Goal: Task Accomplishment & Management: Manage account settings

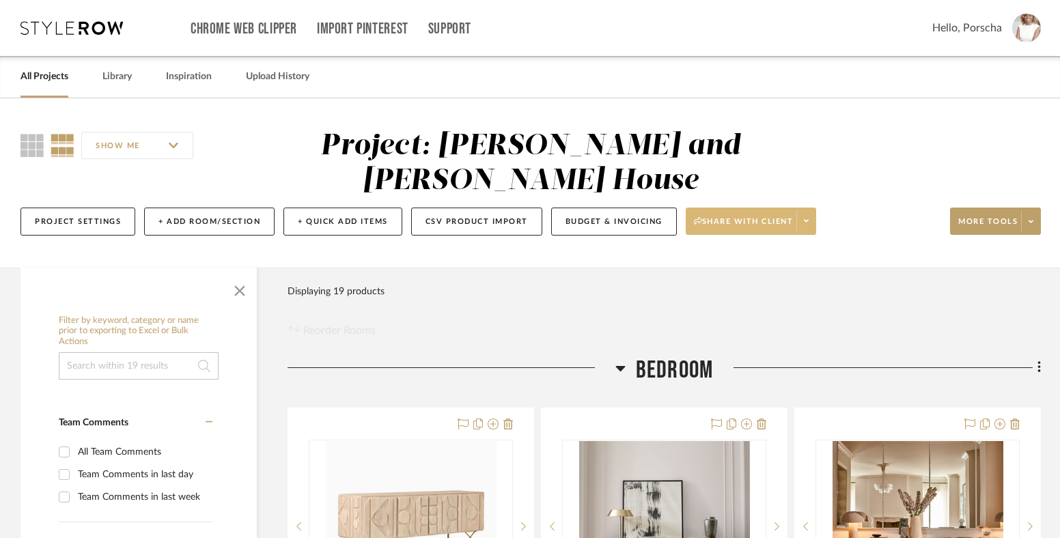
click at [732, 217] on span "Share with client" at bounding box center [744, 227] width 100 height 20
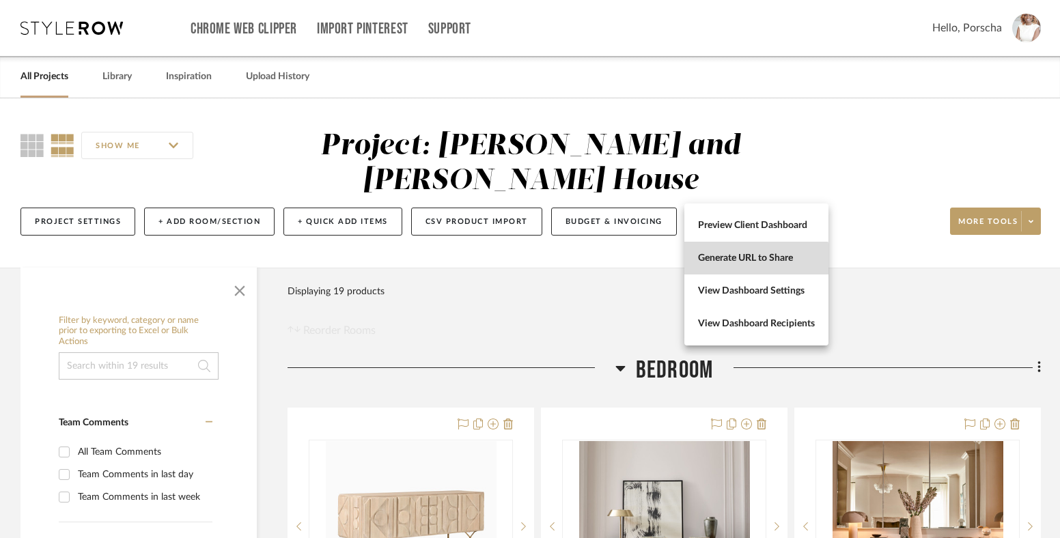
click at [741, 266] on button "Generate URL to Share" at bounding box center [756, 258] width 144 height 33
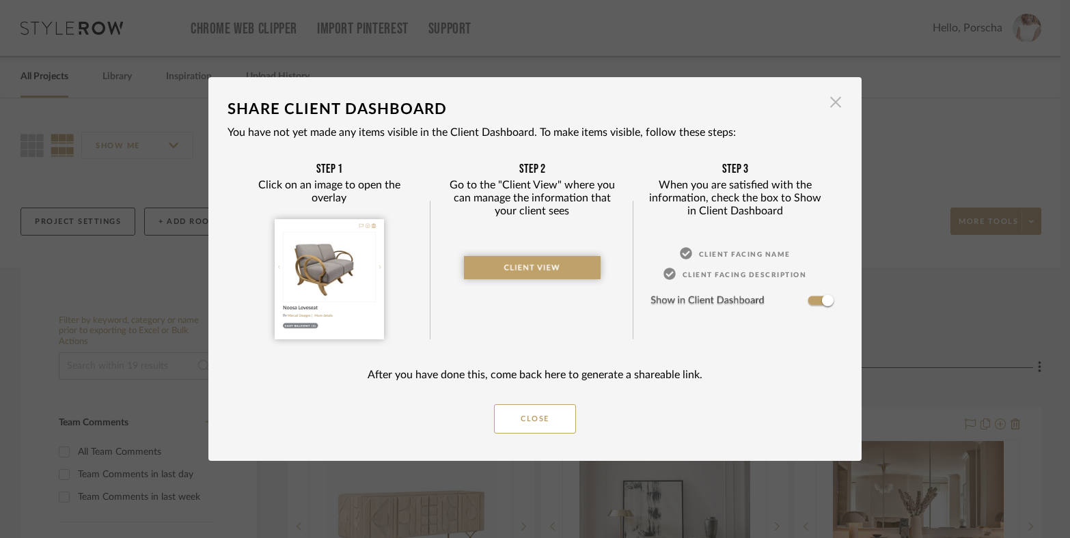
click at [833, 100] on span "button" at bounding box center [835, 102] width 27 height 27
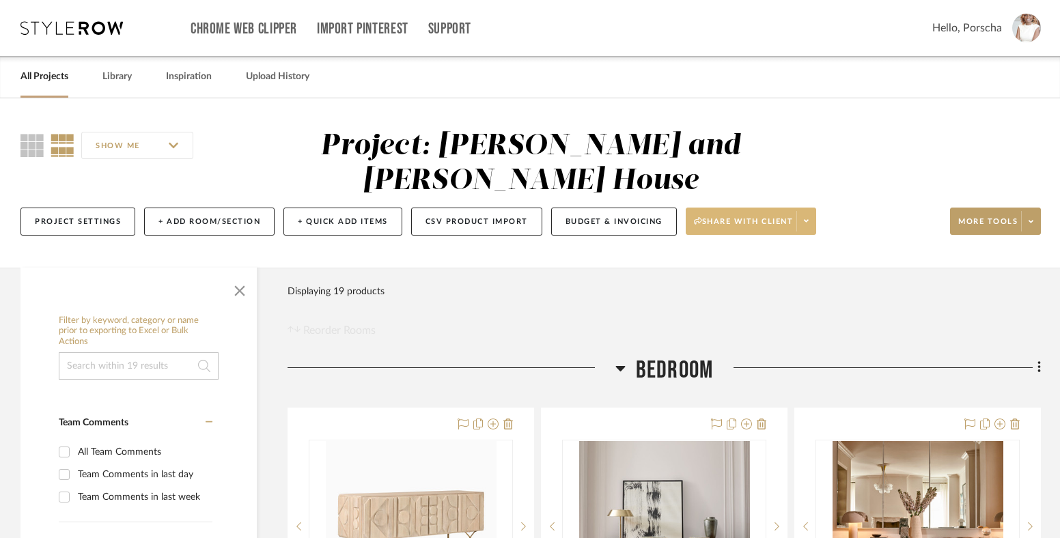
click at [788, 217] on span "Share with client" at bounding box center [744, 227] width 100 height 20
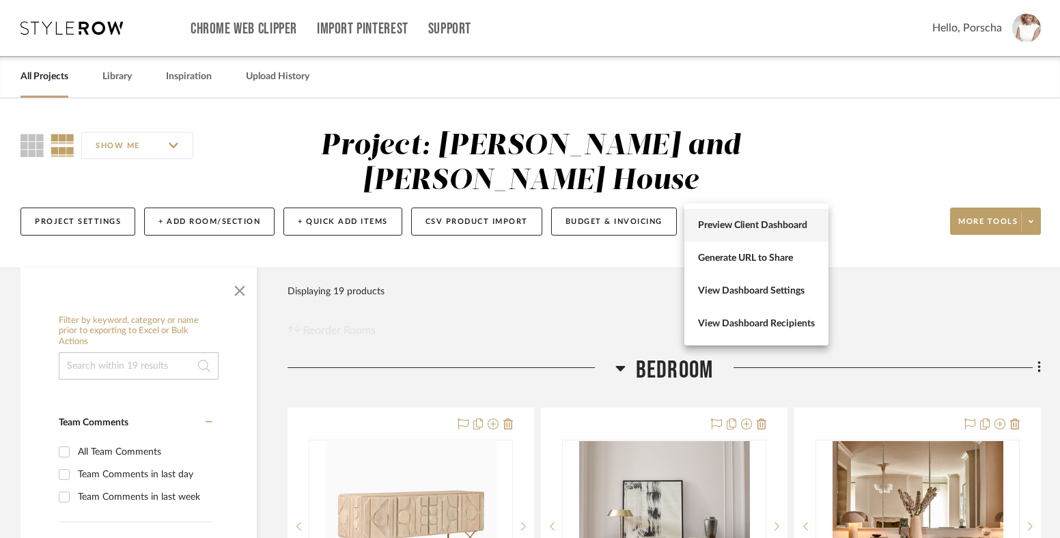
click at [766, 238] on button "Preview Client Dashboard" at bounding box center [756, 225] width 144 height 33
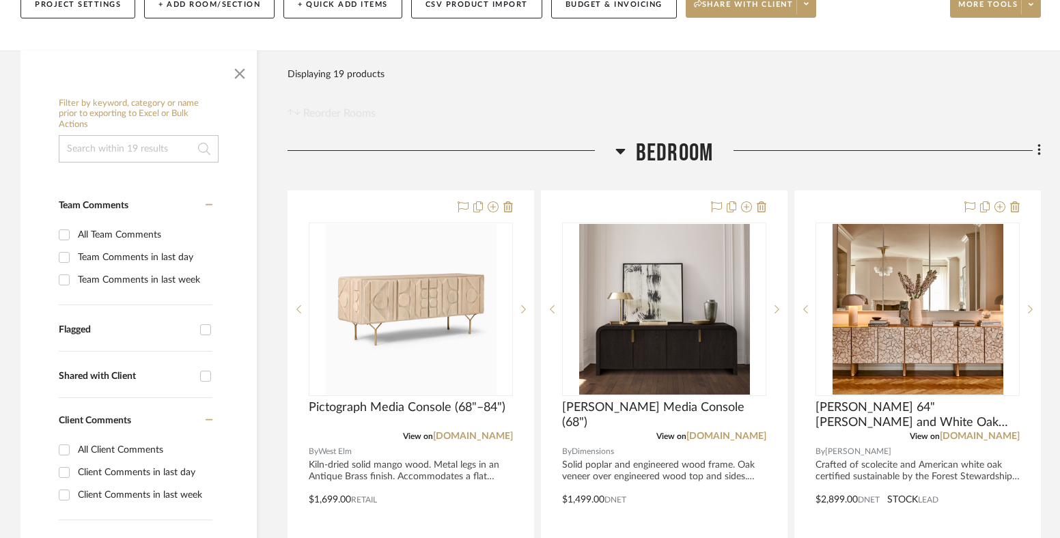
scroll to position [218, 0]
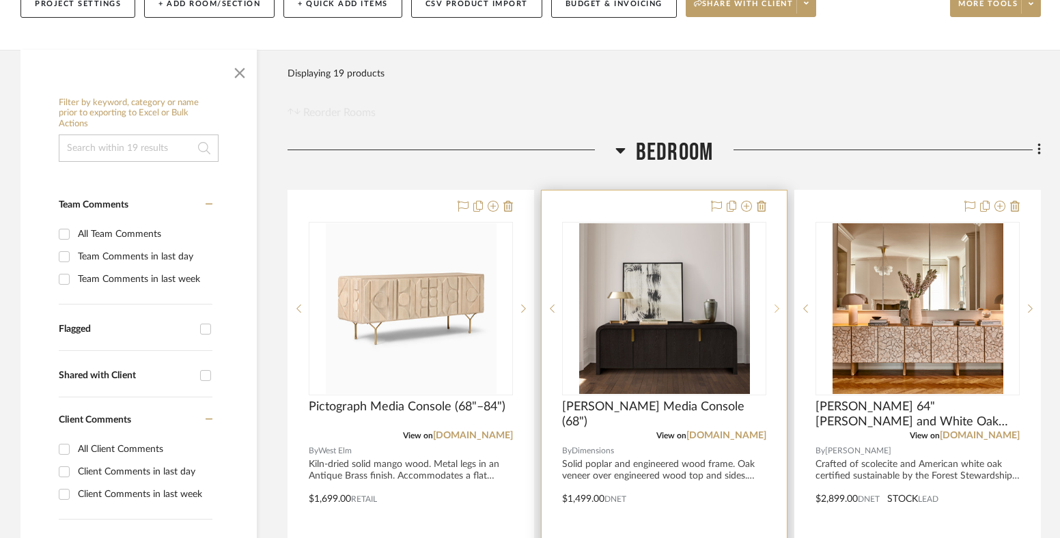
click at [779, 304] on sr-next-btn at bounding box center [776, 309] width 20 height 10
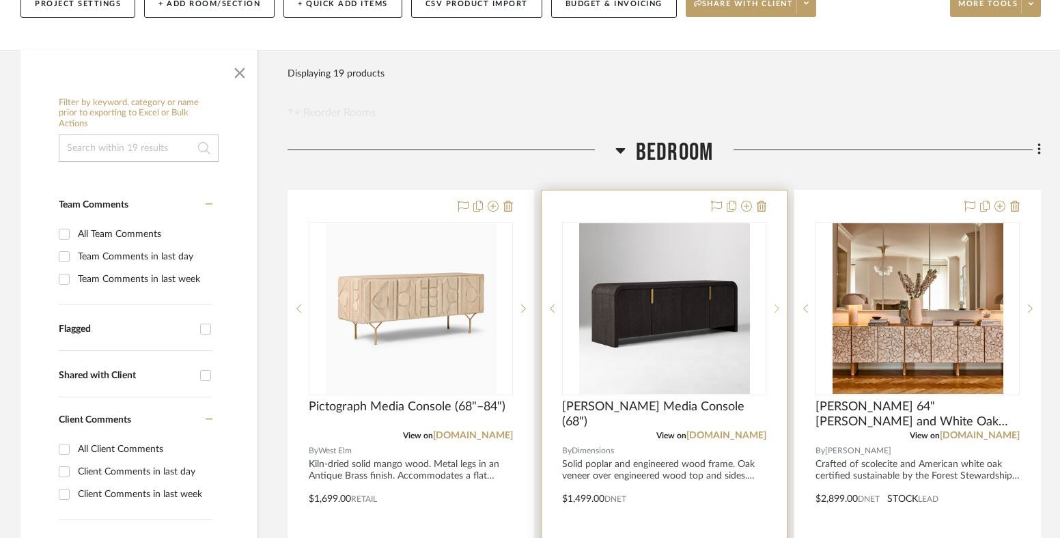
click at [779, 304] on sr-next-btn at bounding box center [776, 309] width 20 height 10
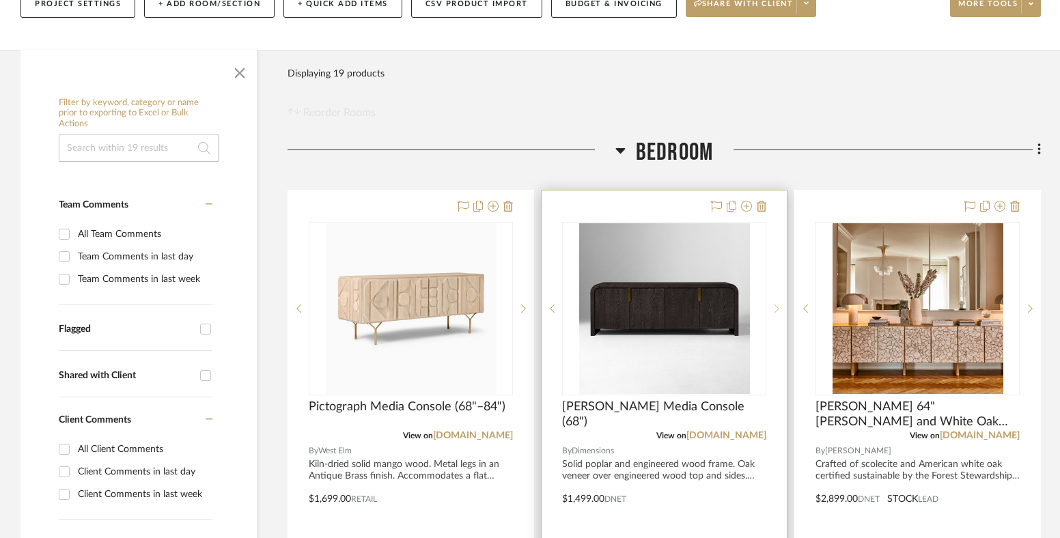
click at [779, 304] on sr-next-btn at bounding box center [776, 309] width 20 height 10
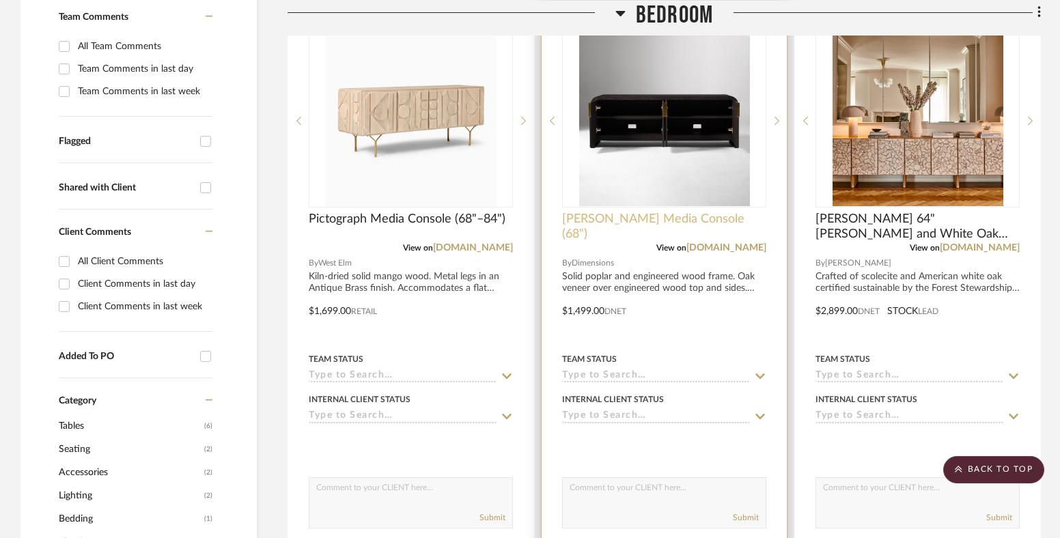
scroll to position [391, 0]
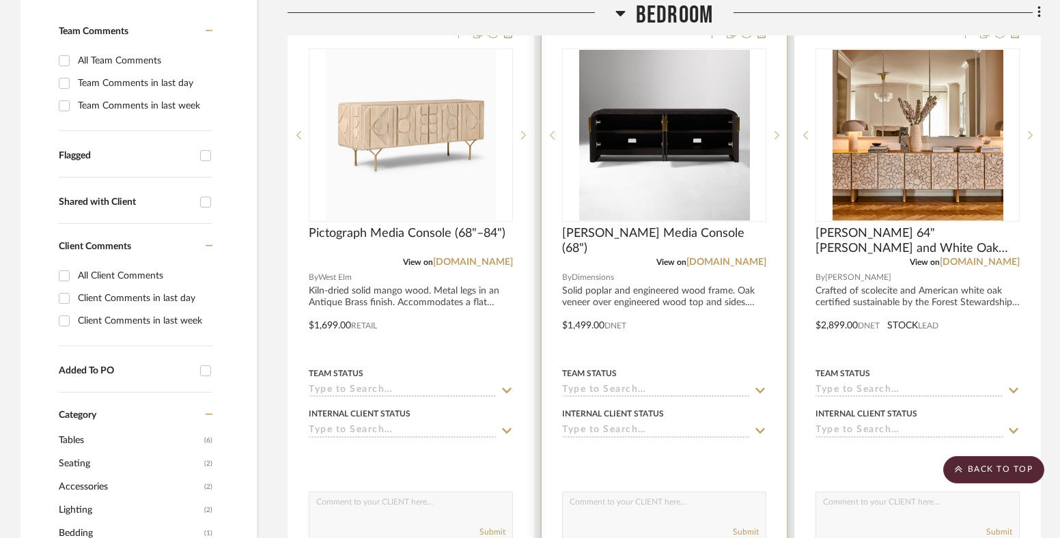
click at [664, 245] on div at bounding box center [664, 316] width 245 height 598
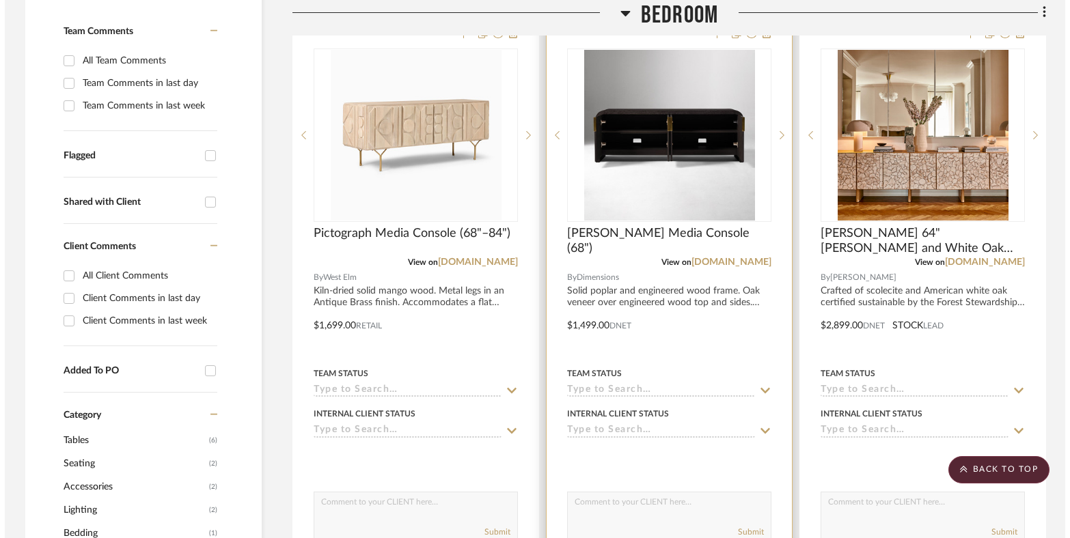
scroll to position [0, 0]
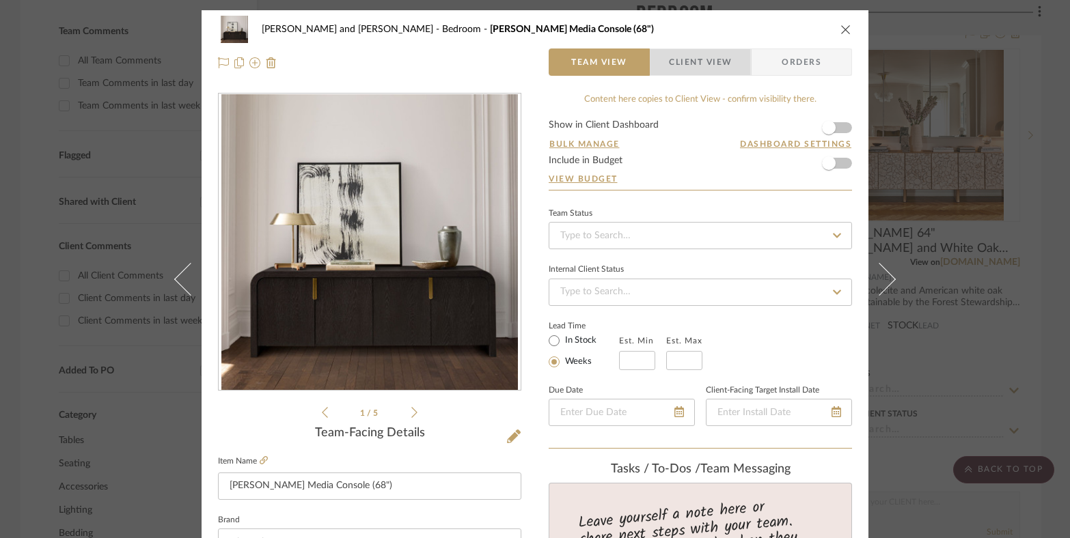
click at [708, 59] on span "Client View" at bounding box center [700, 61] width 63 height 27
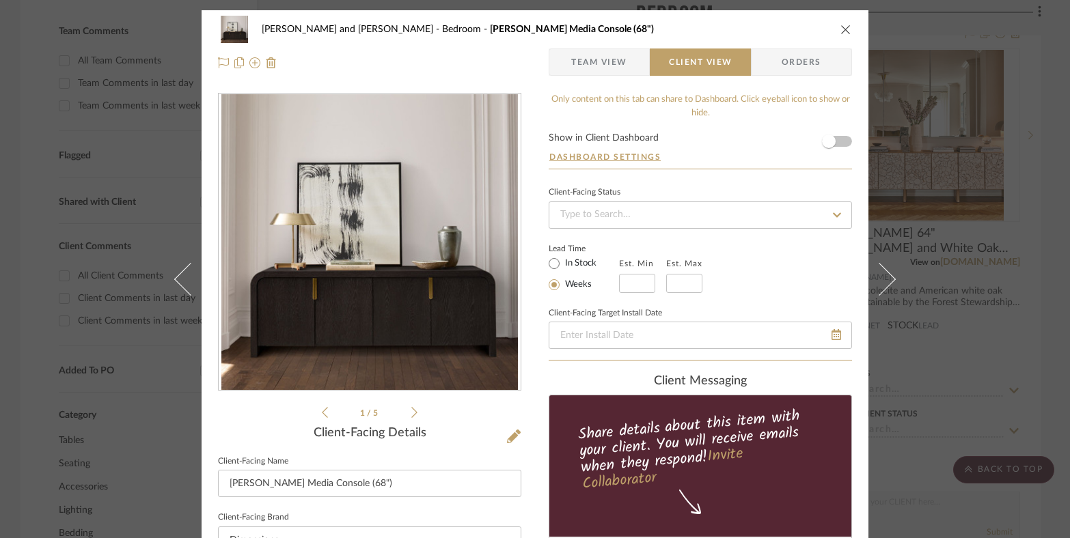
scroll to position [59, 0]
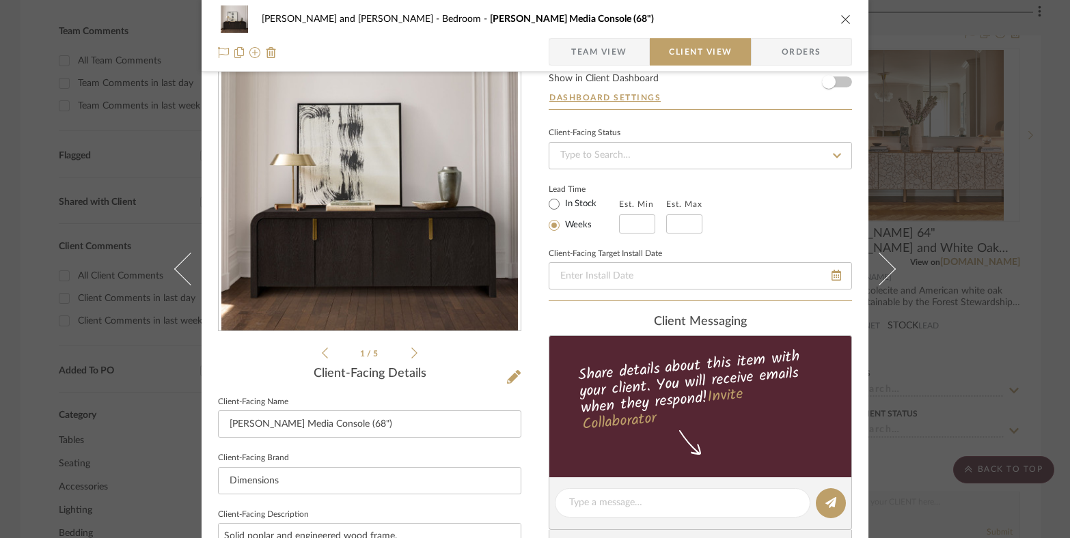
click at [411, 351] on icon at bounding box center [414, 353] width 6 height 12
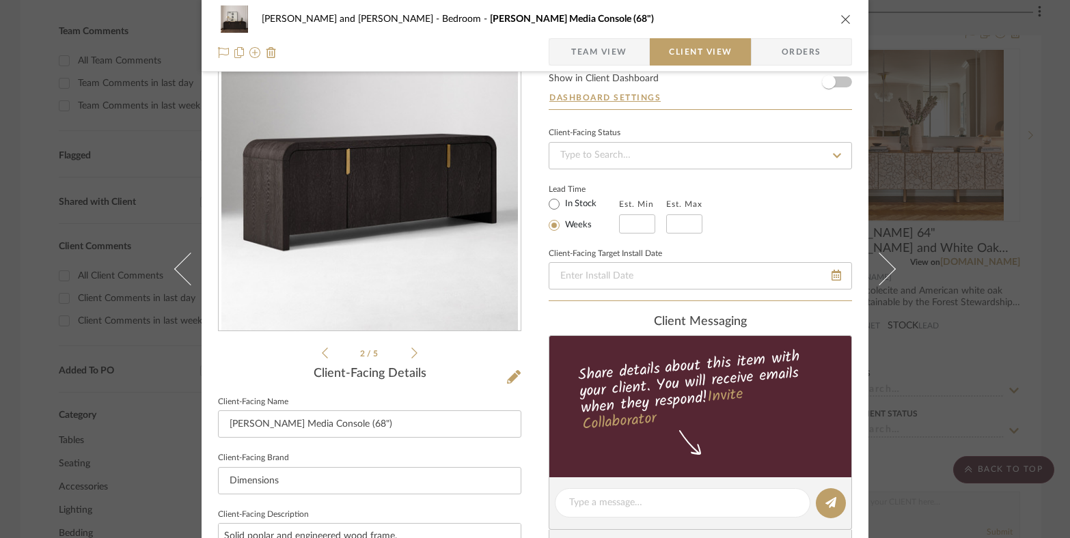
click at [411, 351] on icon at bounding box center [414, 353] width 6 height 12
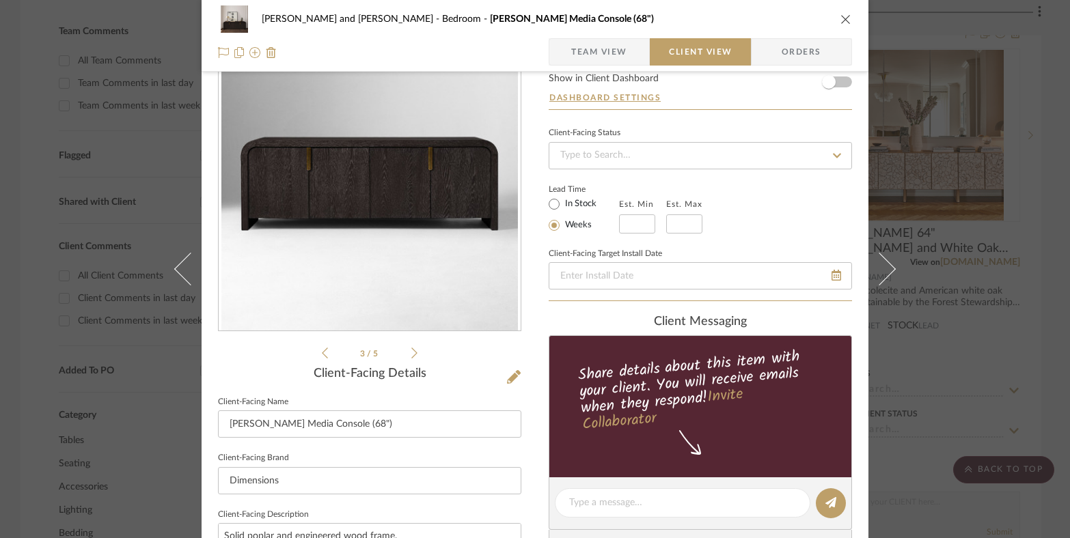
click at [411, 352] on icon at bounding box center [414, 353] width 6 height 12
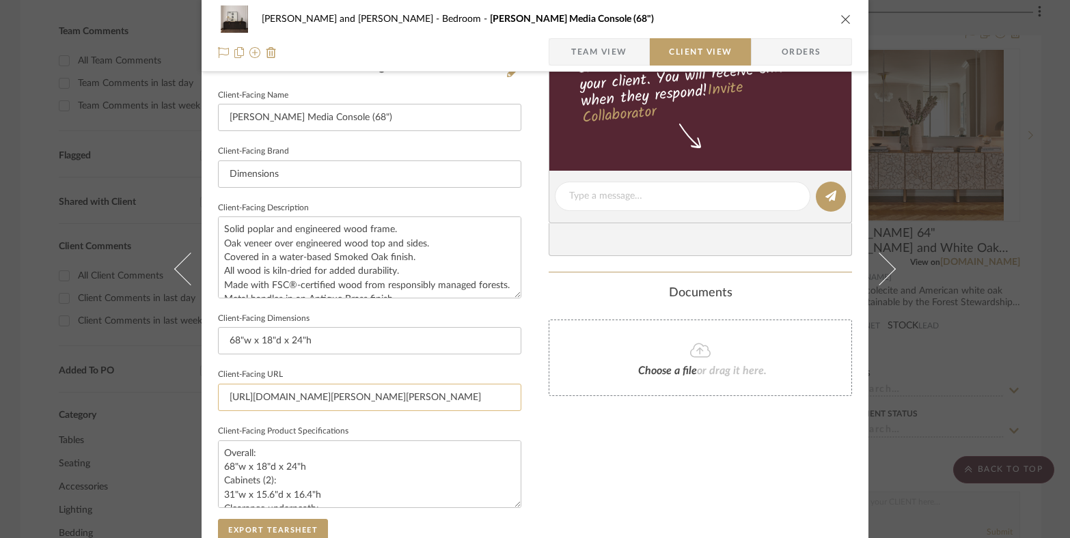
scroll to position [0, 0]
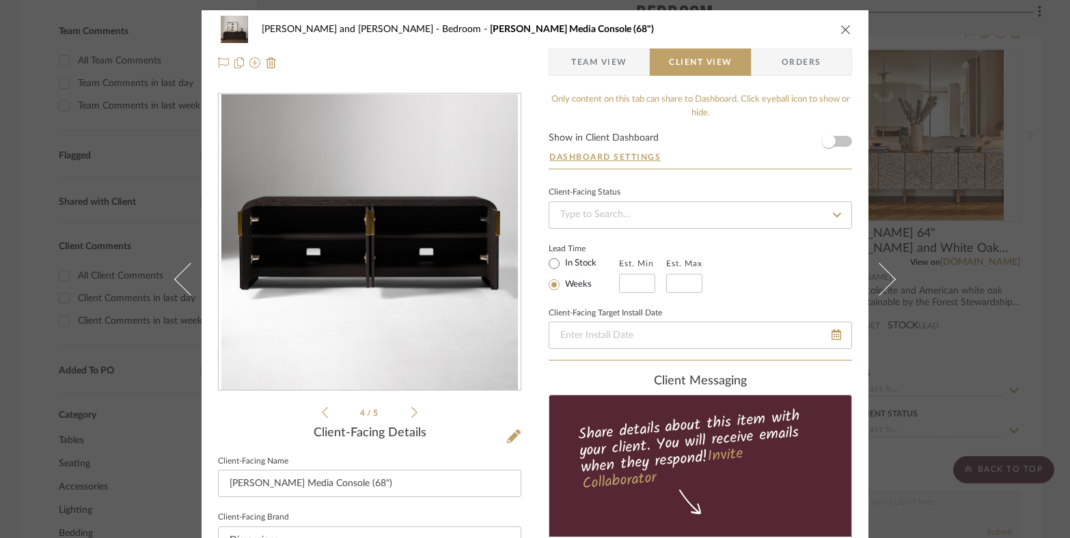
click at [840, 33] on icon "close" at bounding box center [845, 29] width 11 height 11
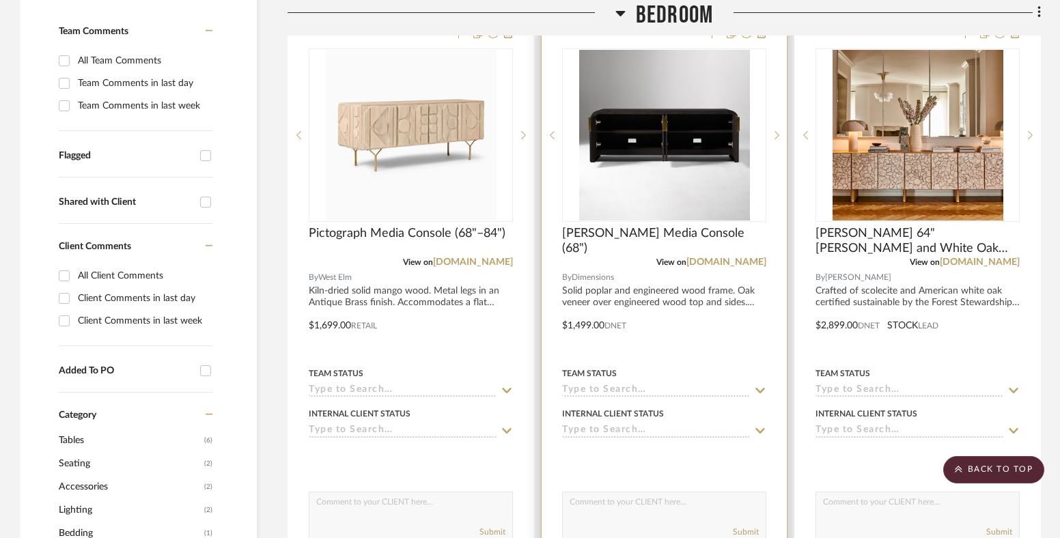
scroll to position [44, 0]
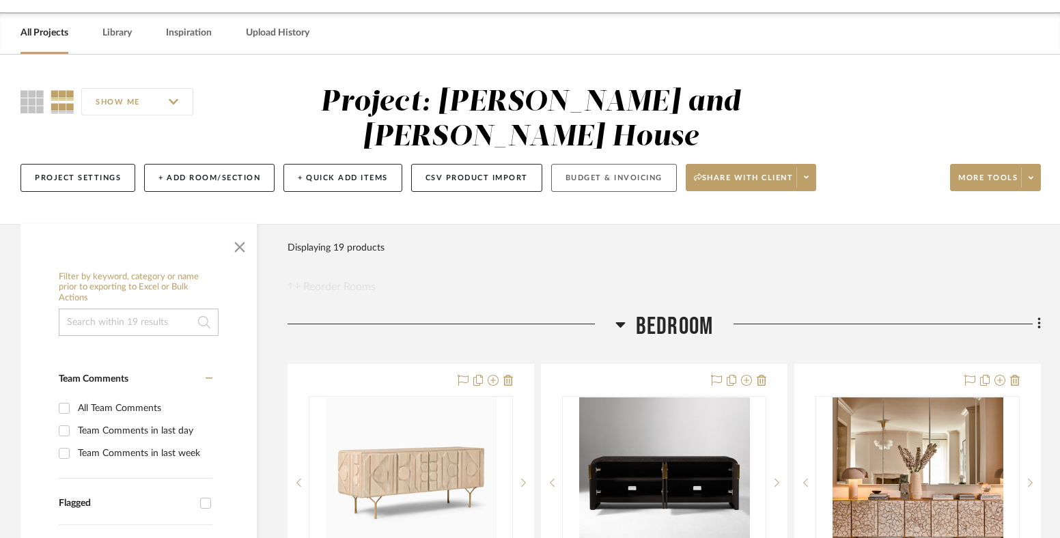
click at [623, 164] on button "Budget & Invoicing" at bounding box center [614, 178] width 126 height 28
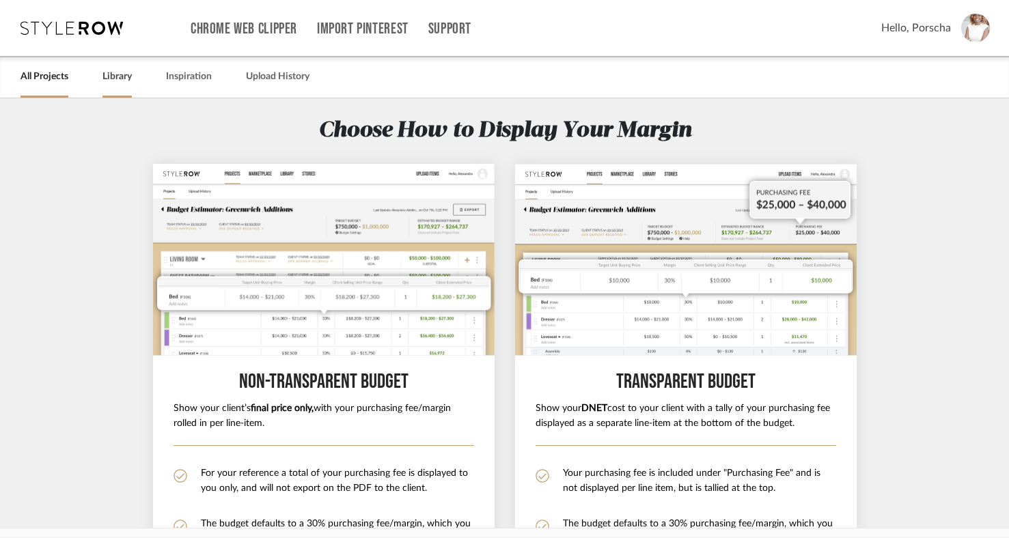
click at [115, 81] on link "Library" at bounding box center [116, 77] width 29 height 18
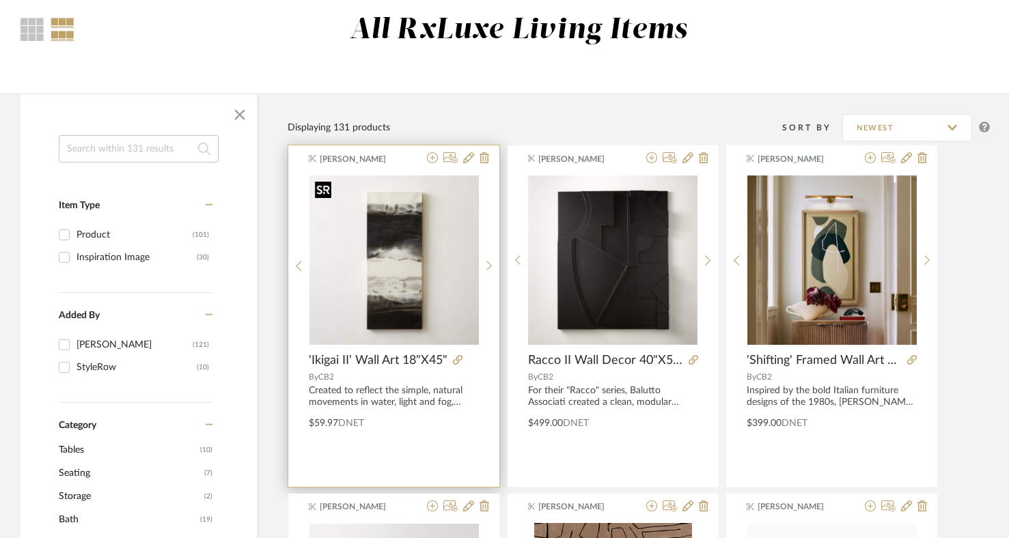
scroll to position [118, 0]
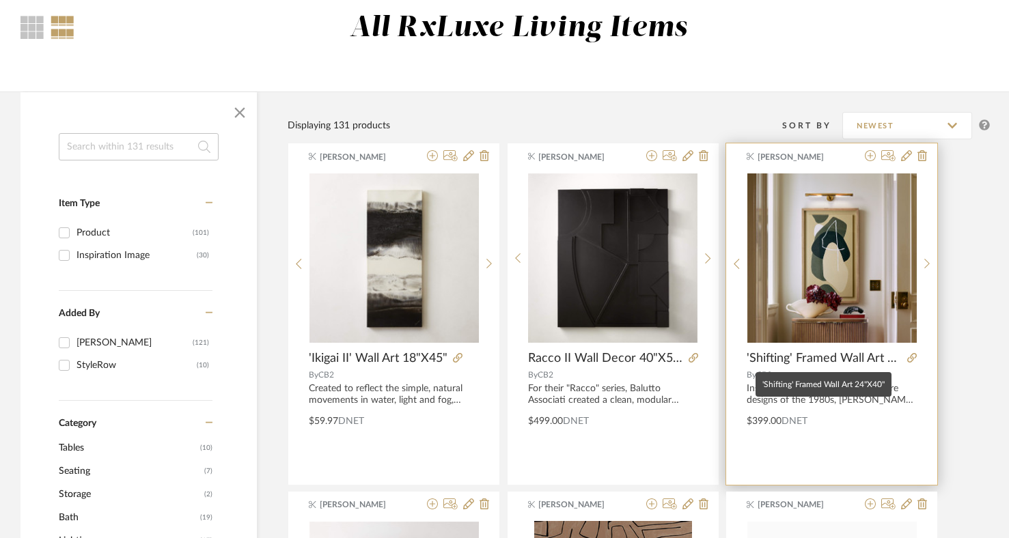
click at [852, 356] on span "'Shifting' Framed Wall Art 24"X40"" at bounding box center [824, 358] width 155 height 15
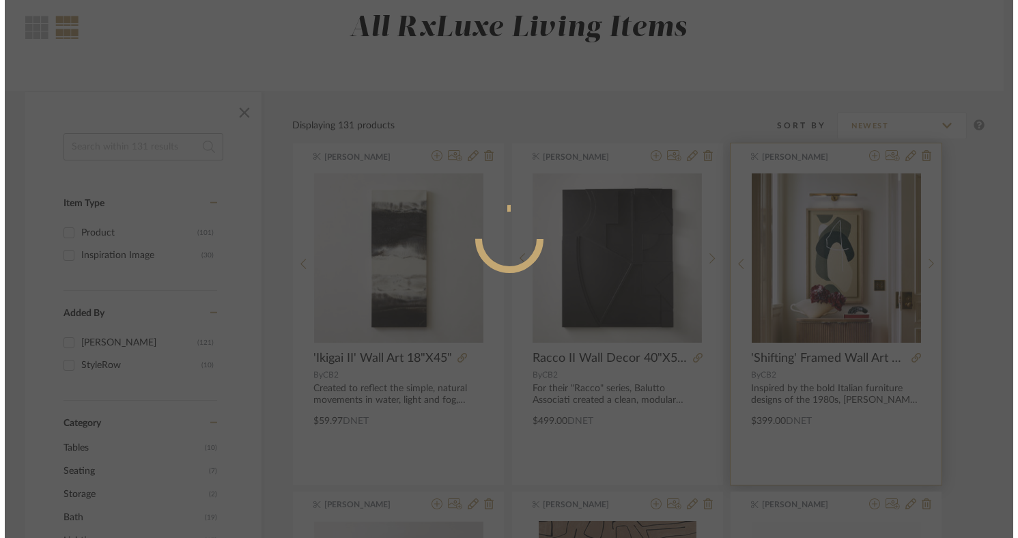
scroll to position [0, 0]
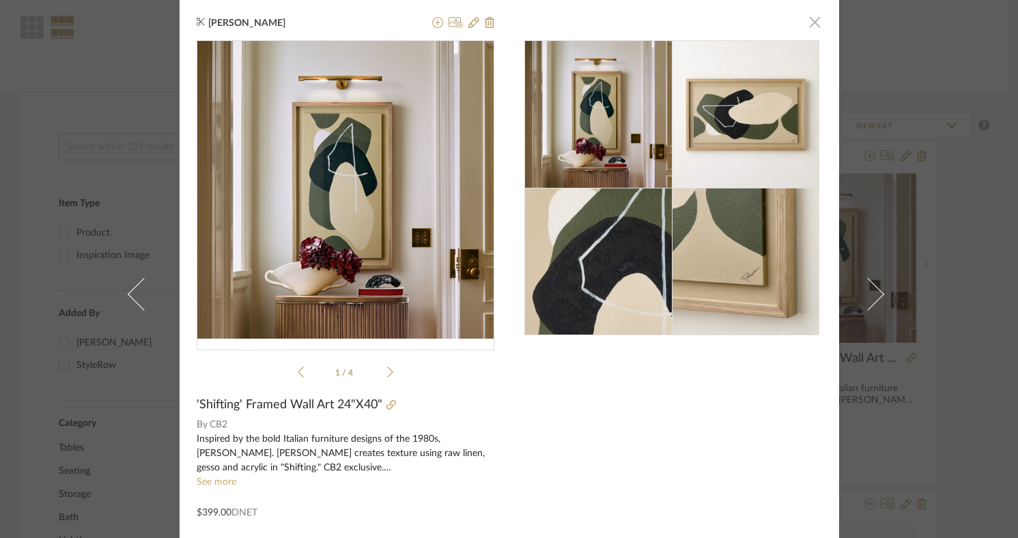
click at [815, 32] on span "button" at bounding box center [815, 21] width 27 height 27
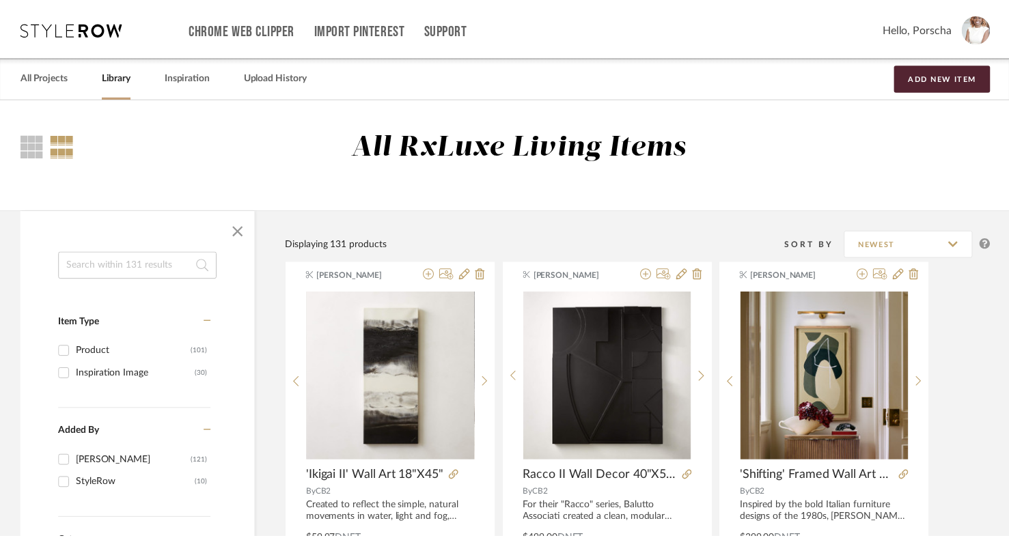
scroll to position [118, 0]
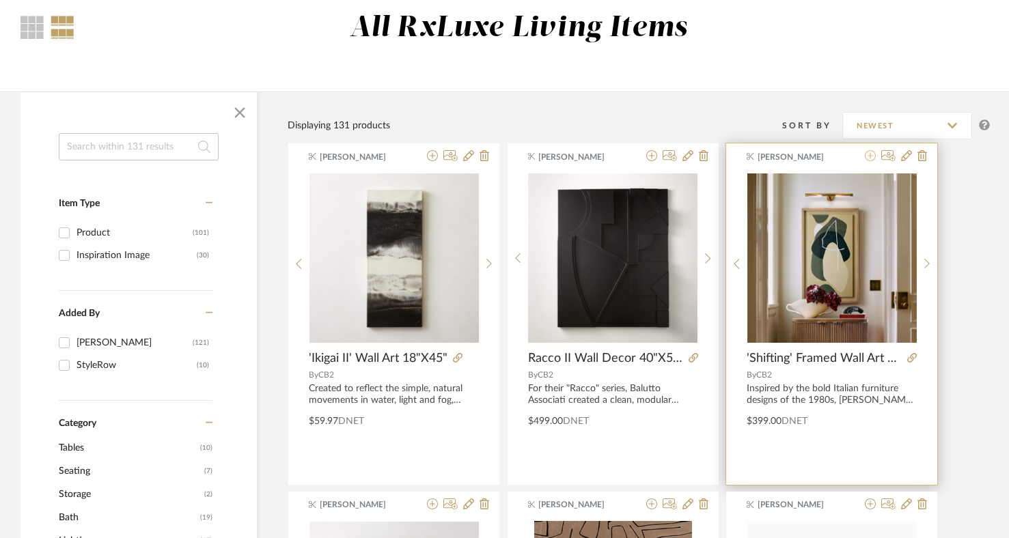
click at [872, 157] on icon at bounding box center [870, 155] width 11 height 11
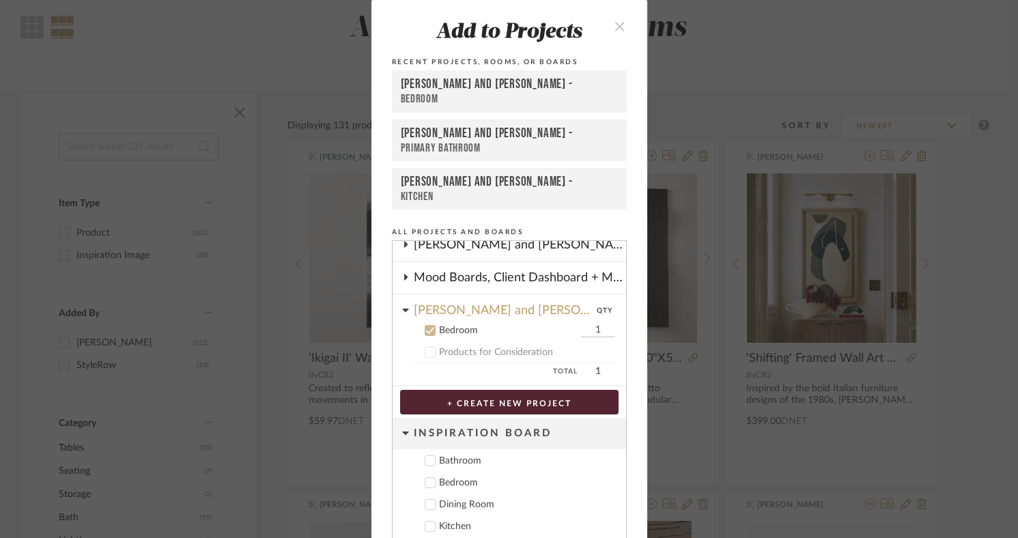
scroll to position [46, 0]
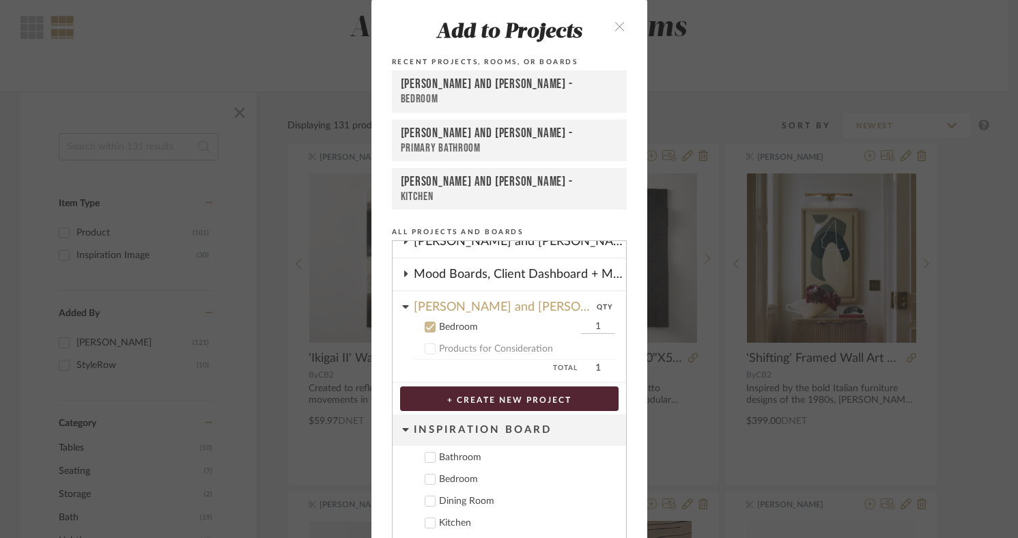
click at [449, 394] on button "+ CREATE NEW PROJECT" at bounding box center [509, 399] width 219 height 25
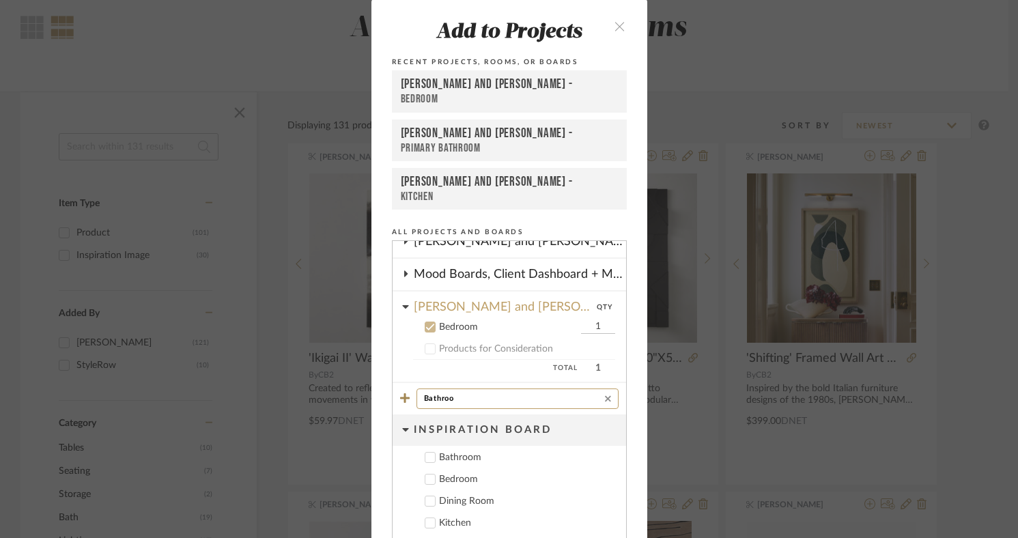
type input "Bathroom"
click at [424, 398] on input "Bathroom" at bounding box center [514, 399] width 181 height 16
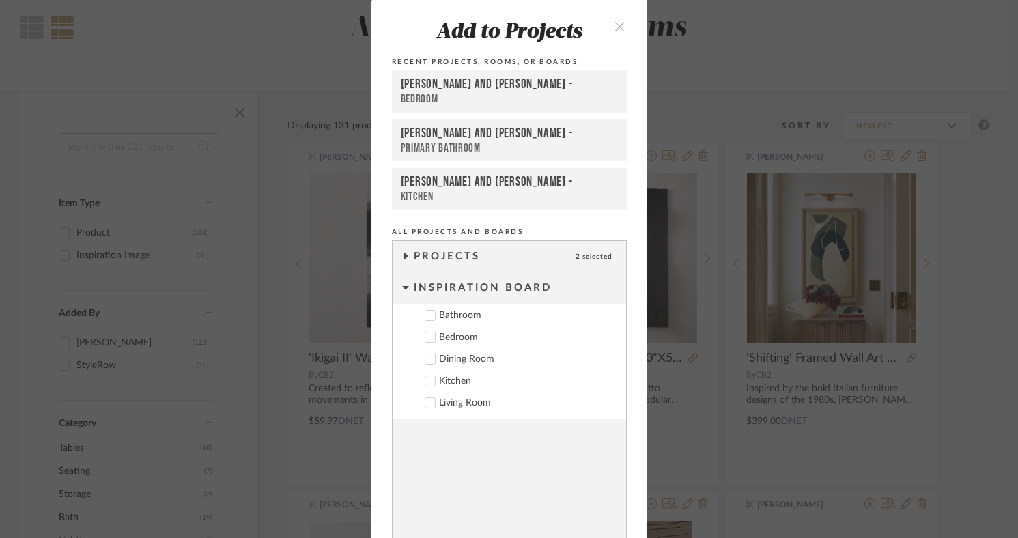
scroll to position [0, 0]
click at [407, 251] on cdk-nested-tree-node "Projects 2 selected" at bounding box center [510, 257] width 234 height 31
click at [404, 259] on icon at bounding box center [405, 256] width 3 height 6
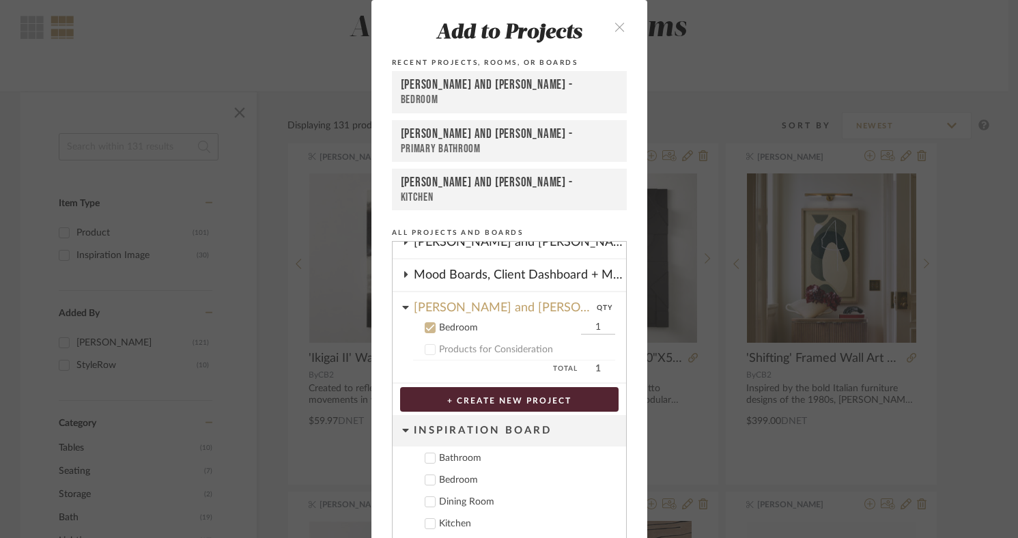
click at [466, 401] on button "+ CREATE NEW PROJECT" at bounding box center [509, 399] width 219 height 25
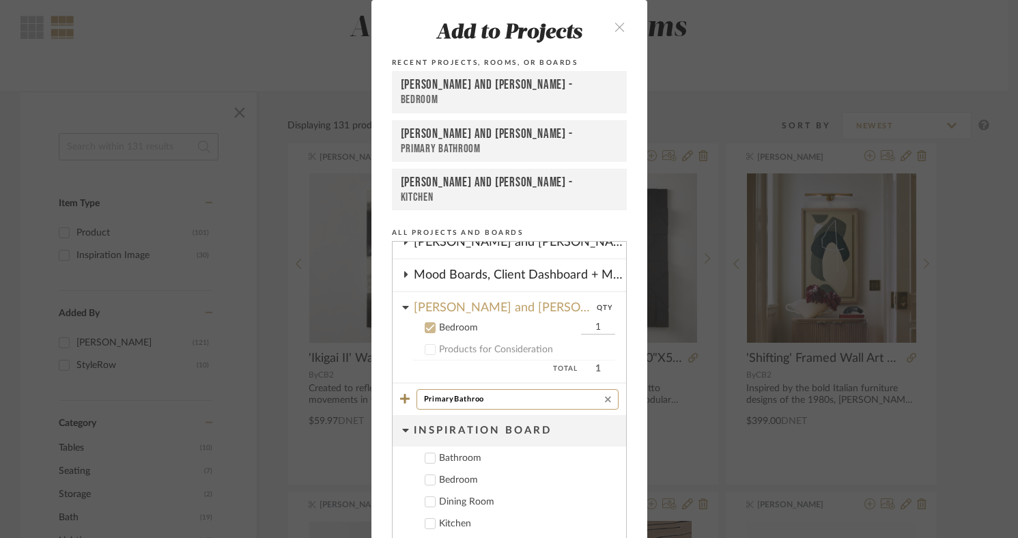
type input "PrimaryBathroom"
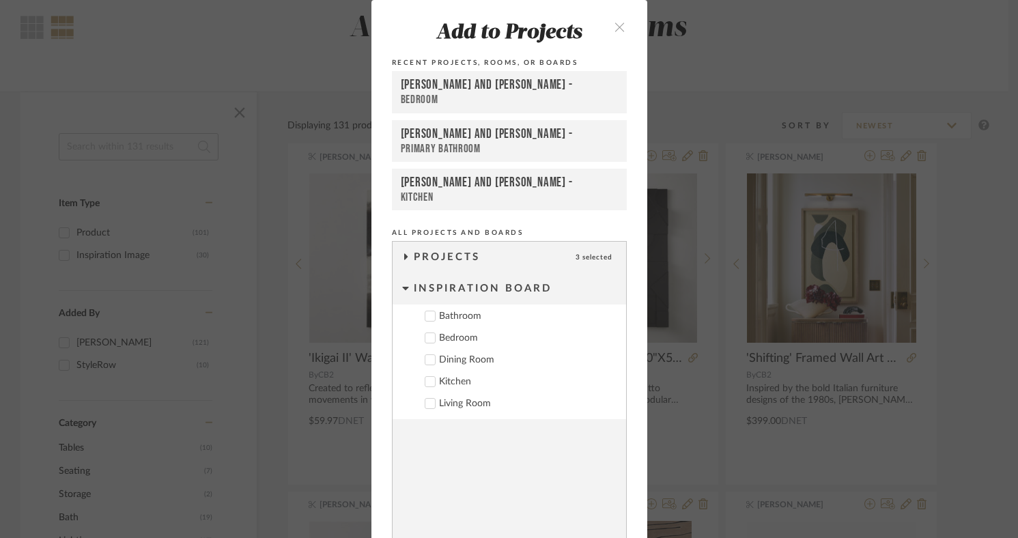
click at [406, 257] on cdk-nested-tree-node "Projects 3 selected" at bounding box center [510, 257] width 234 height 31
click at [400, 255] on icon at bounding box center [405, 256] width 11 height 7
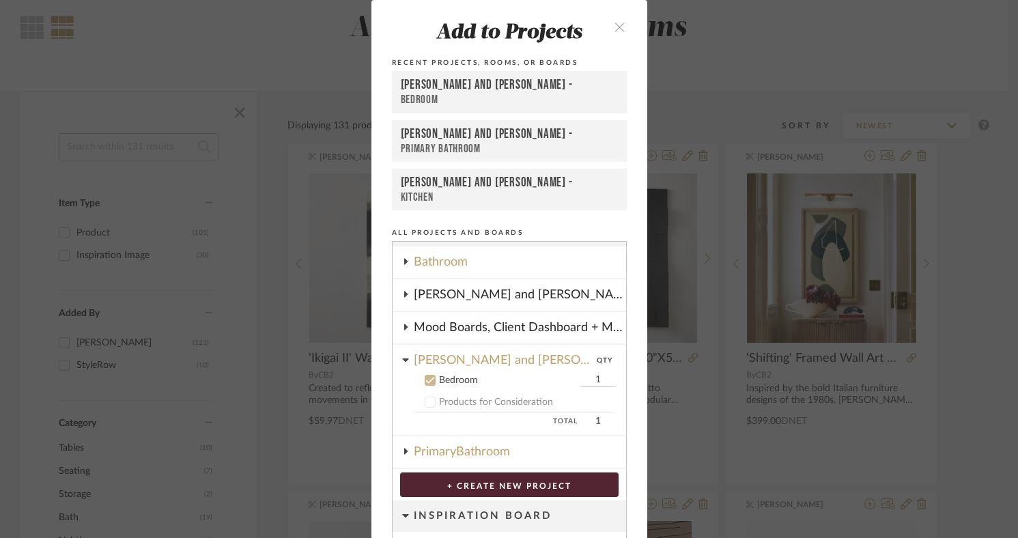
scroll to position [38, 0]
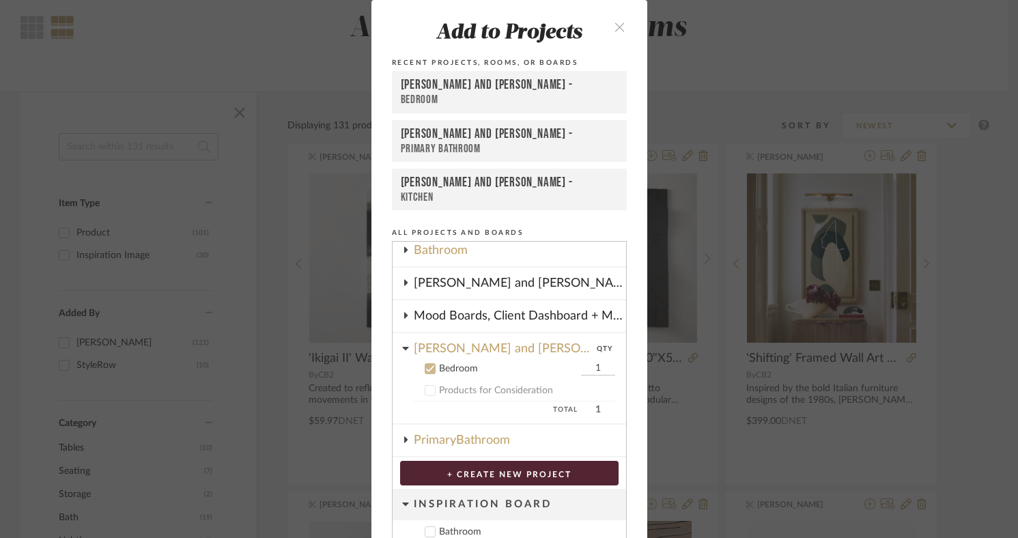
click at [421, 432] on div "PrimaryBathroom" at bounding box center [520, 440] width 212 height 31
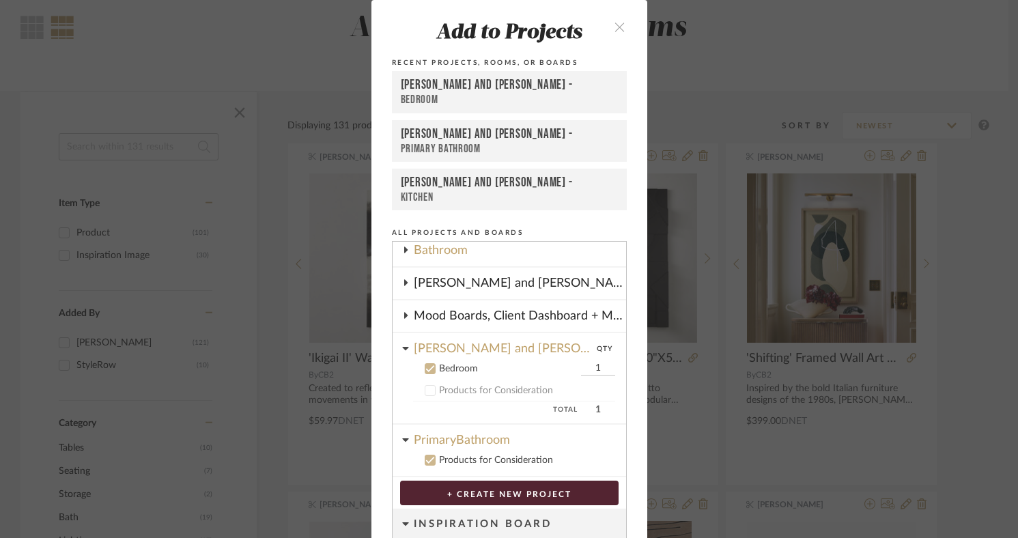
click at [464, 440] on div "PrimaryBathroom" at bounding box center [520, 437] width 212 height 24
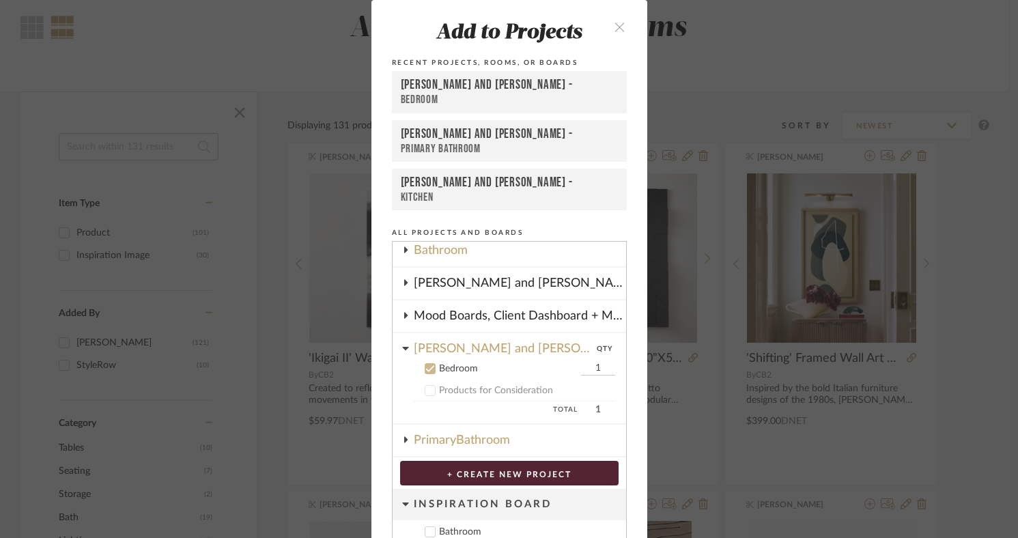
click at [464, 440] on div "PrimaryBathroom" at bounding box center [520, 440] width 212 height 31
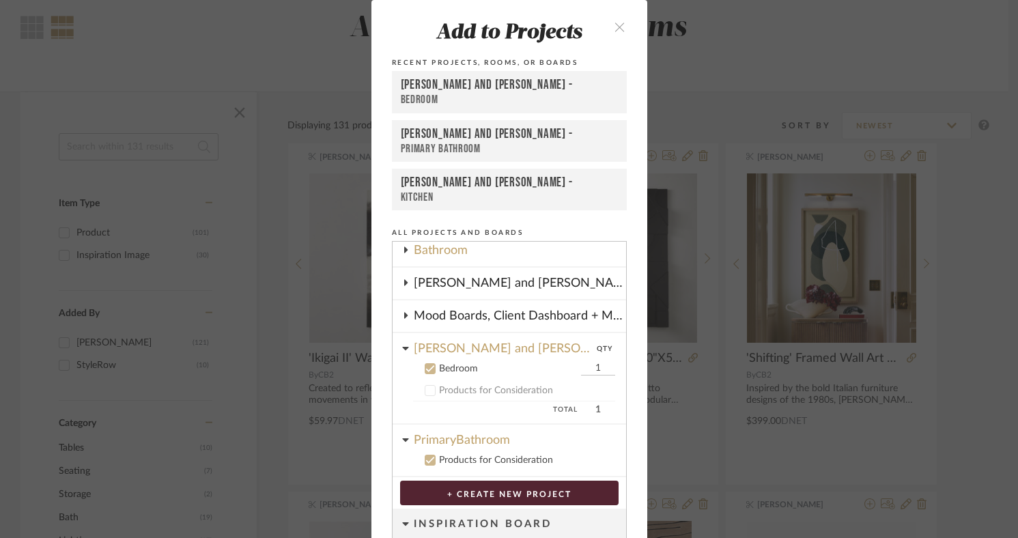
click at [426, 365] on icon at bounding box center [431, 369] width 10 height 10
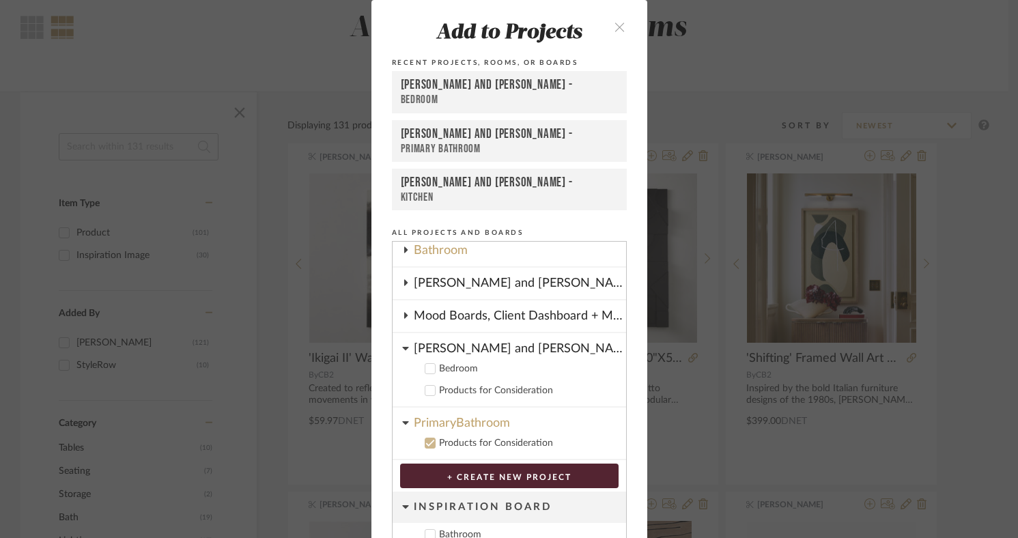
click at [426, 444] on icon at bounding box center [430, 444] width 9 height 7
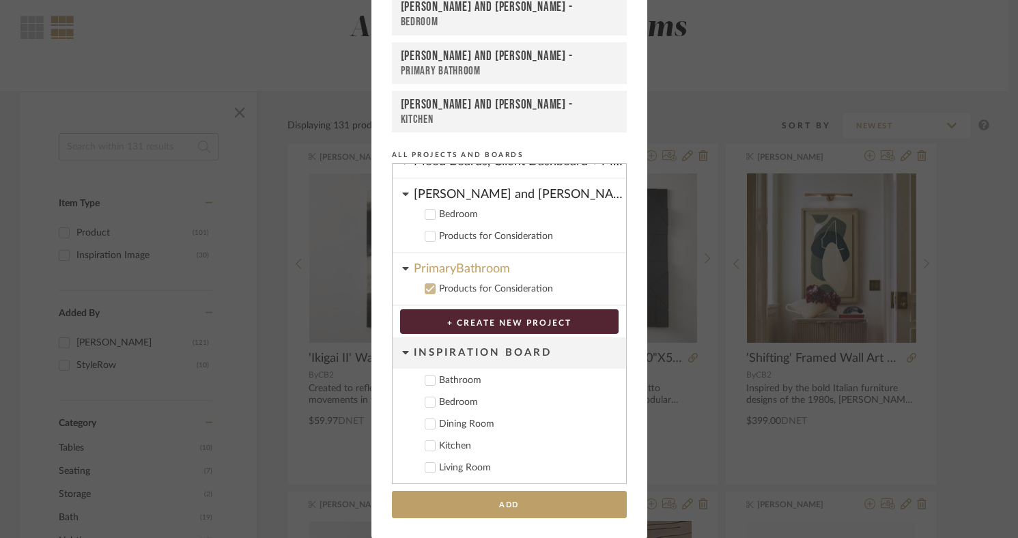
scroll to position [79, 0]
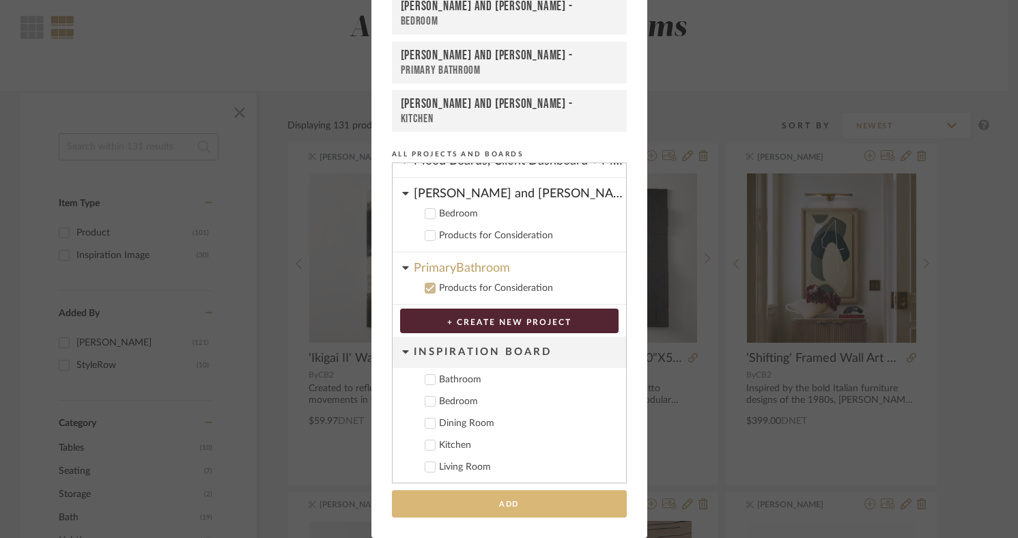
click at [486, 506] on button "Add" at bounding box center [509, 504] width 235 height 28
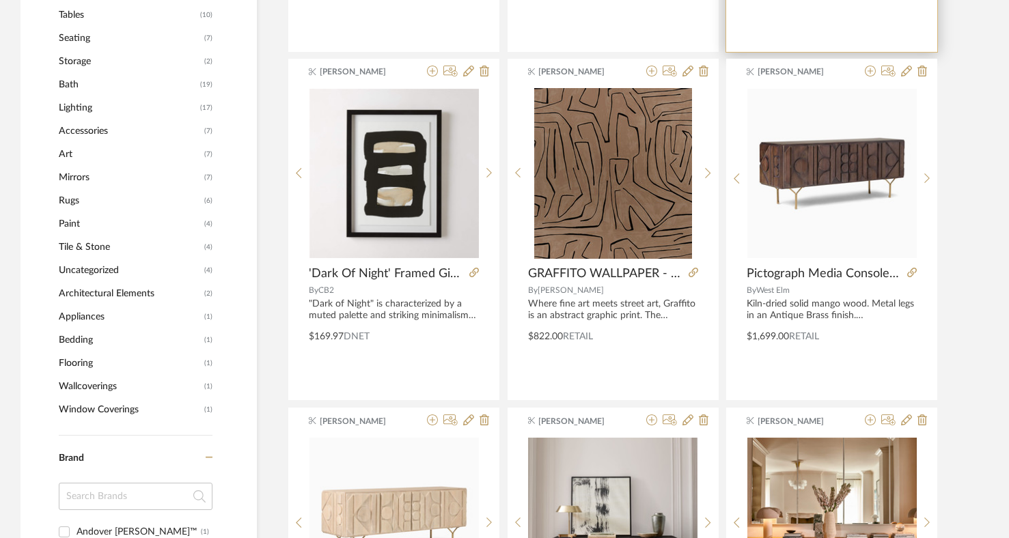
scroll to position [553, 0]
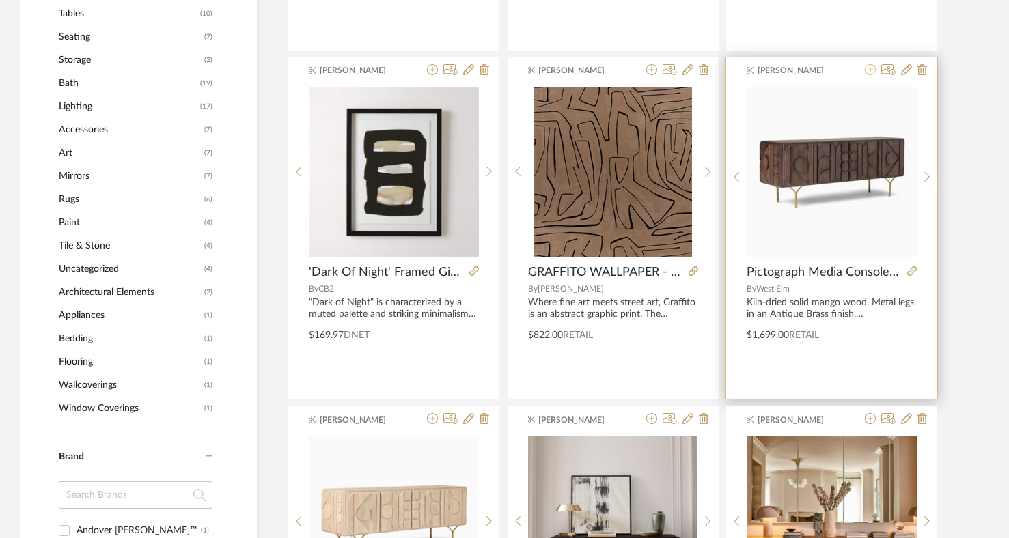
click at [872, 70] on icon at bounding box center [870, 69] width 11 height 11
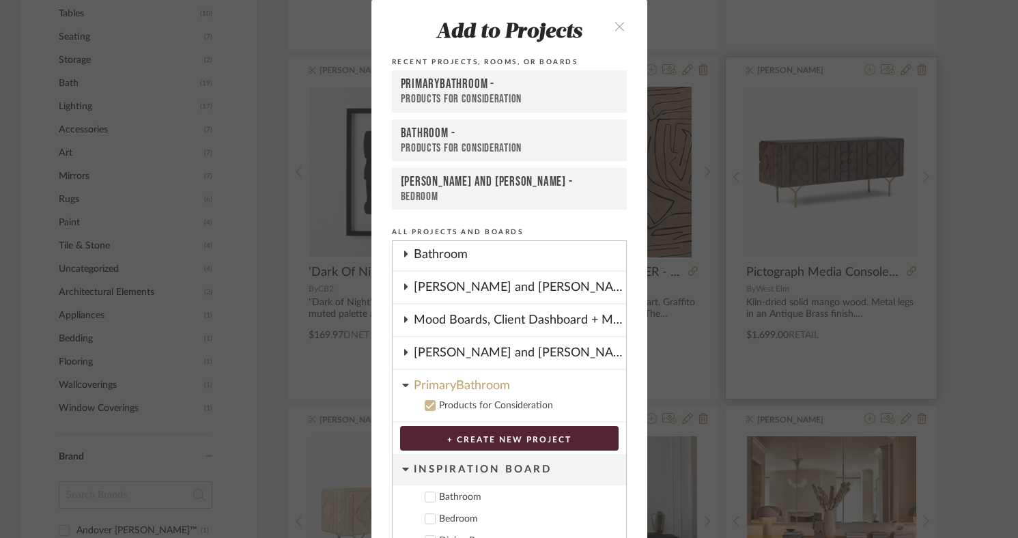
scroll to position [73, 0]
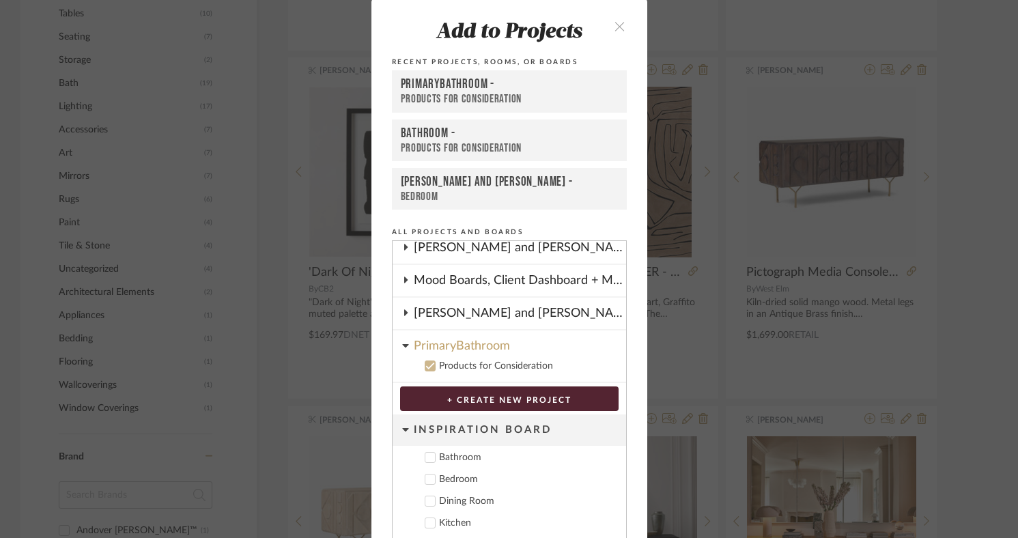
click at [402, 346] on icon at bounding box center [405, 345] width 6 height 3
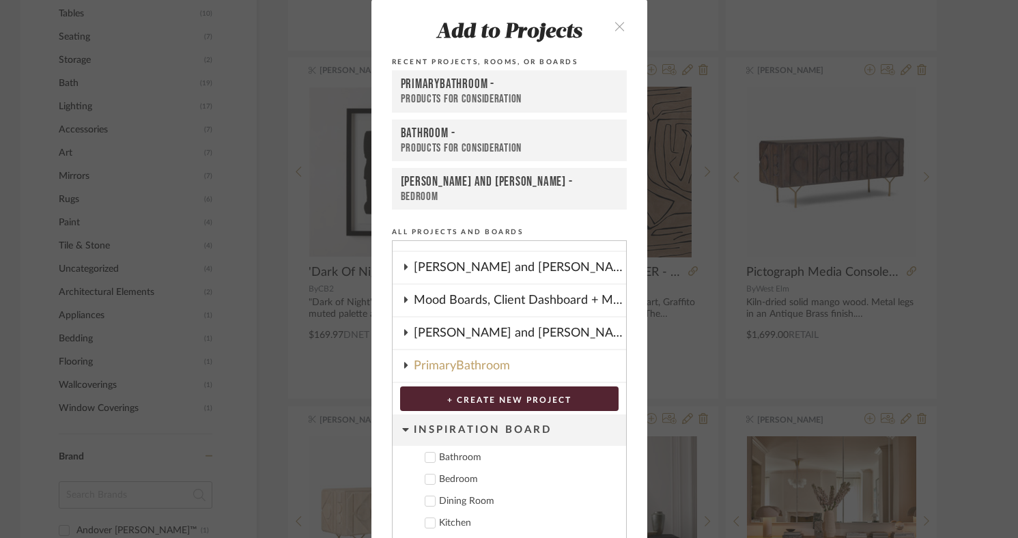
click at [403, 333] on icon at bounding box center [405, 332] width 11 height 7
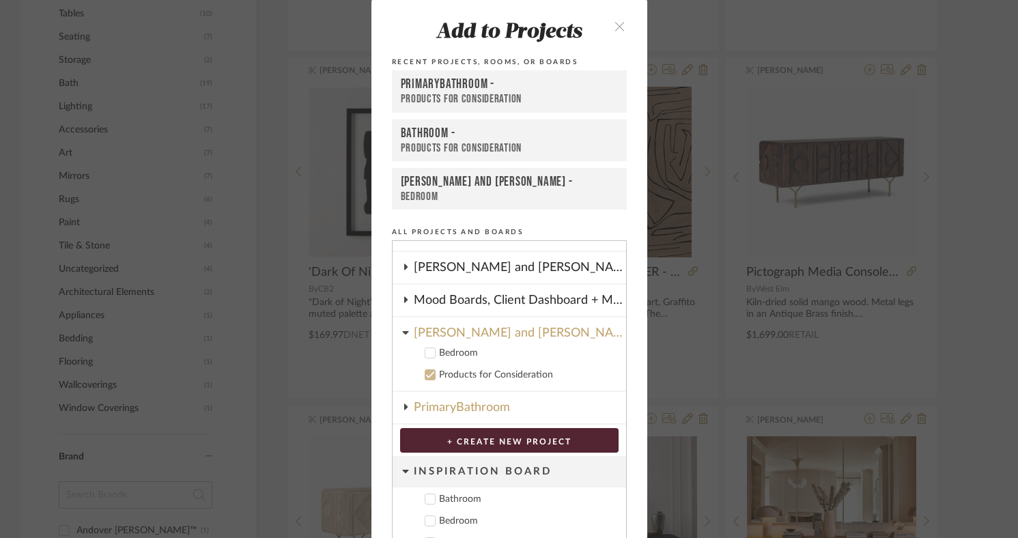
click at [426, 355] on icon at bounding box center [430, 353] width 9 height 7
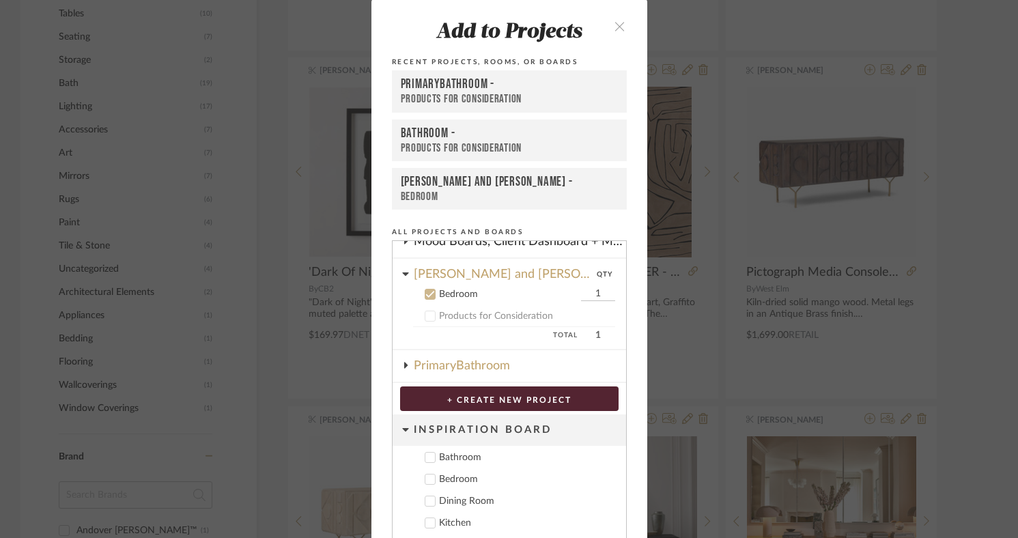
scroll to position [79, 0]
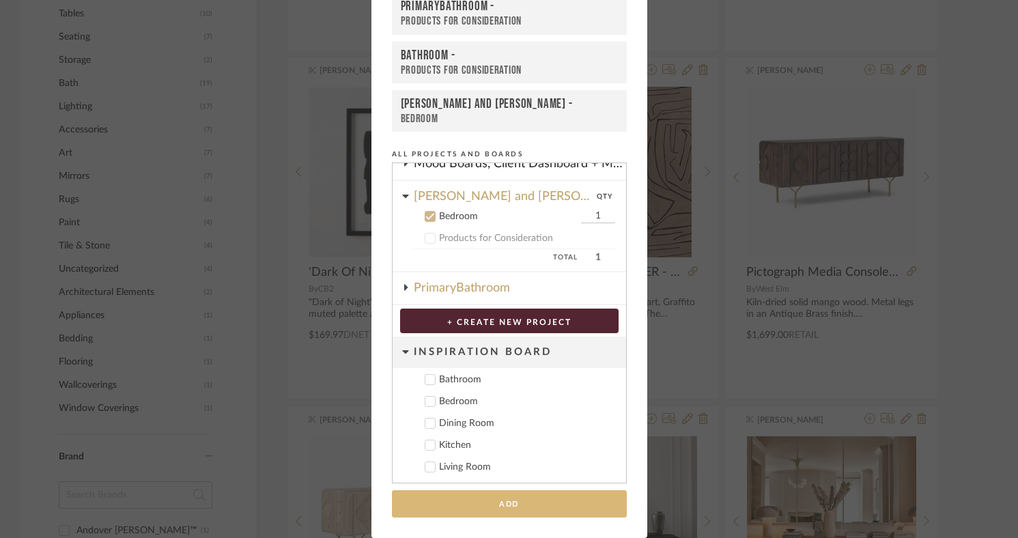
click at [461, 513] on button "Add" at bounding box center [509, 504] width 235 height 28
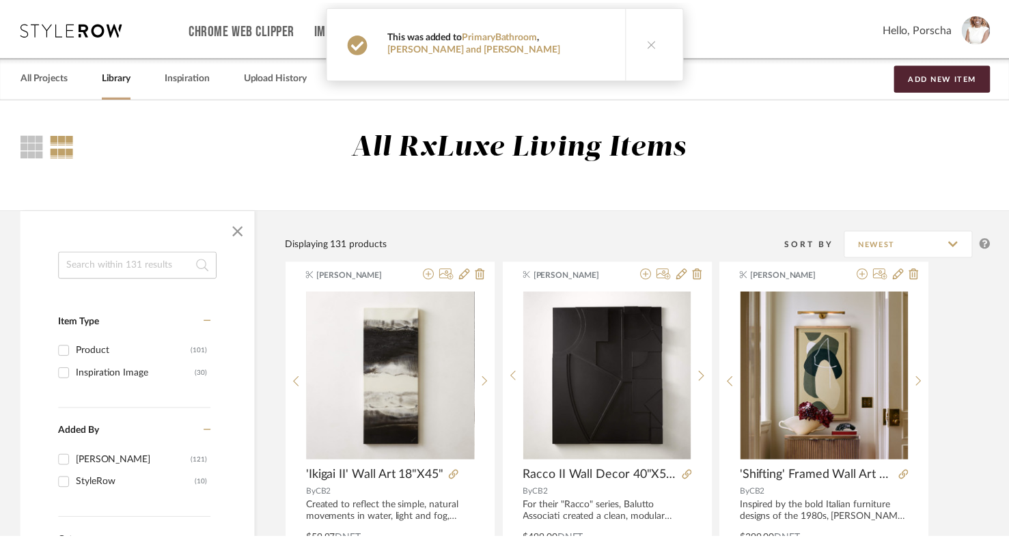
scroll to position [553, 0]
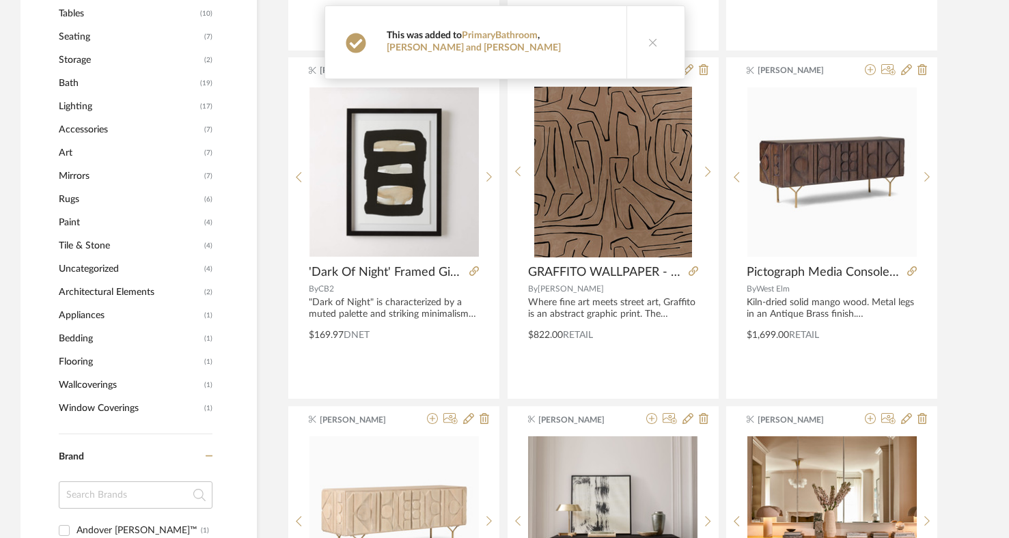
click at [648, 44] on icon at bounding box center [653, 43] width 10 height 10
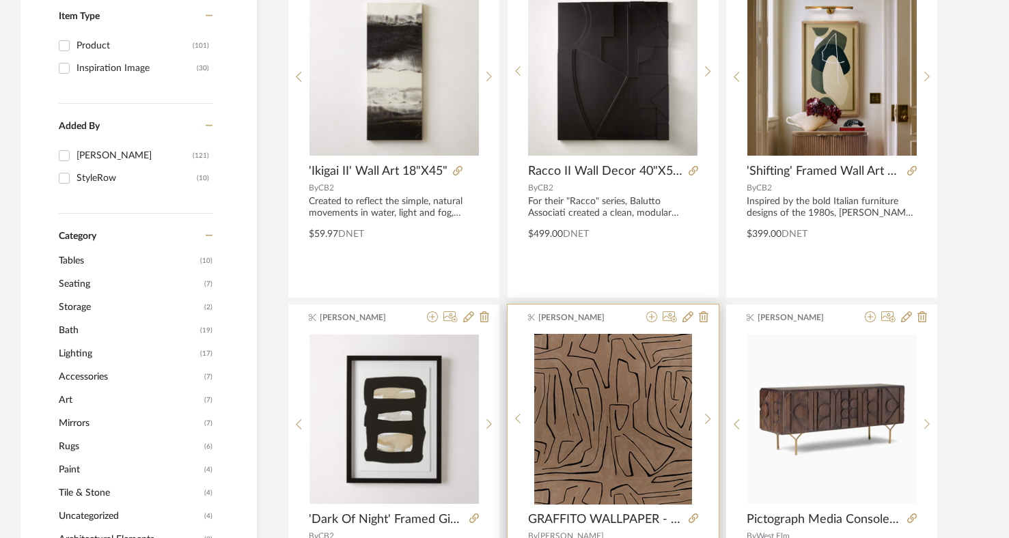
scroll to position [0, 0]
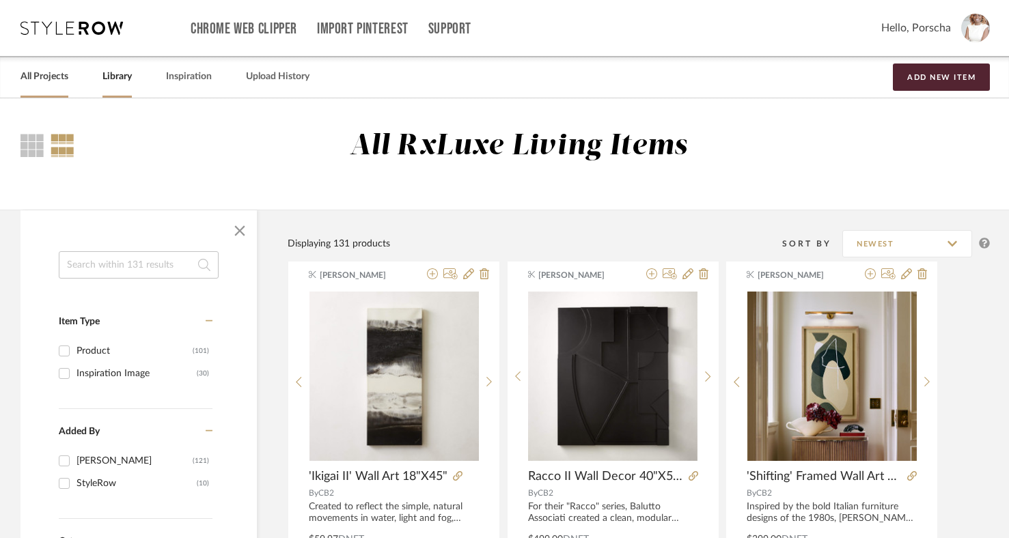
click at [54, 85] on link "All Projects" at bounding box center [44, 77] width 48 height 18
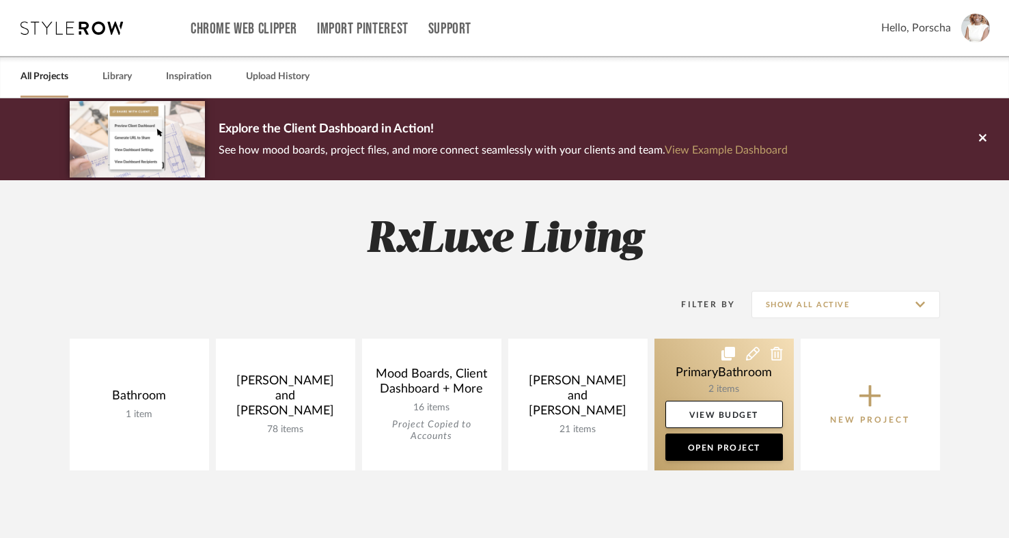
click at [776, 355] on icon at bounding box center [777, 354] width 12 height 14
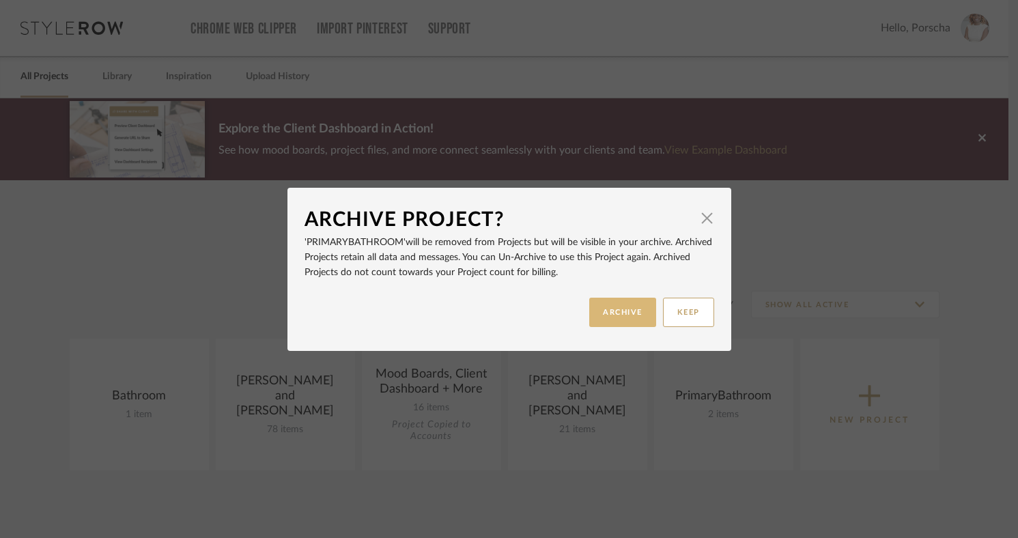
click at [622, 311] on button "ARCHIVE" at bounding box center [623, 312] width 67 height 29
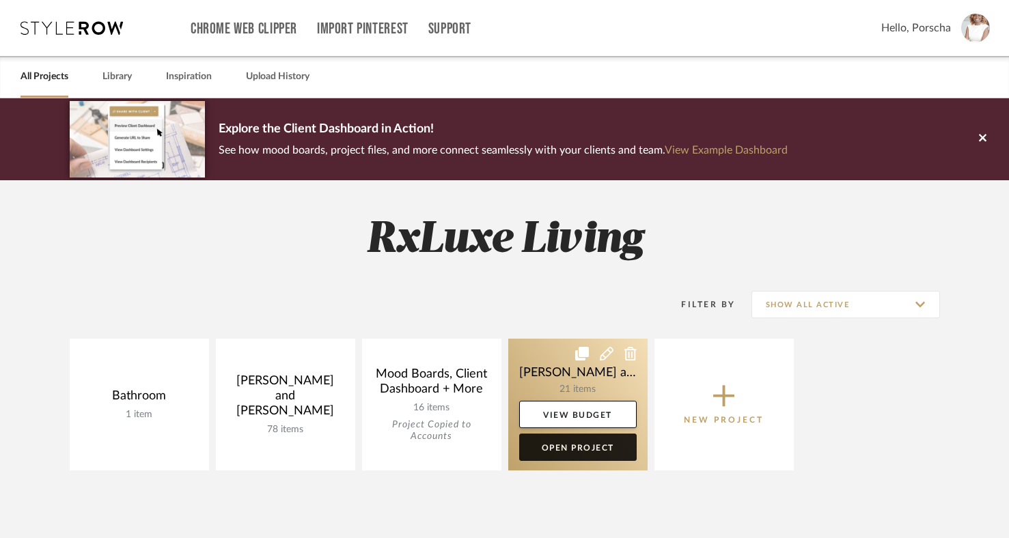
click at [590, 448] on link "Open Project" at bounding box center [577, 447] width 117 height 27
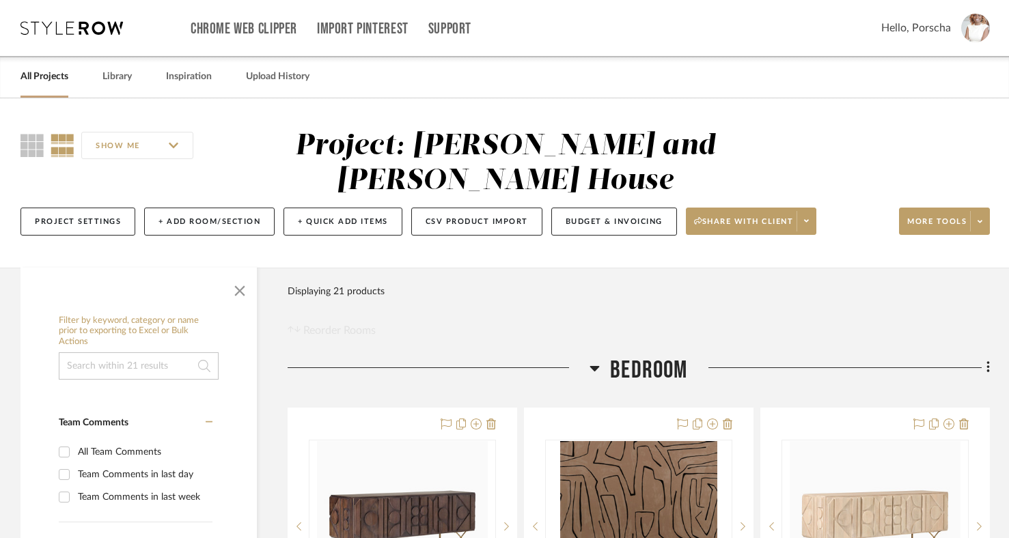
click at [598, 360] on icon at bounding box center [595, 368] width 10 height 16
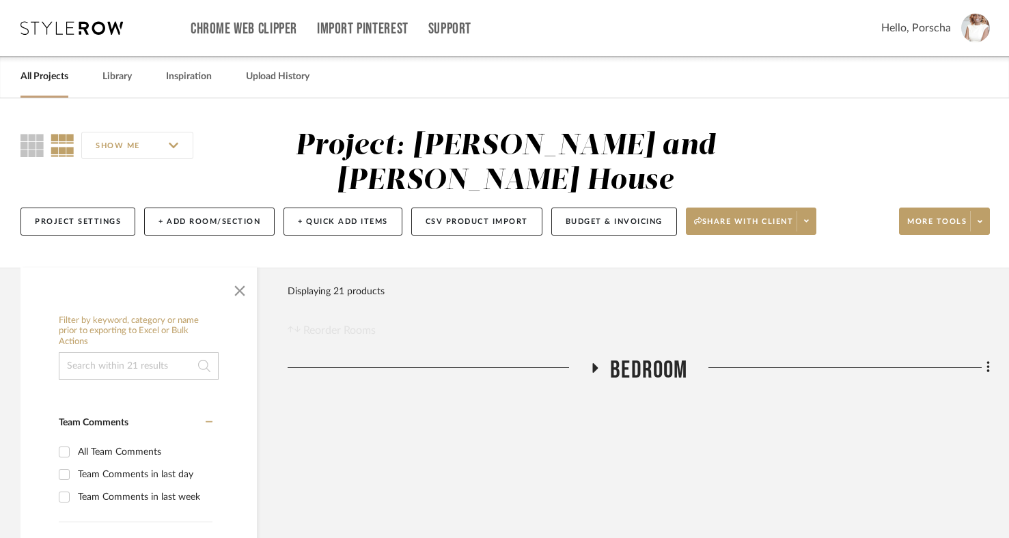
click at [941, 360] on icon at bounding box center [988, 367] width 4 height 15
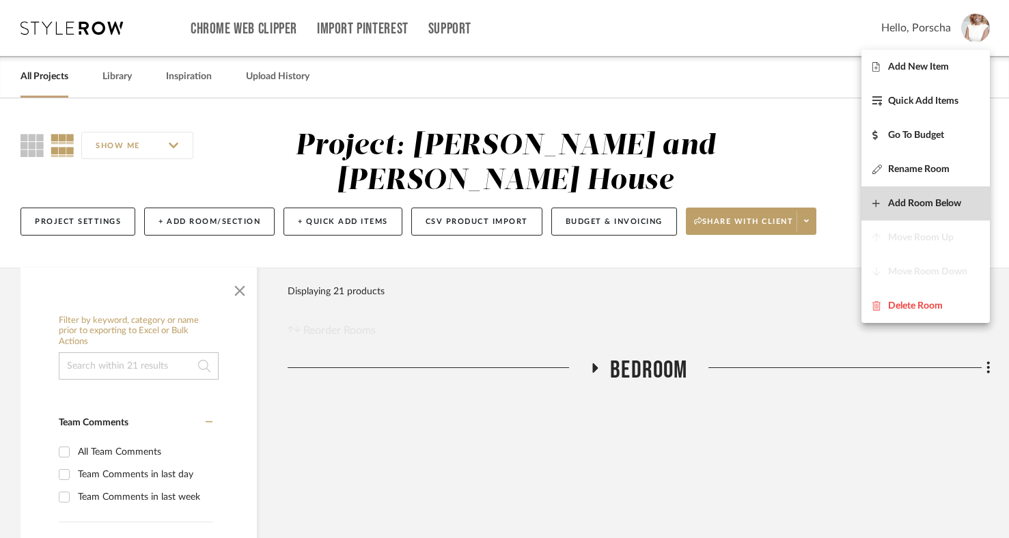
click at [920, 207] on span "Add Room Below" at bounding box center [924, 203] width 73 height 12
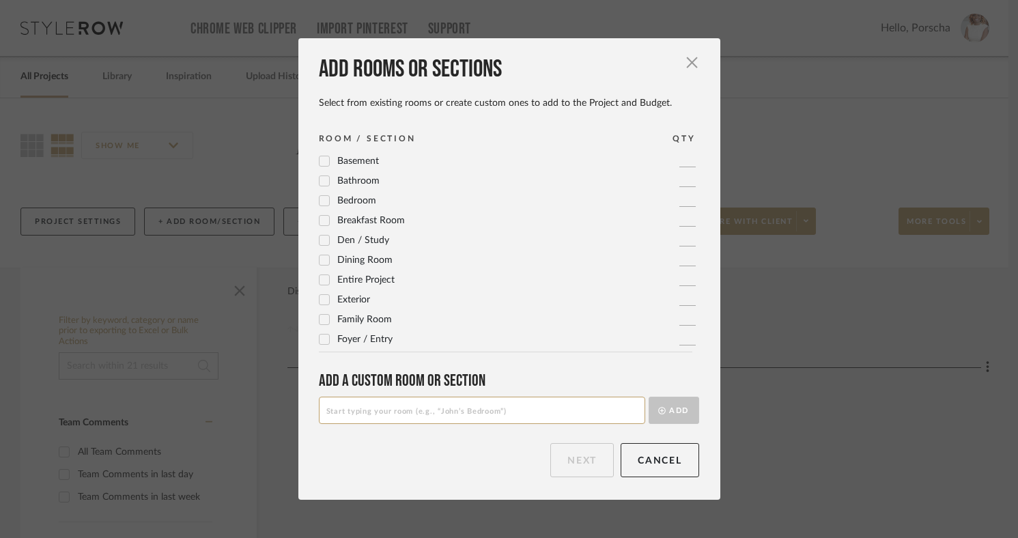
click at [326, 184] on label "Bathroom" at bounding box center [349, 182] width 61 height 12
click at [324, 199] on div at bounding box center [324, 200] width 11 height 11
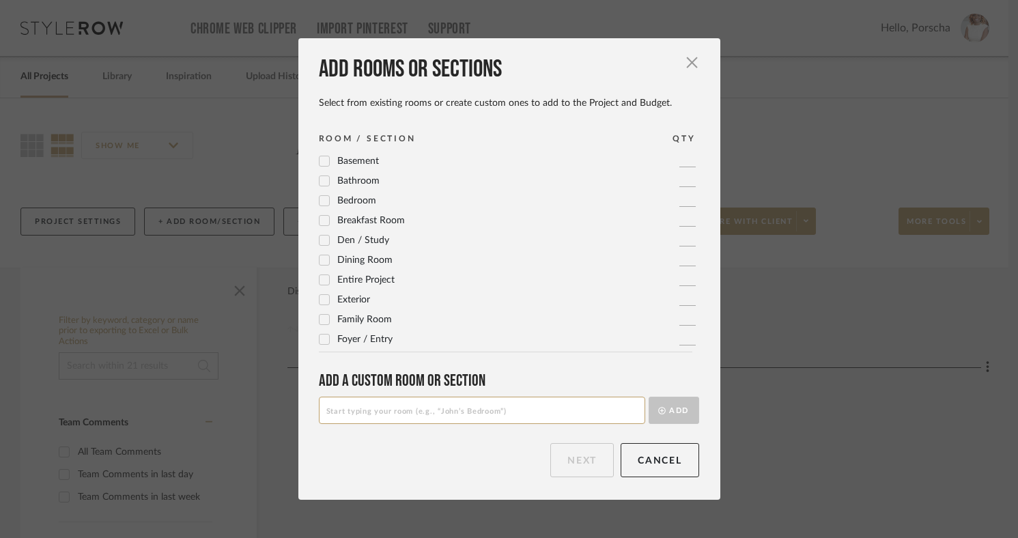
click at [480, 417] on input at bounding box center [482, 410] width 327 height 27
type input "Primary Bathroom"
click at [323, 197] on icon at bounding box center [325, 201] width 10 height 10
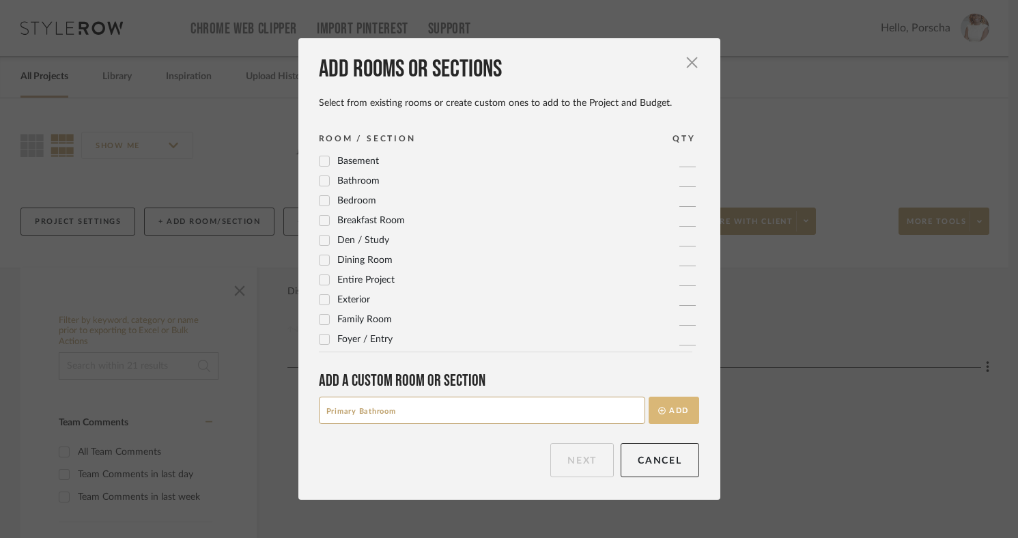
click at [663, 418] on button "Add" at bounding box center [674, 410] width 51 height 27
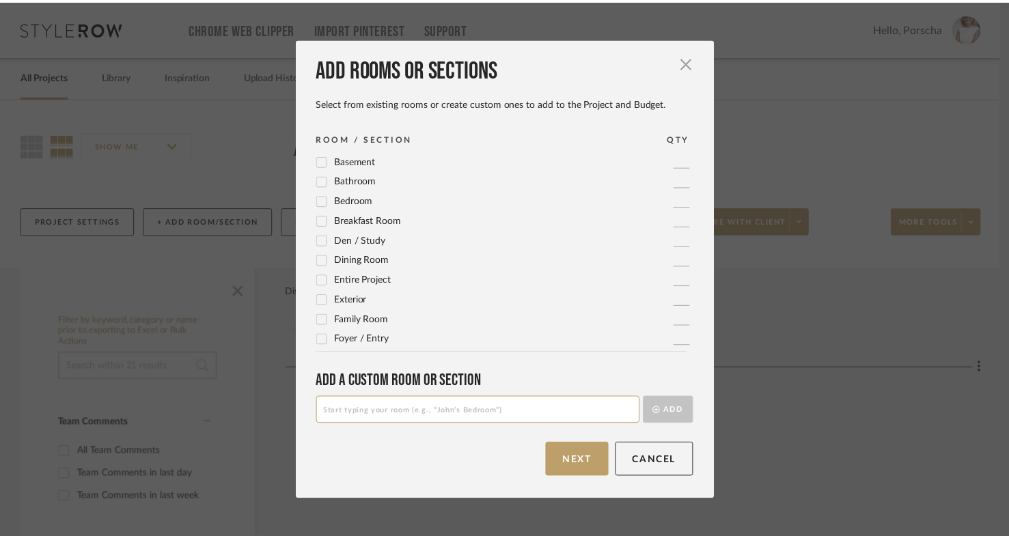
scroll to position [456, 0]
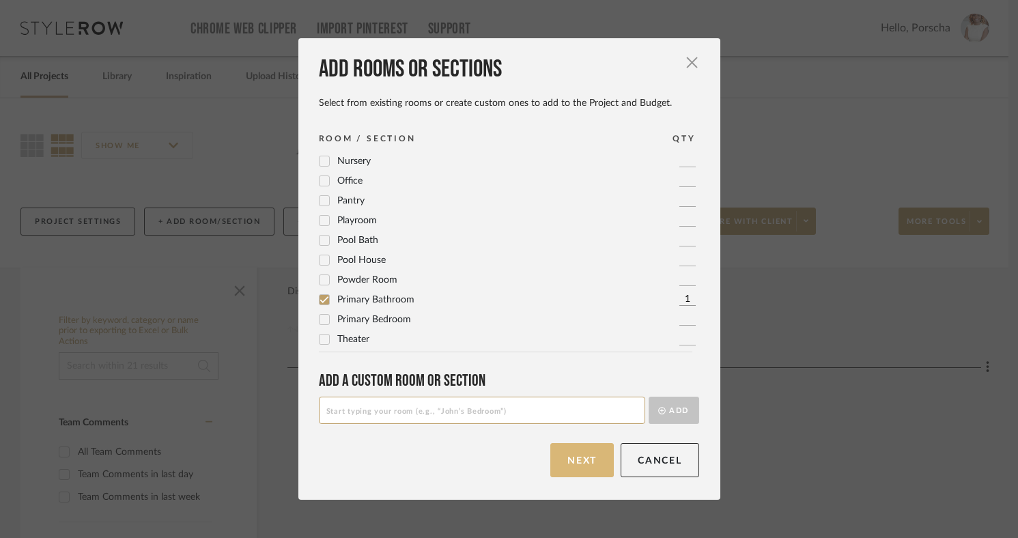
click at [587, 460] on button "Next" at bounding box center [583, 460] width 64 height 34
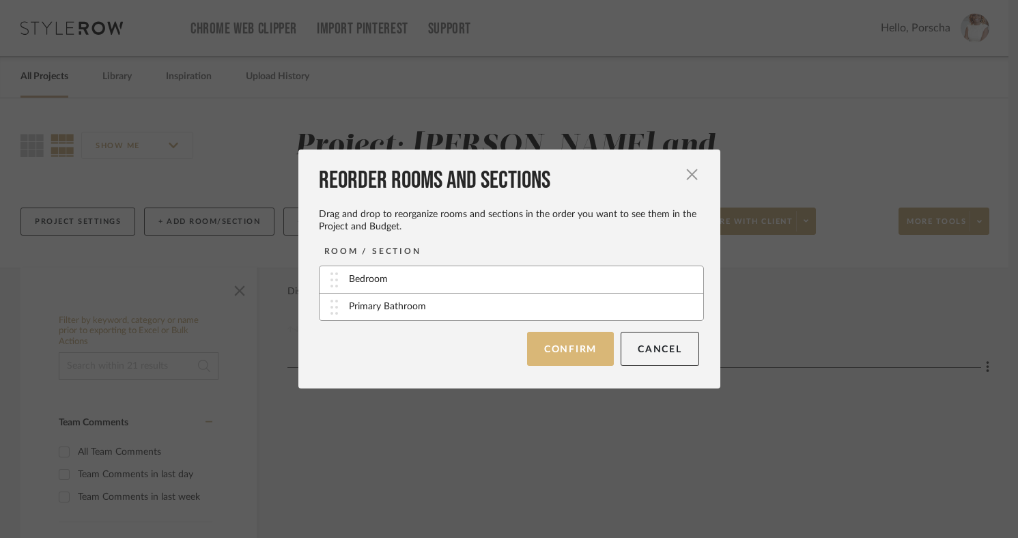
click at [576, 348] on button "Confirm" at bounding box center [570, 349] width 87 height 34
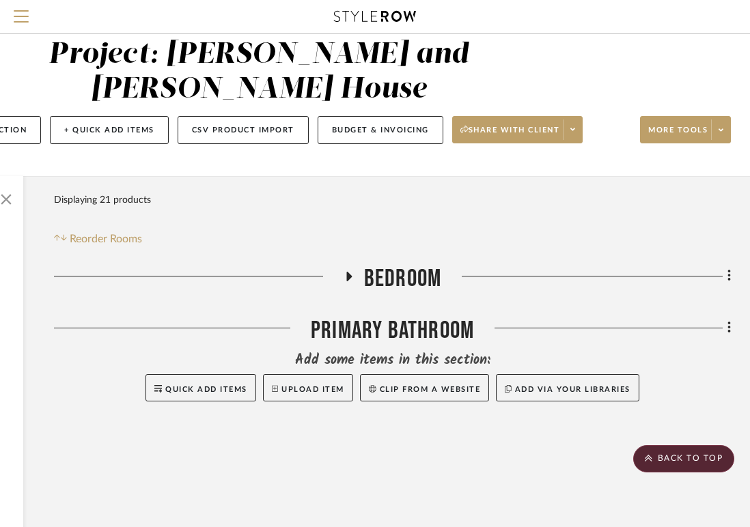
scroll to position [4, 234]
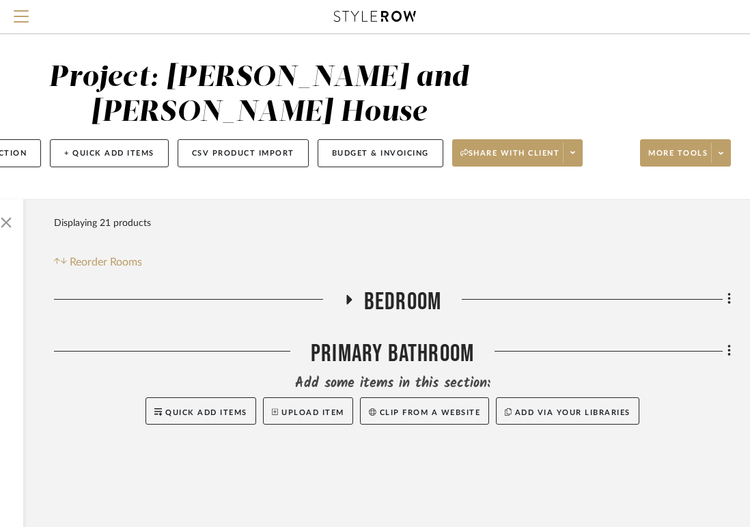
click at [350, 294] on icon at bounding box center [348, 299] width 16 height 10
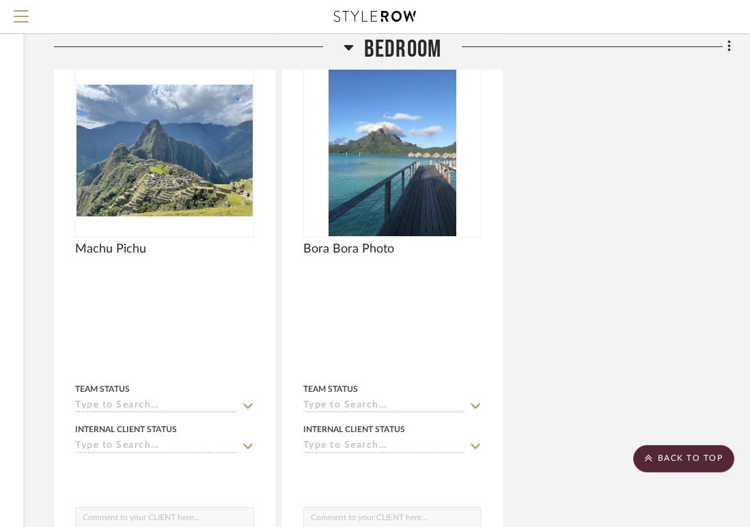
scroll to position [1441, 234]
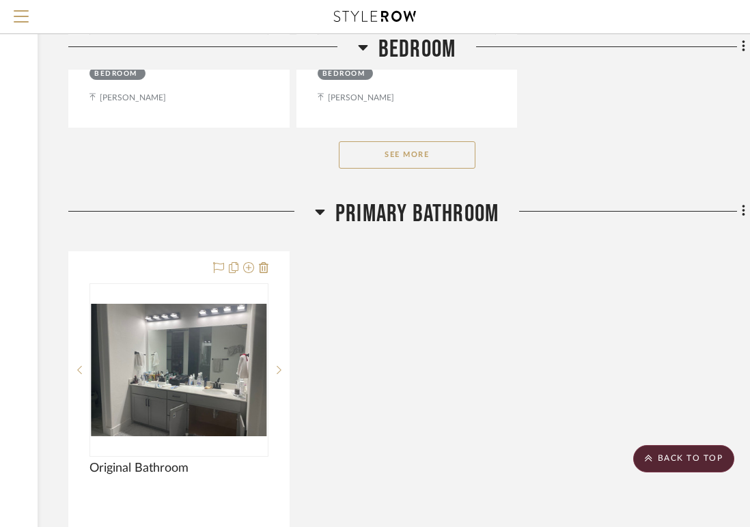
scroll to position [2134, 219]
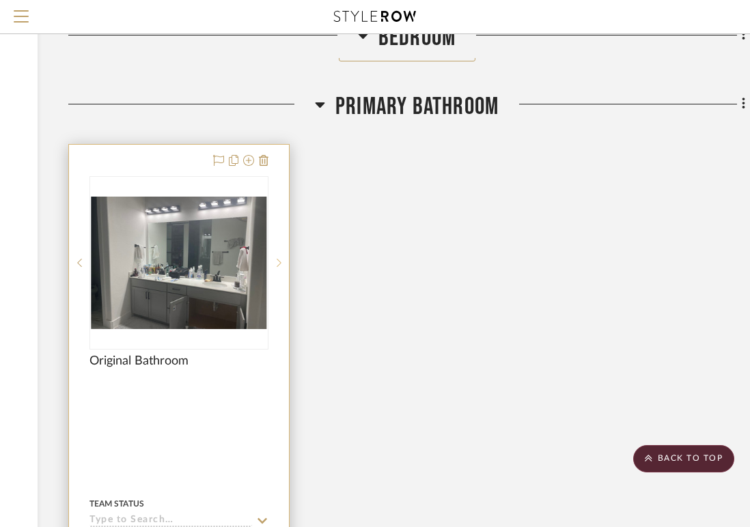
click at [277, 266] on div at bounding box center [278, 263] width 20 height 174
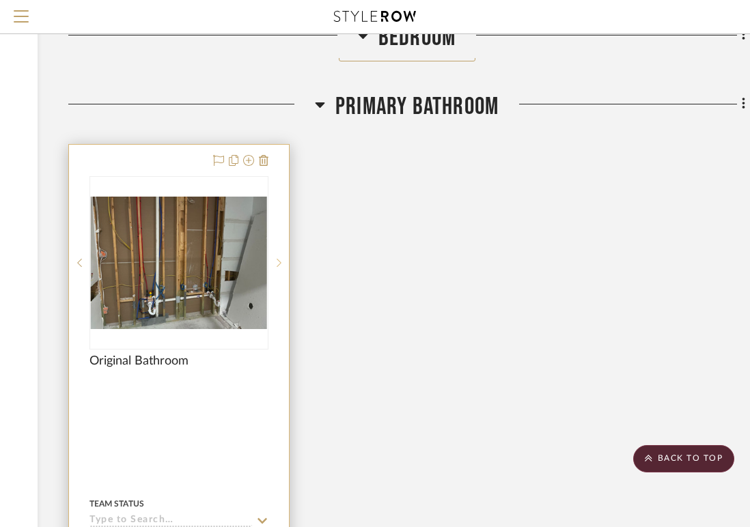
click at [277, 266] on div at bounding box center [278, 263] width 20 height 174
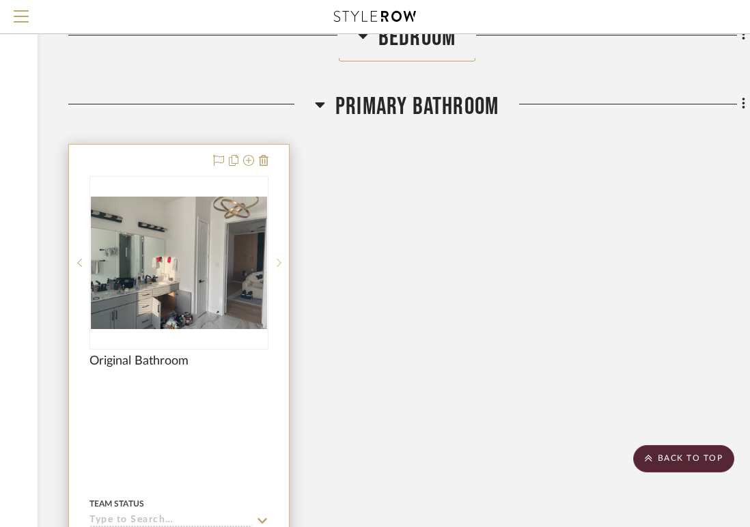
click at [277, 266] on div at bounding box center [278, 263] width 20 height 174
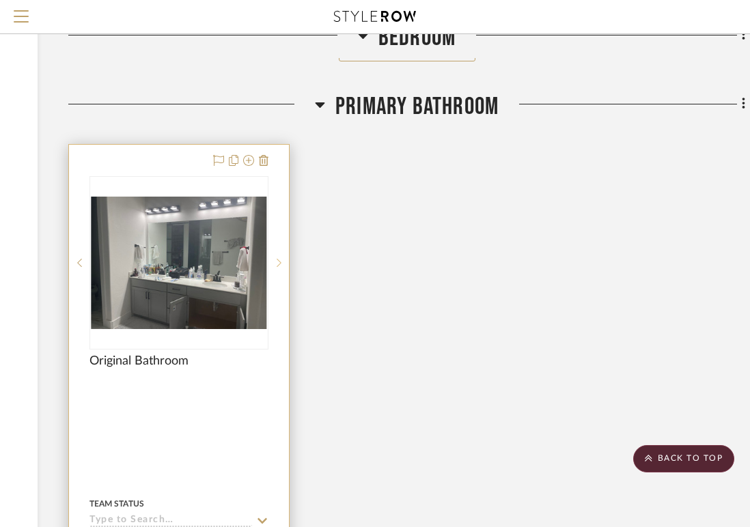
click at [277, 263] on icon at bounding box center [279, 263] width 5 height 10
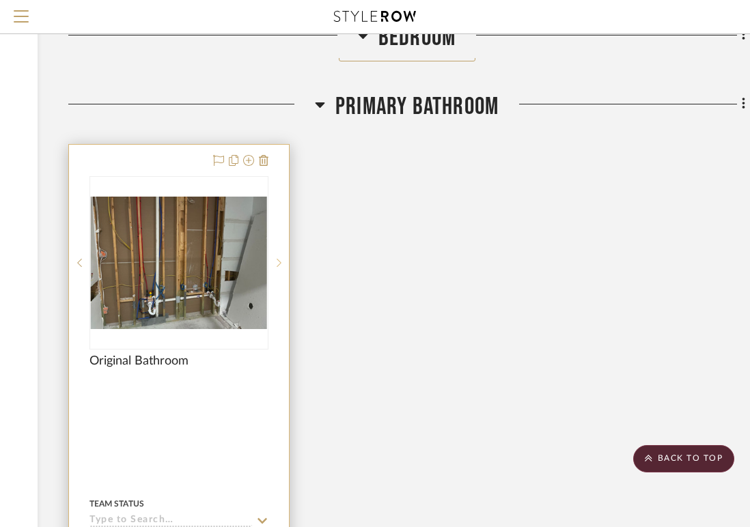
click at [277, 263] on icon at bounding box center [279, 263] width 5 height 10
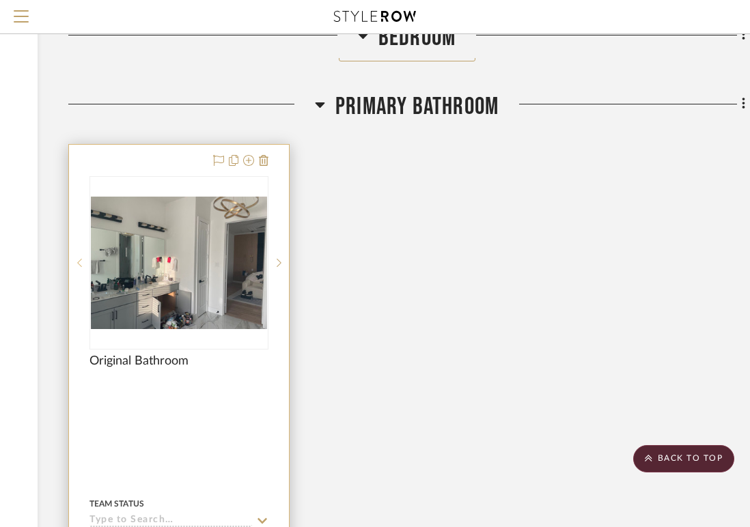
click at [83, 266] on div at bounding box center [79, 263] width 20 height 174
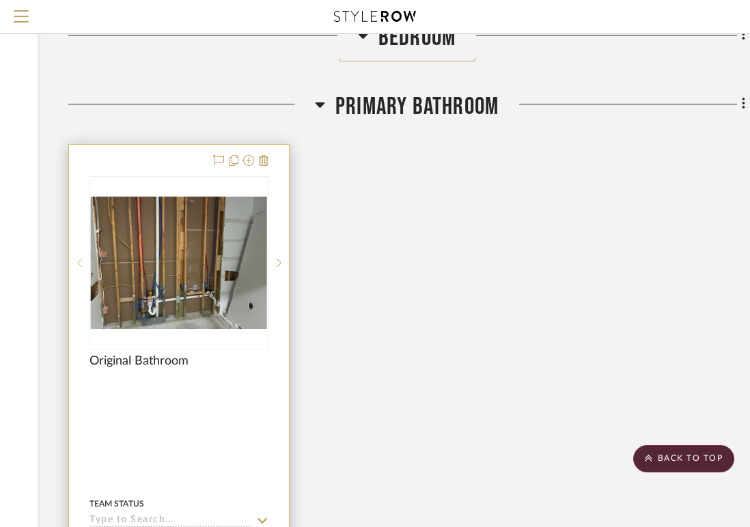
click at [83, 266] on div at bounding box center [79, 263] width 20 height 174
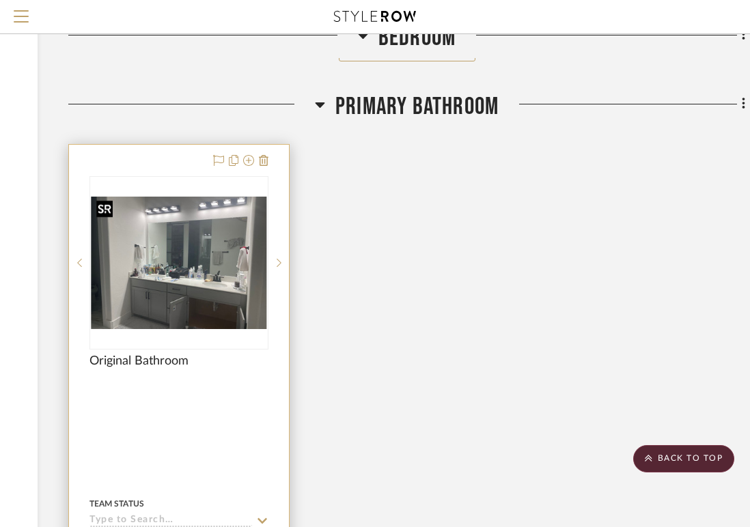
click at [228, 227] on img "0" at bounding box center [179, 263] width 176 height 133
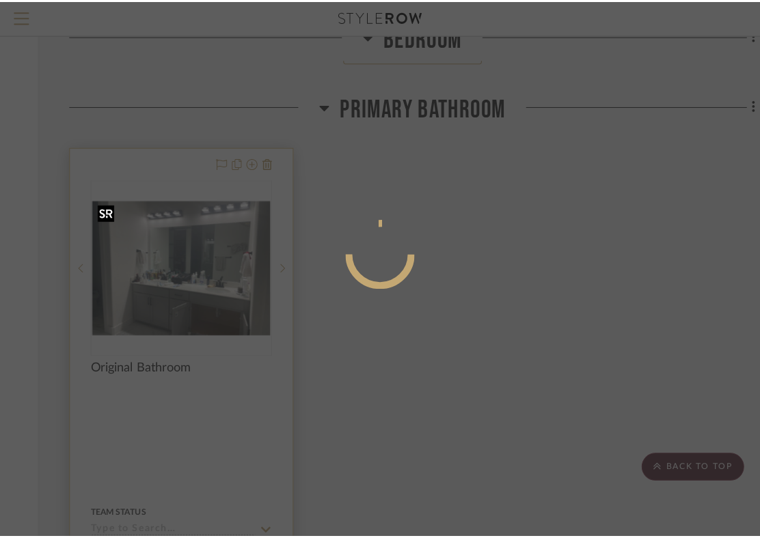
scroll to position [0, 0]
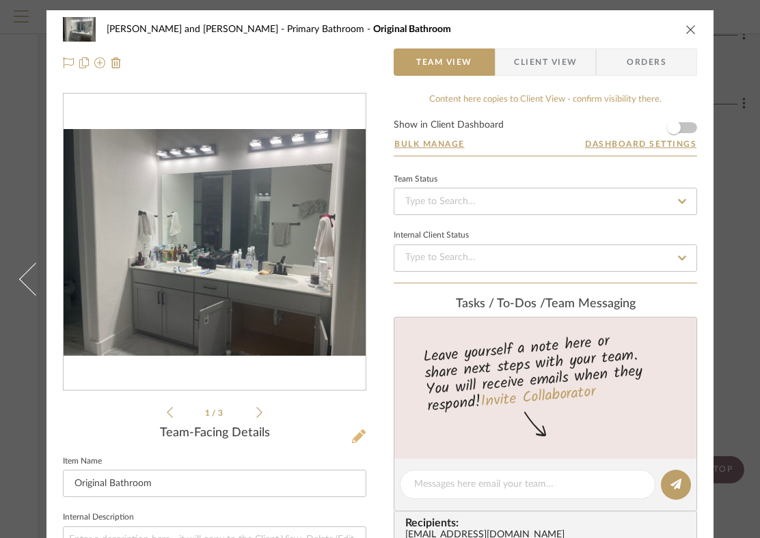
click at [360, 434] on icon at bounding box center [359, 437] width 14 height 14
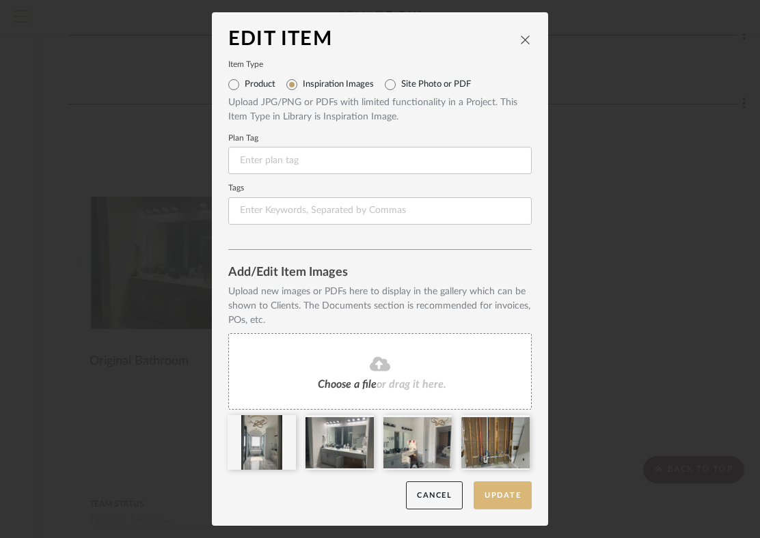
click at [505, 495] on button "Update" at bounding box center [502, 496] width 58 height 28
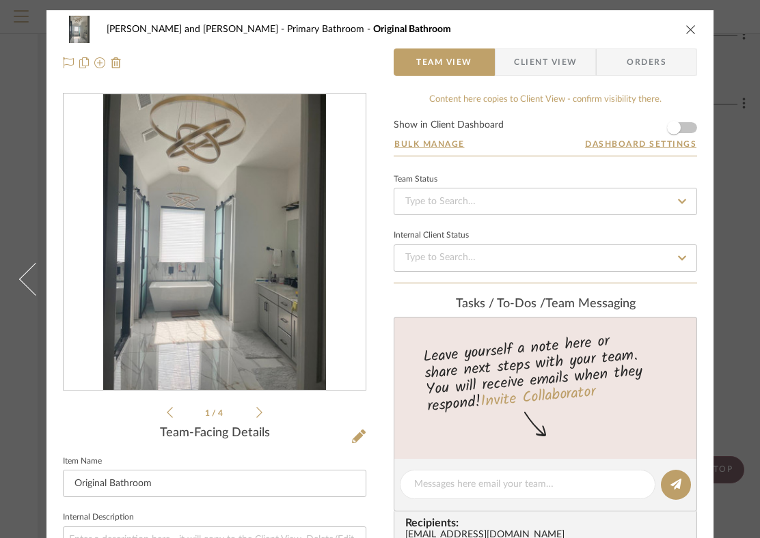
click at [686, 32] on icon "close" at bounding box center [690, 29] width 11 height 11
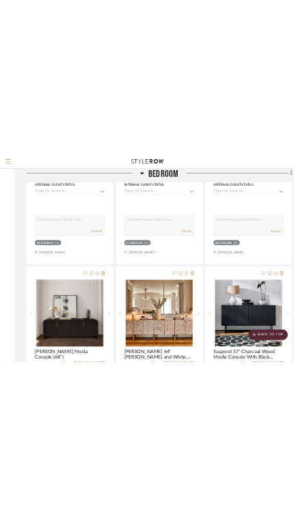
scroll to position [0, 219]
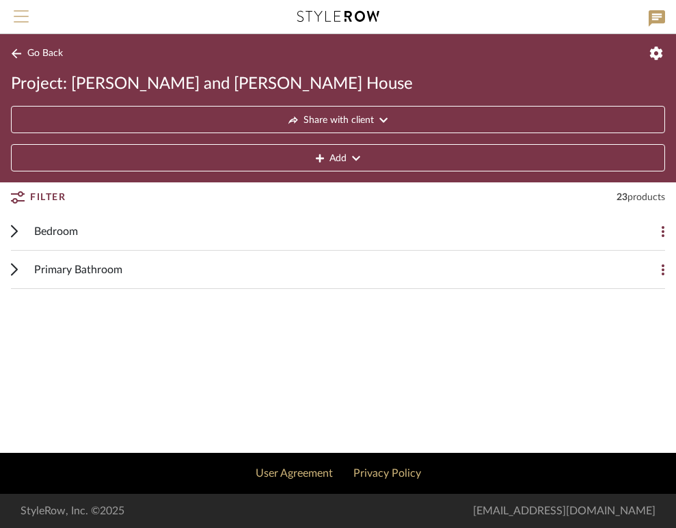
click at [25, 8] on button "Menu" at bounding box center [21, 16] width 42 height 33
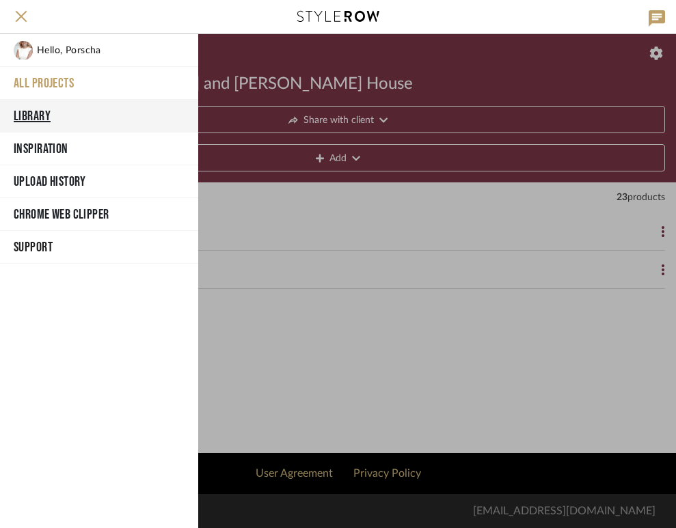
click at [38, 113] on button "Library" at bounding box center [99, 116] width 198 height 33
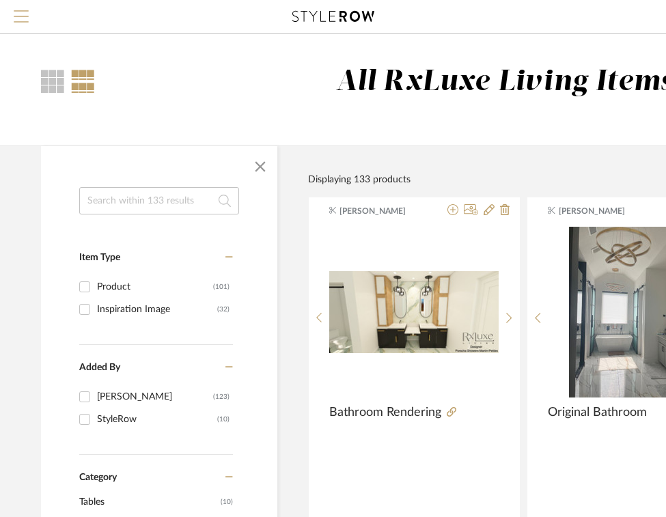
click at [27, 19] on span "Menu" at bounding box center [21, 20] width 15 height 20
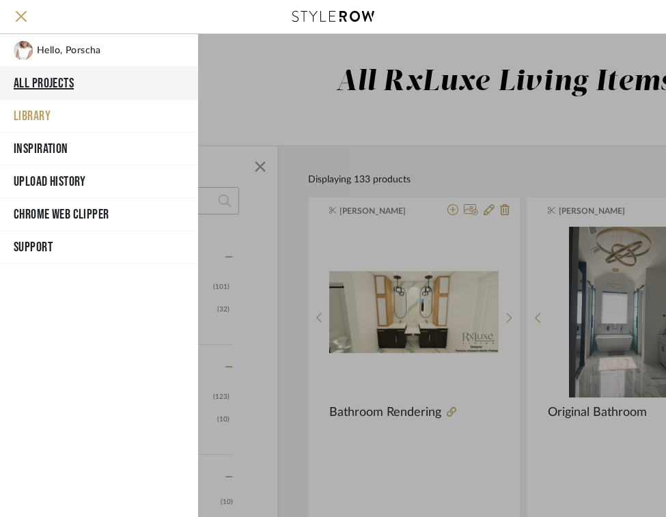
click at [48, 79] on button "All Projects" at bounding box center [99, 83] width 198 height 33
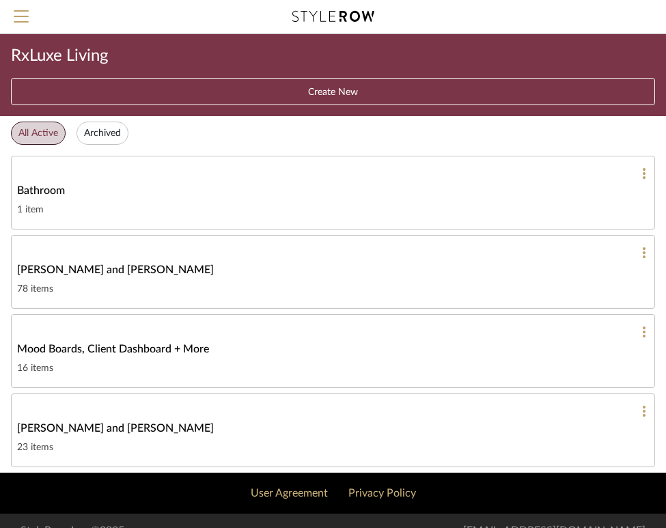
click at [112, 423] on span "[PERSON_NAME] and [PERSON_NAME]" at bounding box center [115, 428] width 197 height 16
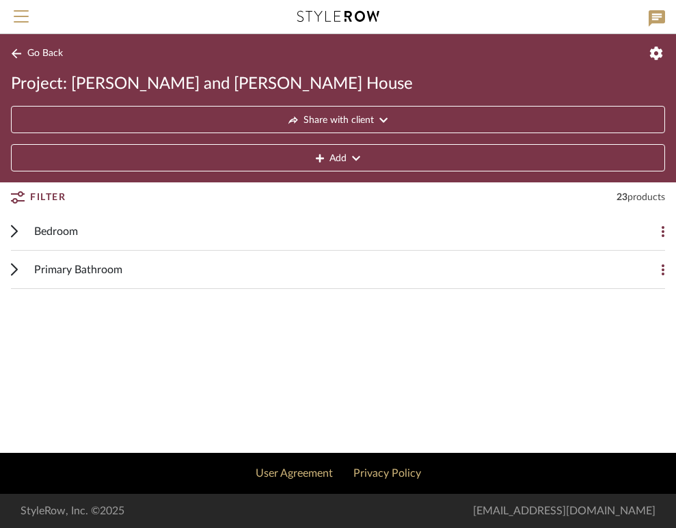
click at [324, 156] on button "Add" at bounding box center [338, 157] width 654 height 27
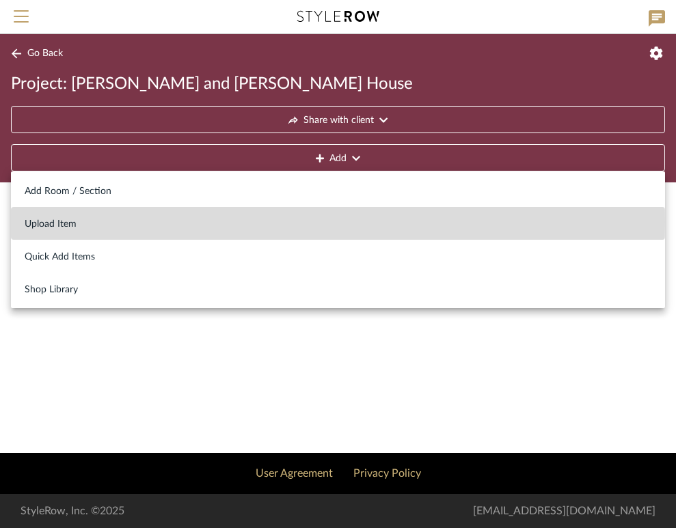
click at [58, 221] on span "Upload Item" at bounding box center [338, 225] width 626 height 12
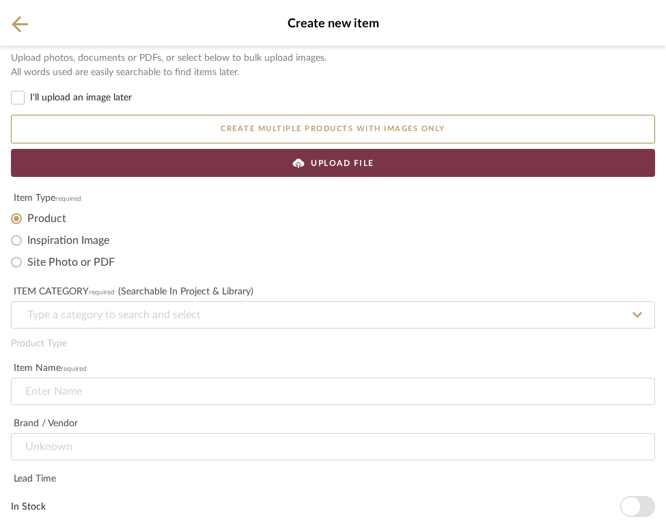
click at [57, 264] on label "Site Photo or PDF" at bounding box center [70, 262] width 87 height 14
click at [27, 264] on input "Site Photo or PDF" at bounding box center [16, 262] width 22 height 22
radio input "true"
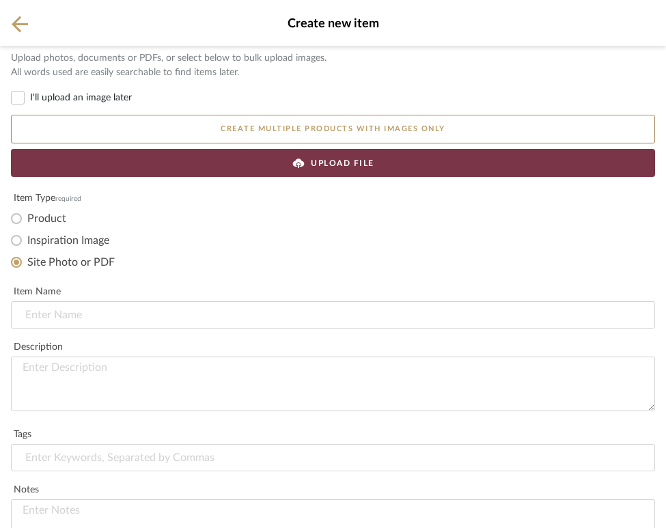
click at [308, 172] on div "UPLOAD FILE" at bounding box center [333, 163] width 644 height 28
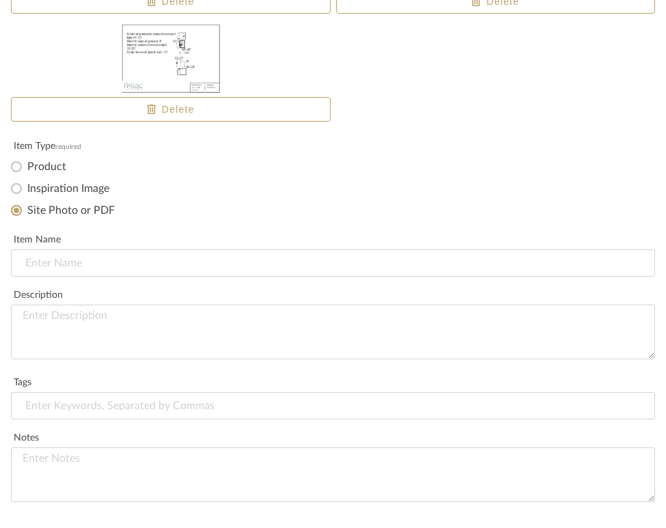
scroll to position [486, 0]
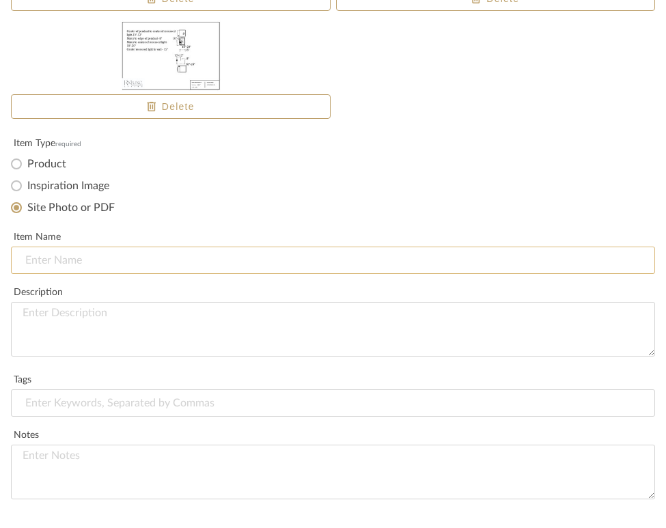
click at [398, 268] on input at bounding box center [333, 260] width 644 height 27
click at [77, 261] on input "Bathroom Plans" at bounding box center [333, 260] width 644 height 27
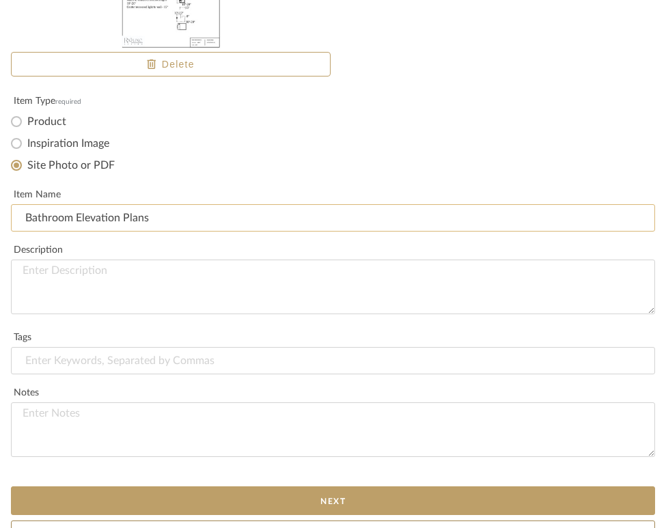
scroll to position [555, 0]
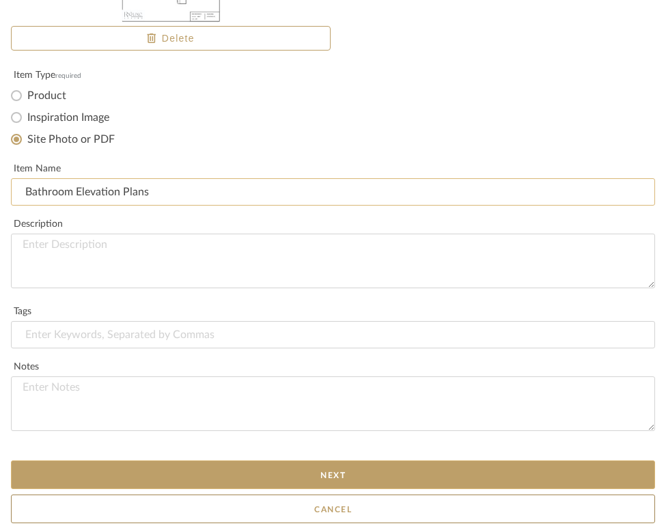
type input "Bathroom Elevation Plans"
click at [145, 470] on button "Next" at bounding box center [333, 474] width 644 height 29
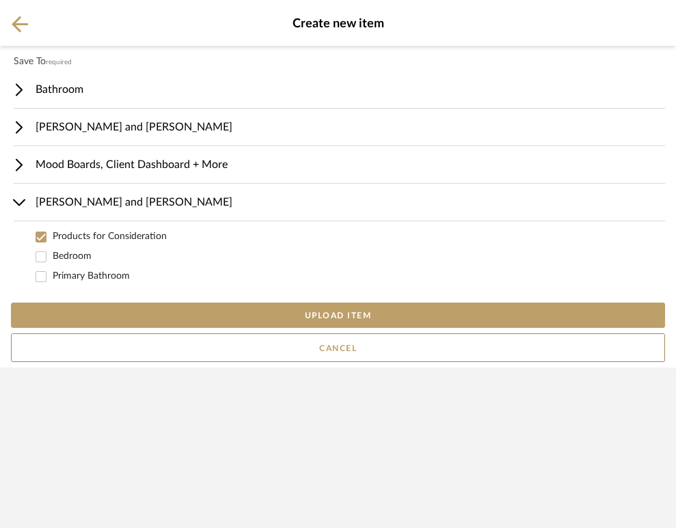
click at [41, 236] on input "Products for Consideration" at bounding box center [41, 237] width 14 height 14
click at [42, 273] on input "Primary Bathroom" at bounding box center [41, 276] width 14 height 14
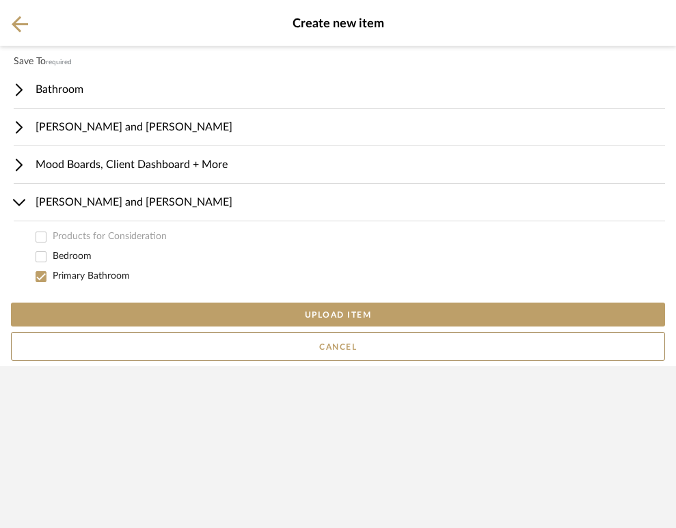
click at [200, 322] on button "UPLOAD ITEM" at bounding box center [338, 315] width 654 height 24
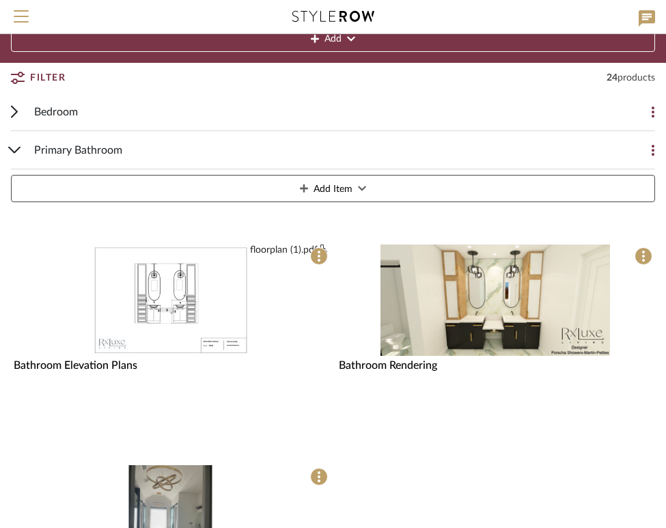
scroll to position [119, 0]
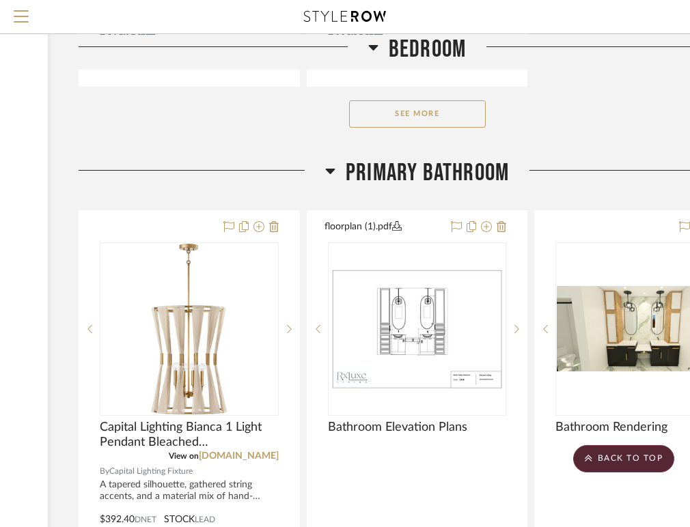
scroll to position [2065, 209]
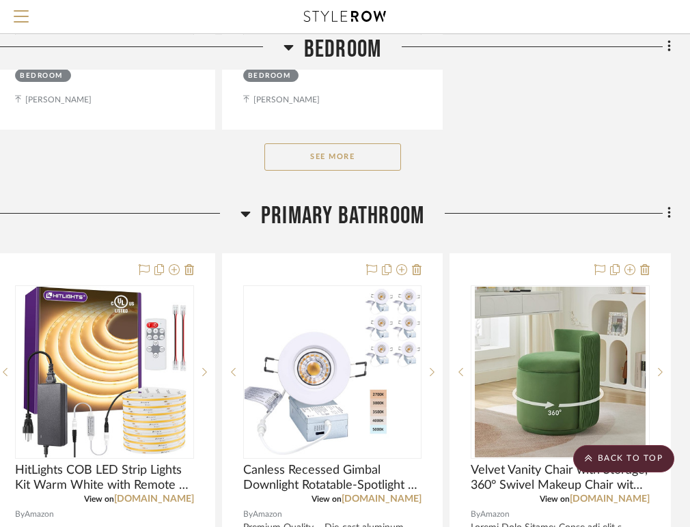
scroll to position [2021, 294]
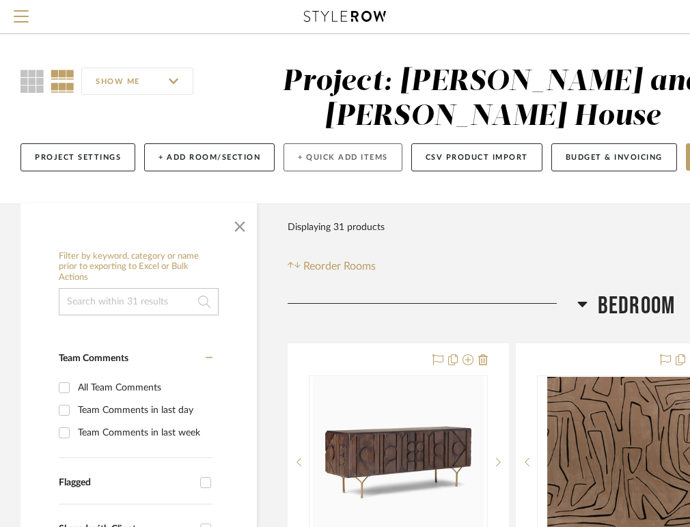
click at [296, 163] on button "+ Quick Add Items" at bounding box center [342, 157] width 119 height 28
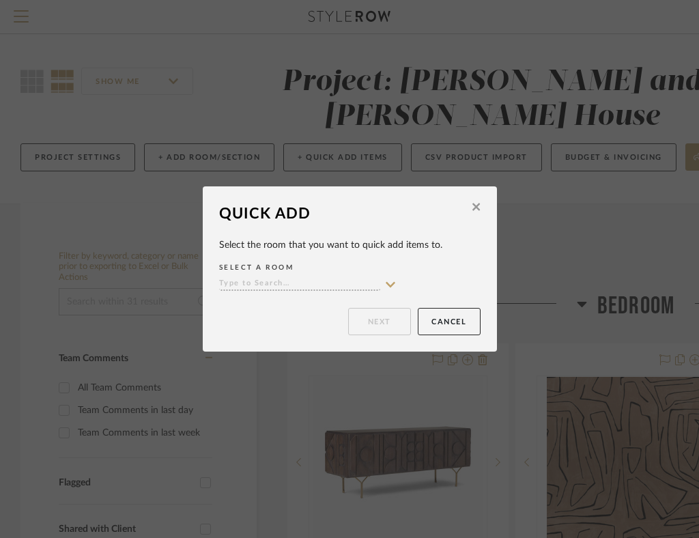
click at [477, 206] on button at bounding box center [476, 209] width 21 height 32
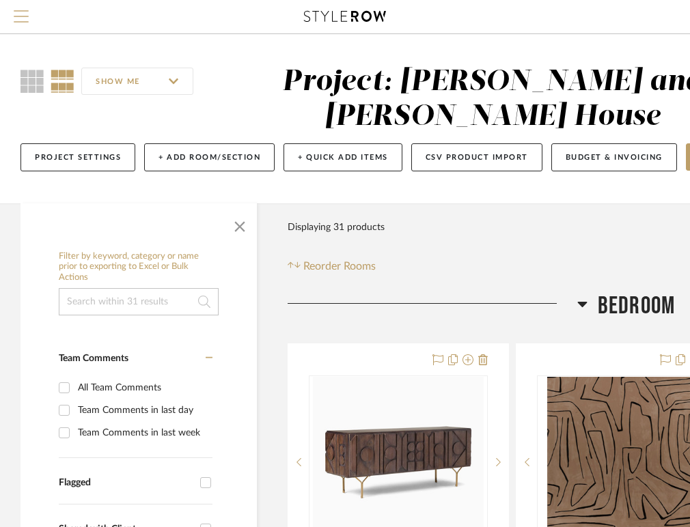
click at [20, 14] on span "Menu" at bounding box center [21, 20] width 15 height 20
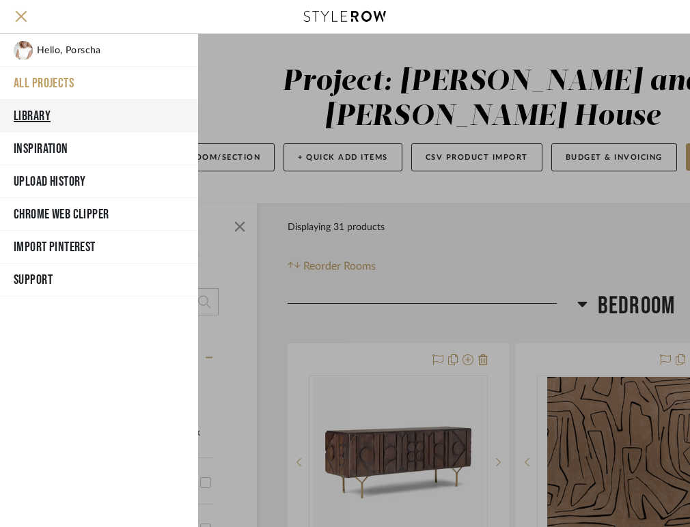
click at [42, 114] on button "Library" at bounding box center [99, 116] width 198 height 33
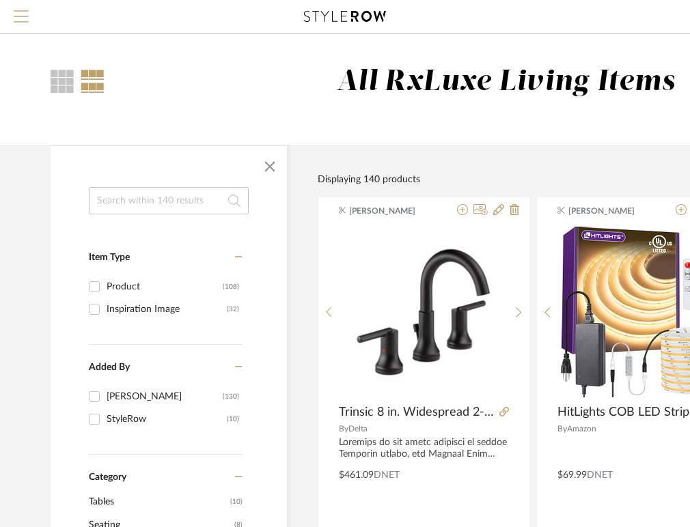
click at [28, 13] on span "Menu" at bounding box center [21, 20] width 15 height 20
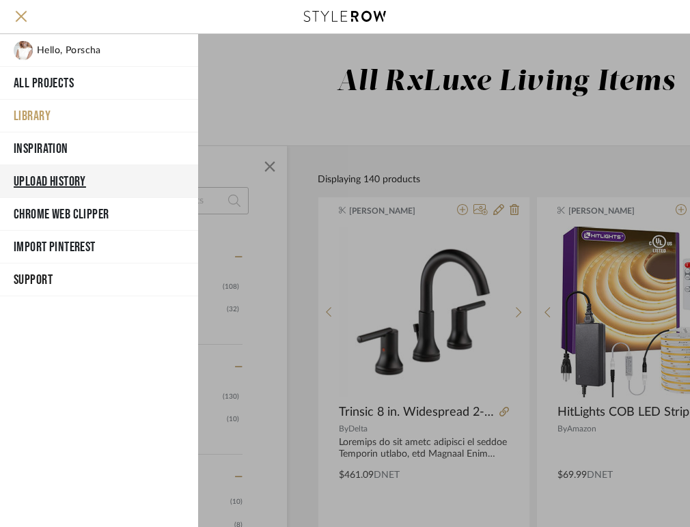
click at [70, 182] on button "Upload History" at bounding box center [99, 181] width 198 height 33
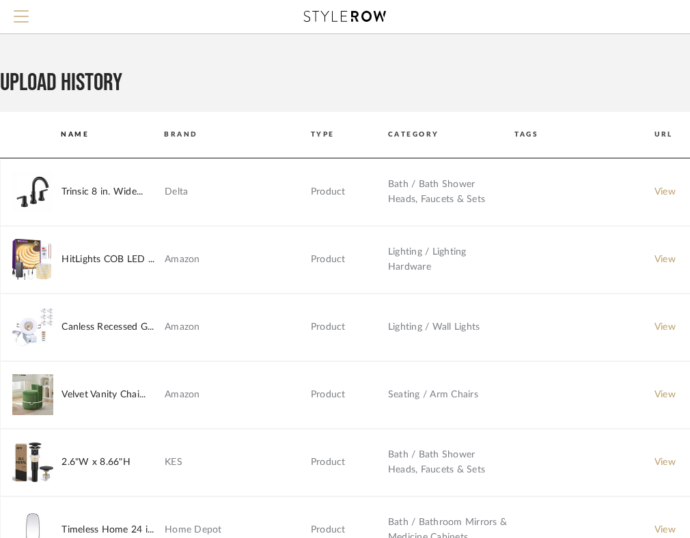
click at [15, 7] on button "Menu" at bounding box center [21, 16] width 42 height 33
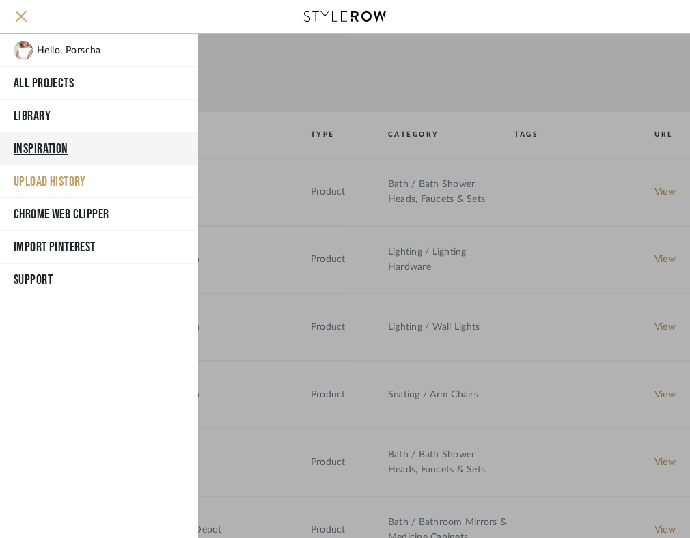
click at [44, 152] on button "Inspiration" at bounding box center [99, 149] width 198 height 33
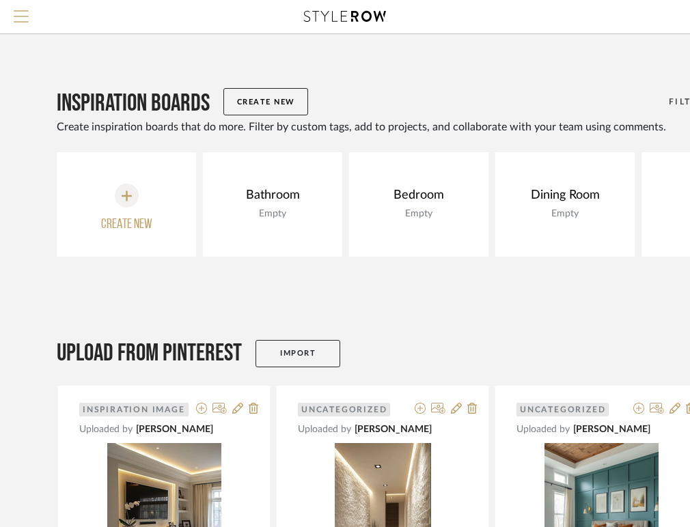
click at [24, 8] on button "Menu" at bounding box center [21, 16] width 42 height 33
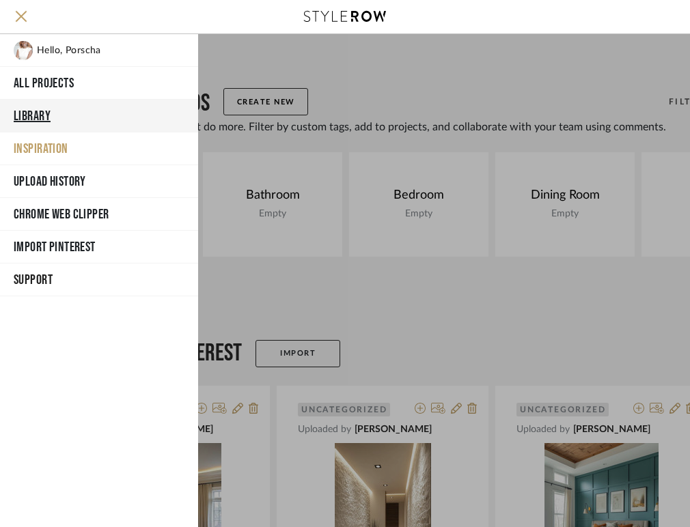
click at [43, 113] on button "Library" at bounding box center [99, 116] width 198 height 33
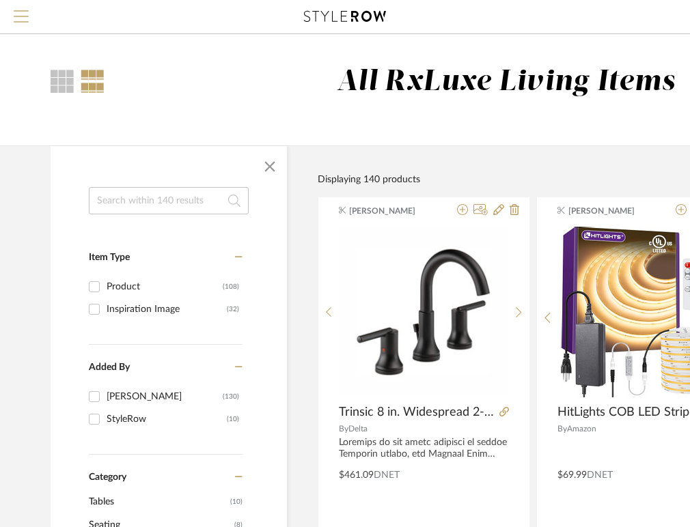
click at [25, 10] on span "Menu" at bounding box center [21, 10] width 15 height 1
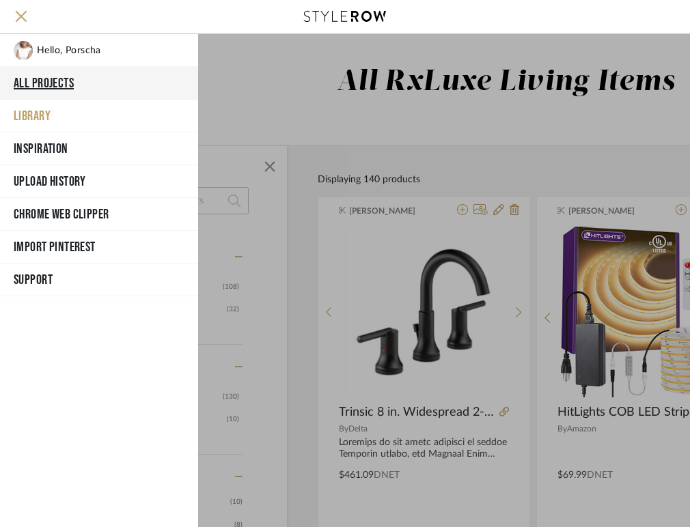
click at [71, 81] on button "All Projects" at bounding box center [99, 83] width 198 height 33
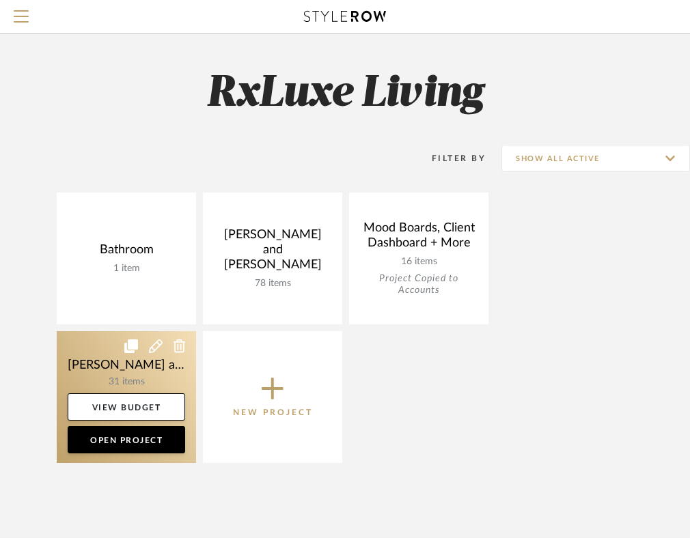
click at [149, 368] on link at bounding box center [126, 397] width 139 height 132
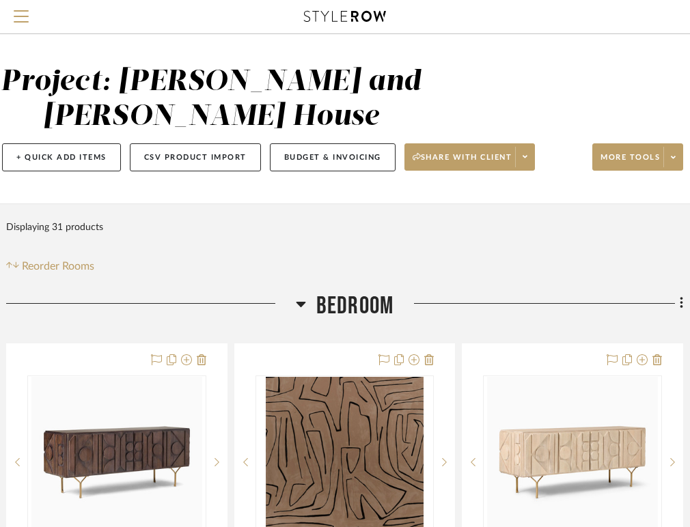
scroll to position [0, 281]
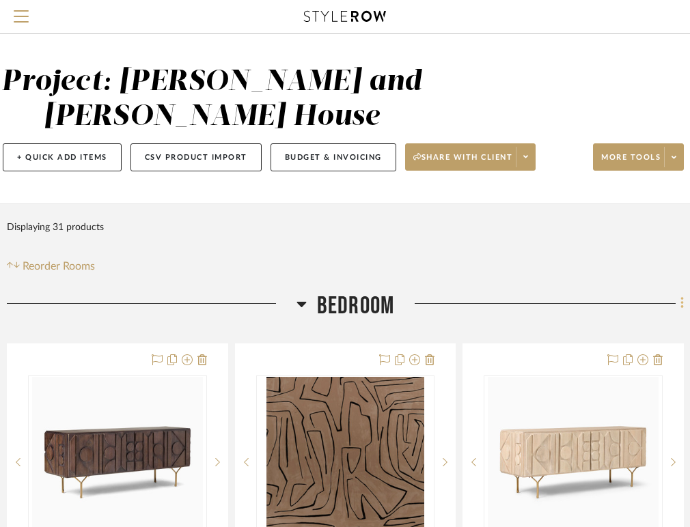
click at [681, 304] on icon at bounding box center [681, 304] width 3 height 12
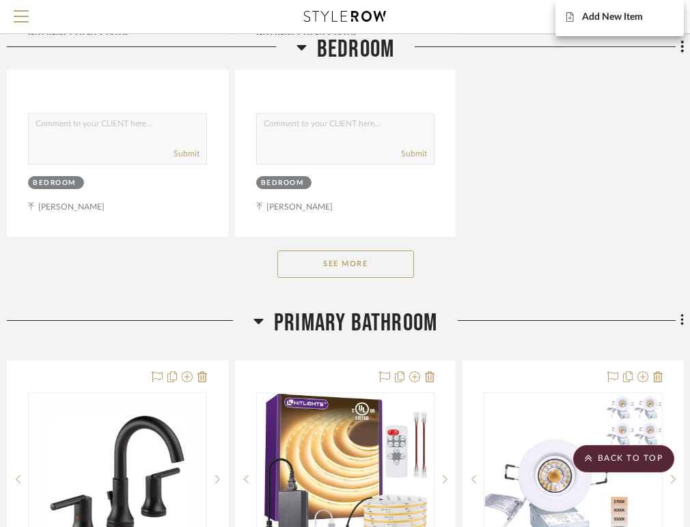
scroll to position [1909, 281]
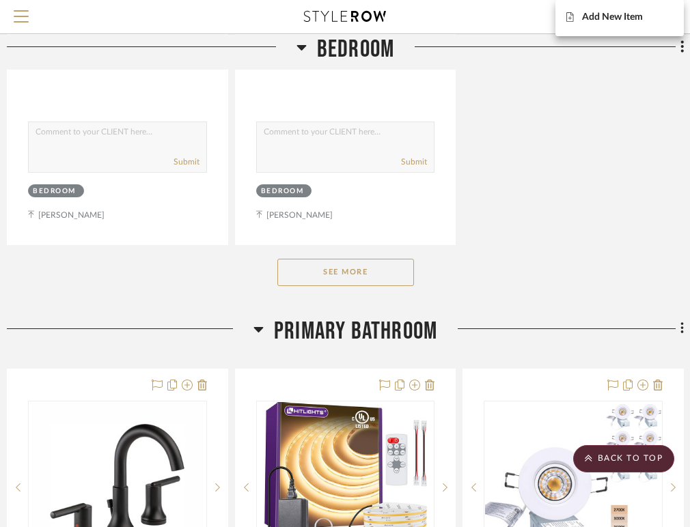
click at [682, 329] on div at bounding box center [345, 263] width 690 height 527
click at [676, 330] on fa-icon at bounding box center [680, 330] width 9 height 23
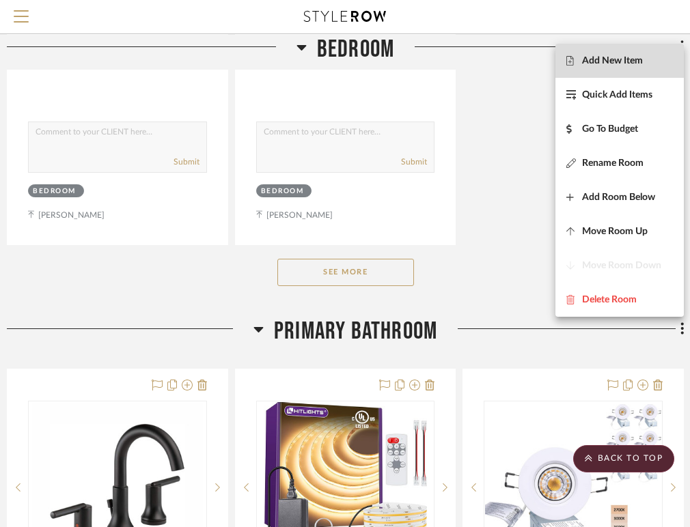
click at [612, 68] on button "Add New Item" at bounding box center [619, 61] width 128 height 34
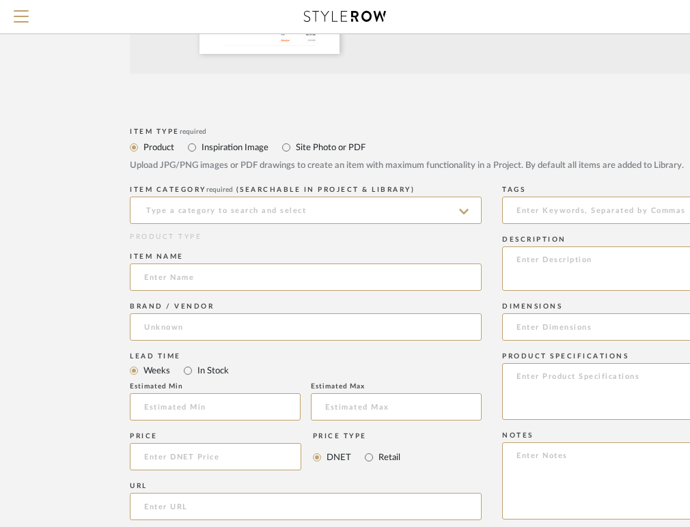
scroll to position [484, 0]
click at [283, 146] on input "Site Photo or PDF" at bounding box center [286, 146] width 16 height 16
radio input "true"
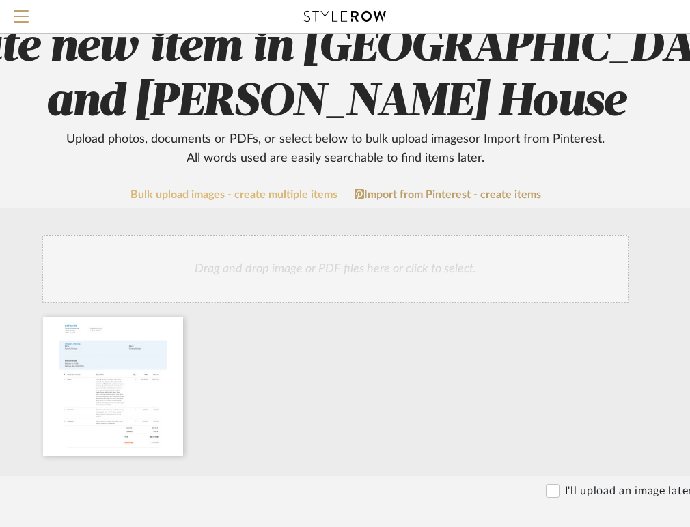
scroll to position [80, 168]
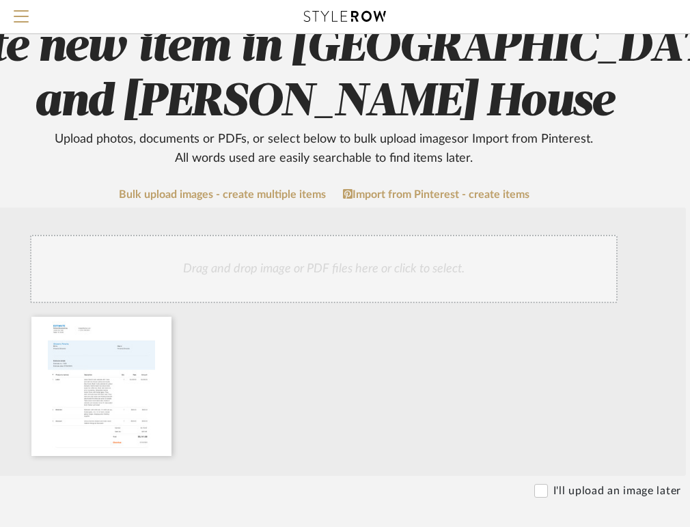
click at [317, 263] on div "Drag and drop image or PDF files here or click to select." at bounding box center [323, 269] width 587 height 68
click at [440, 191] on link "Import from Pinterest - create items" at bounding box center [436, 195] width 186 height 12
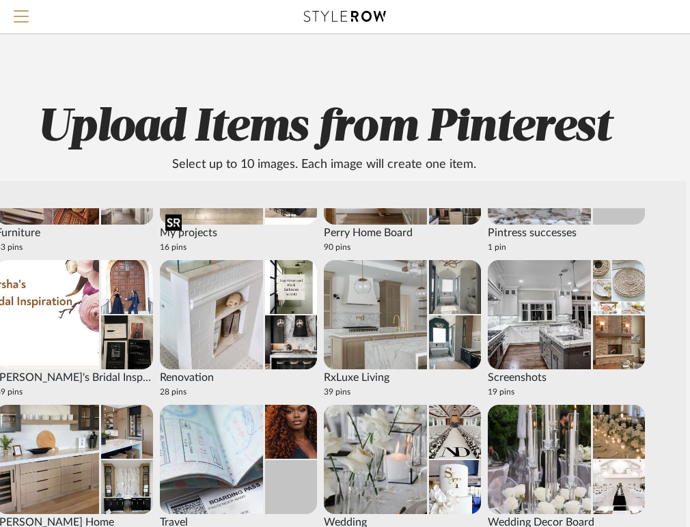
scroll to position [151, 0]
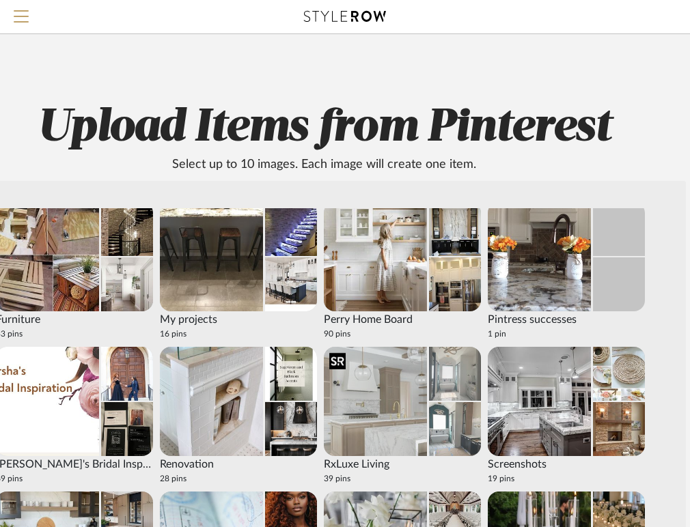
click at [377, 373] on img at bounding box center [375, 401] width 103 height 109
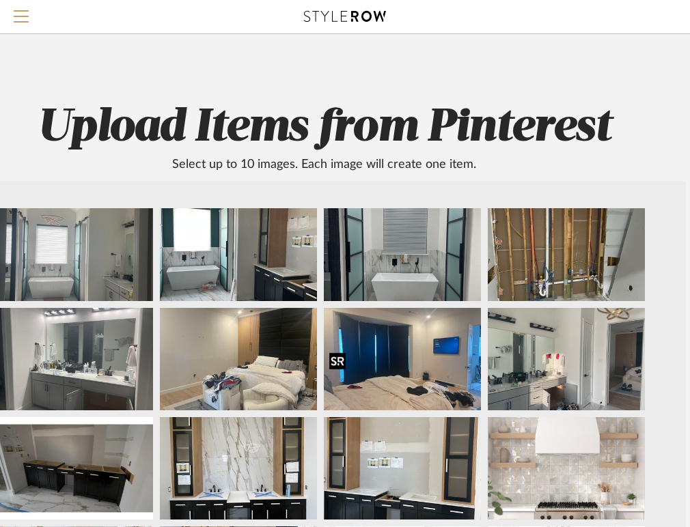
scroll to position [12, 0]
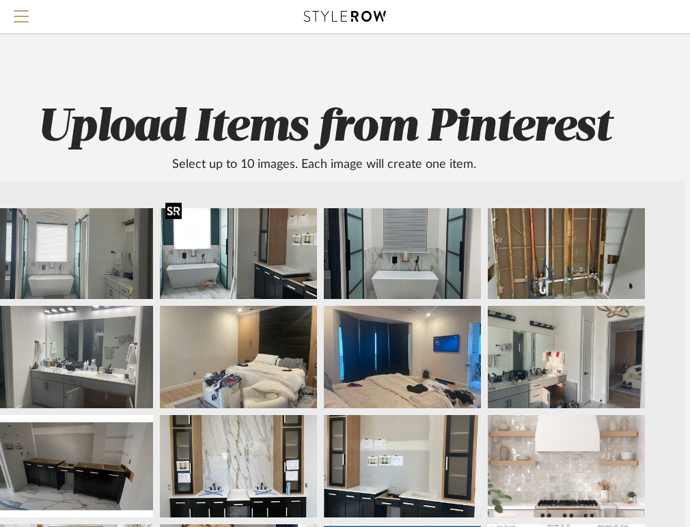
click at [174, 208] on div at bounding box center [173, 210] width 16 height 17
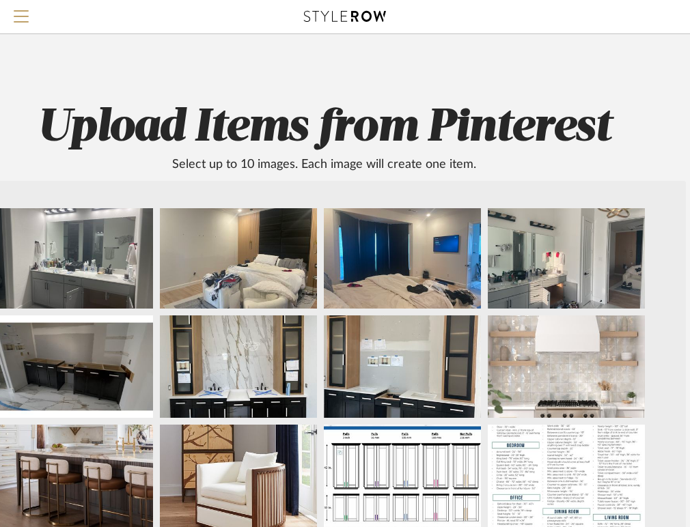
scroll to position [113, 0]
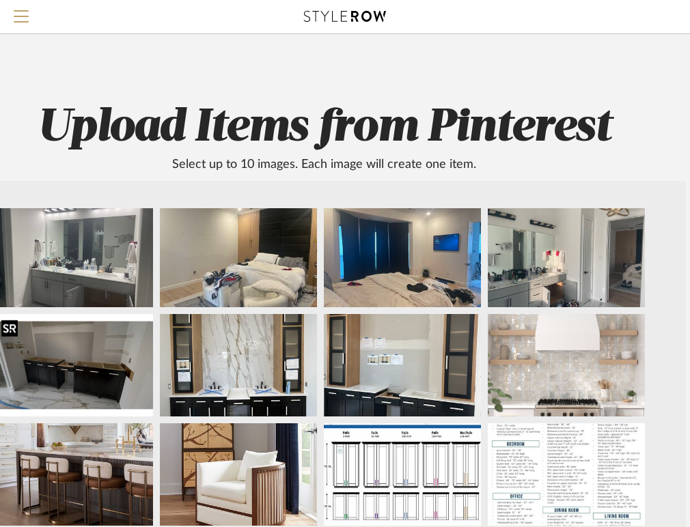
click at [16, 329] on div at bounding box center [9, 328] width 16 height 17
click at [180, 324] on div at bounding box center [173, 328] width 16 height 17
click at [337, 331] on div at bounding box center [337, 328] width 16 height 17
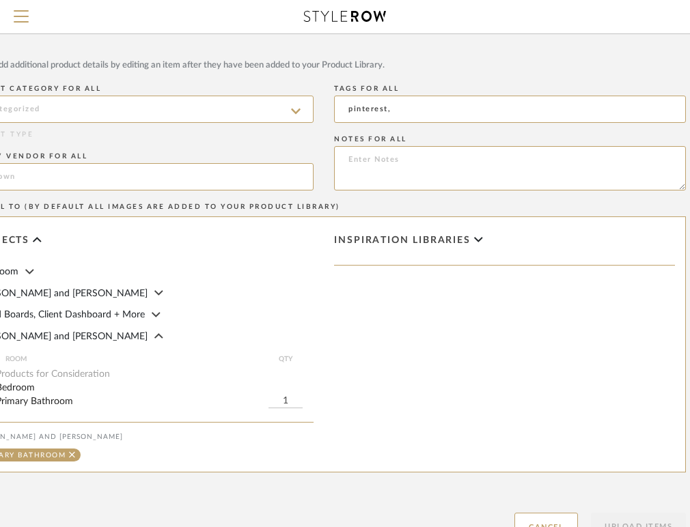
scroll to position [517, 168]
click at [190, 113] on input at bounding box center [138, 110] width 352 height 27
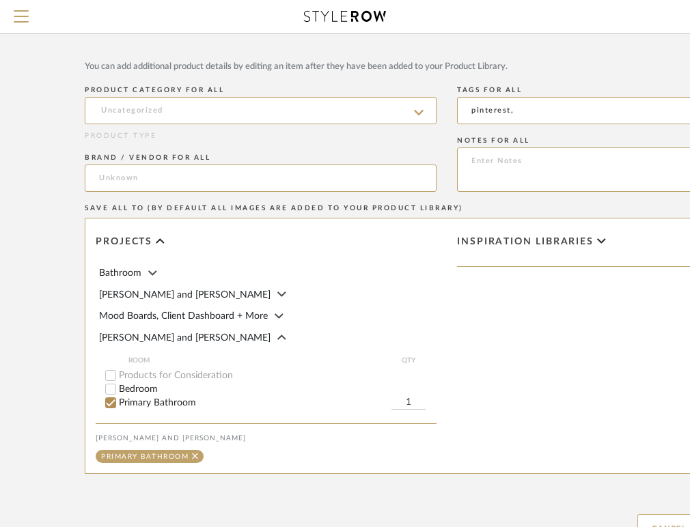
scroll to position [517, 43]
click at [221, 104] on input at bounding box center [263, 110] width 352 height 27
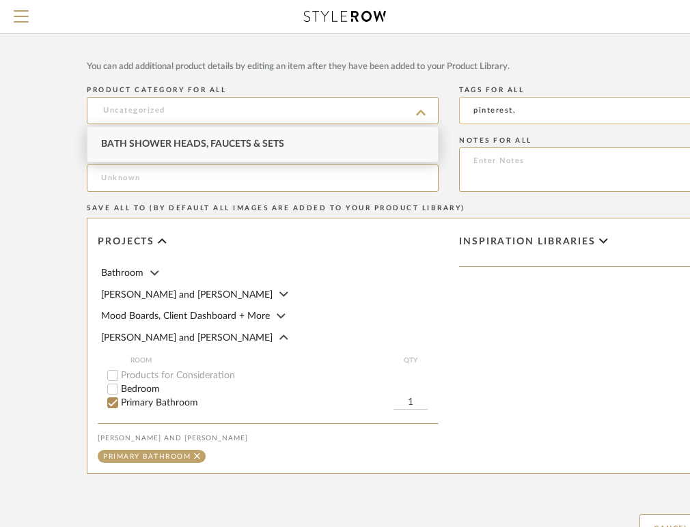
click at [508, 109] on input "pinterest," at bounding box center [635, 110] width 352 height 27
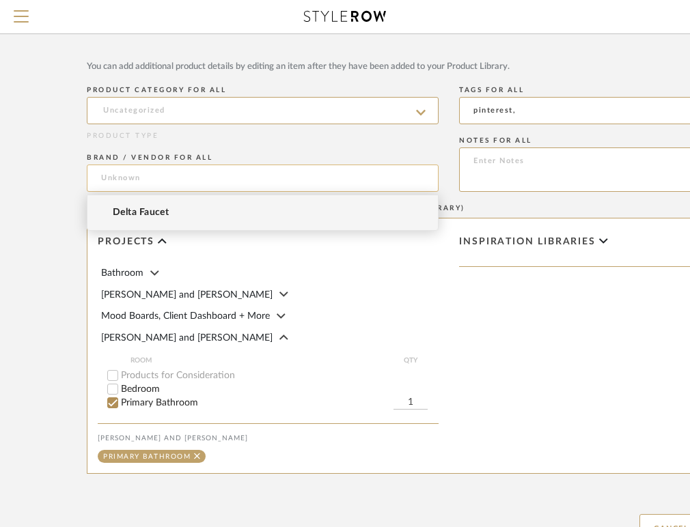
click at [366, 180] on input at bounding box center [263, 178] width 352 height 27
type input "Chris Custom"
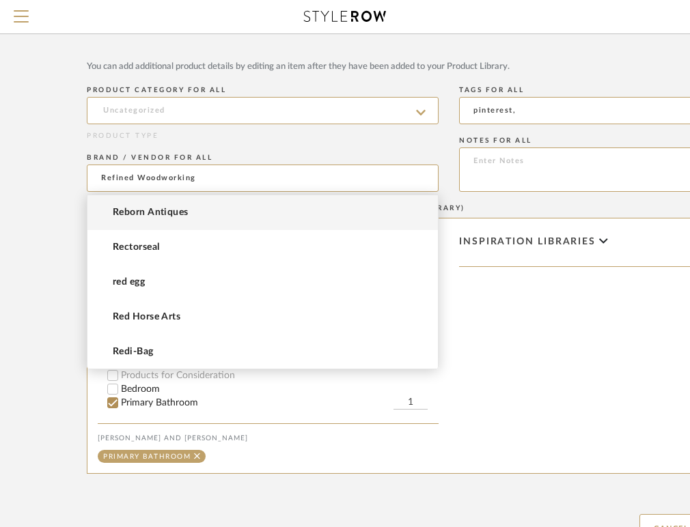
type input "Refined Woodworking"
click at [206, 148] on fieldset "BRAND / VENDOR FOR ALL Refined Woodworking" at bounding box center [263, 170] width 352 height 44
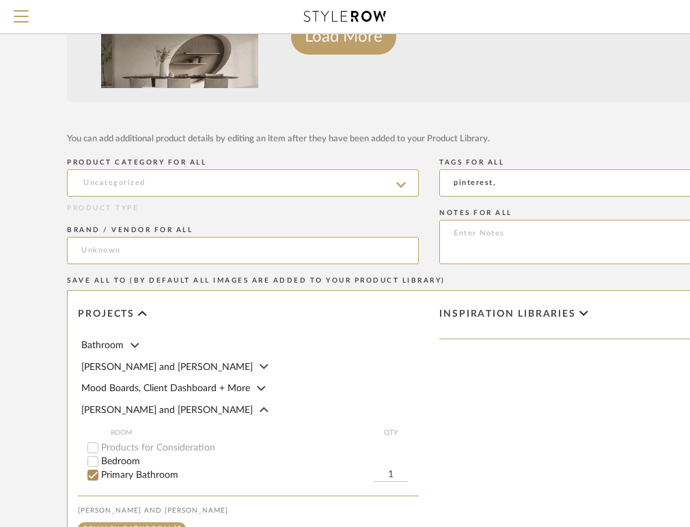
scroll to position [445, 0]
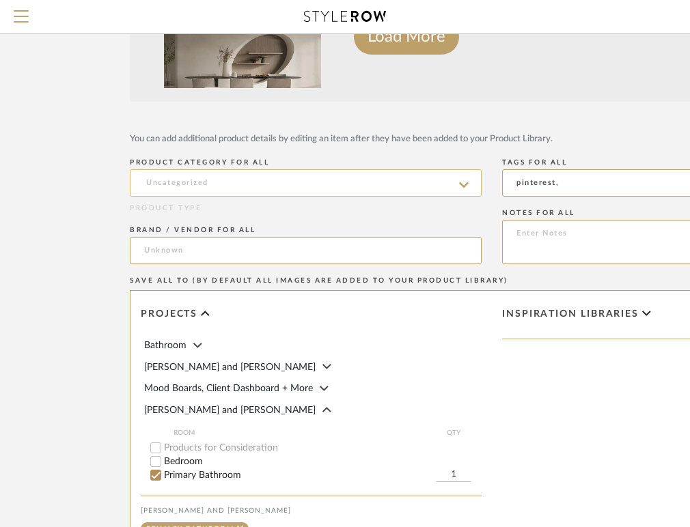
click at [373, 184] on input at bounding box center [306, 182] width 352 height 27
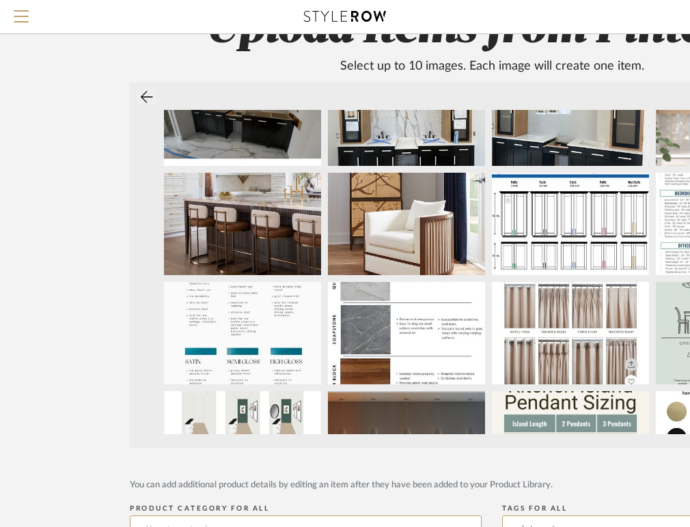
scroll to position [216, 0]
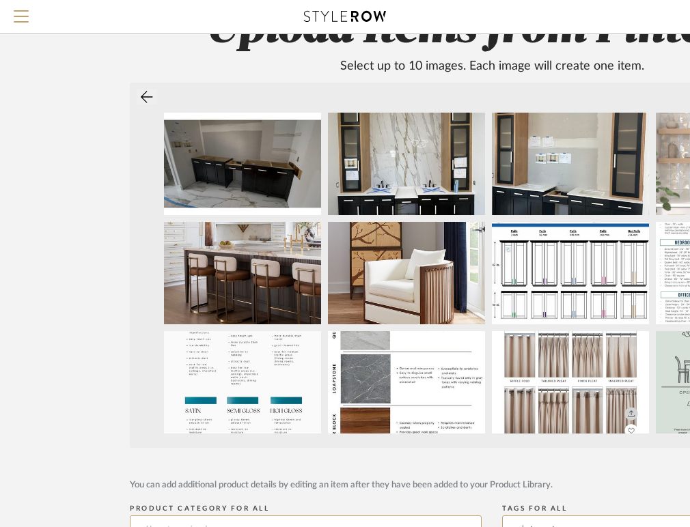
click at [152, 98] on icon at bounding box center [147, 97] width 12 height 14
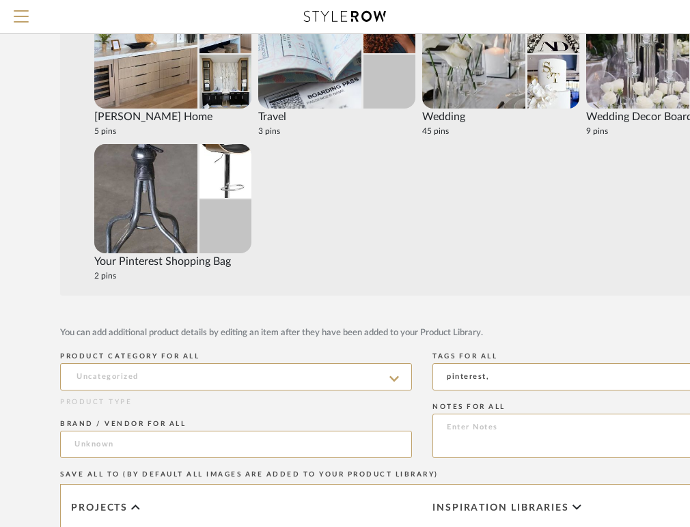
scroll to position [282, 70]
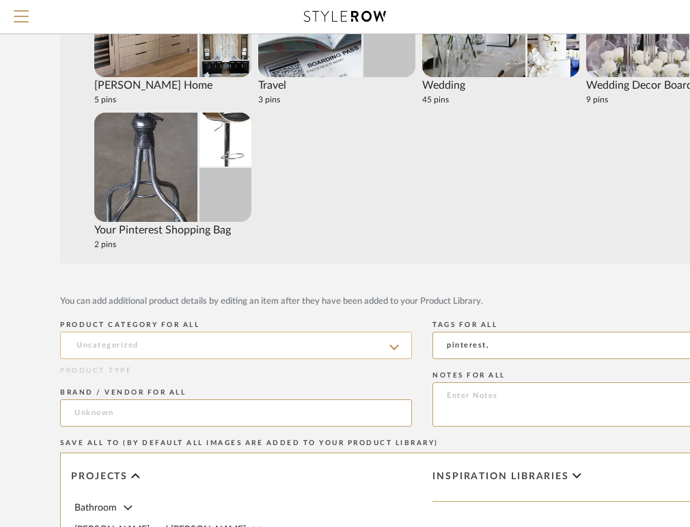
click at [343, 340] on input at bounding box center [236, 345] width 352 height 27
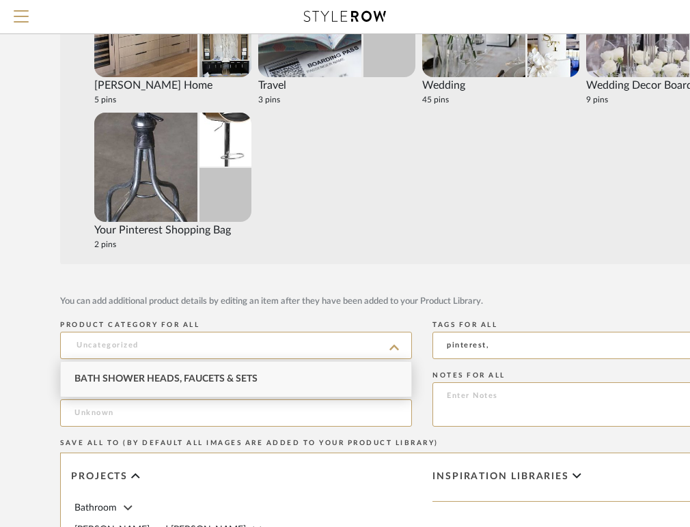
click at [297, 370] on div "Bath Shower Heads, Faucets & Sets" at bounding box center [236, 379] width 350 height 35
type input "Bath Shower Heads, Faucets & Sets"
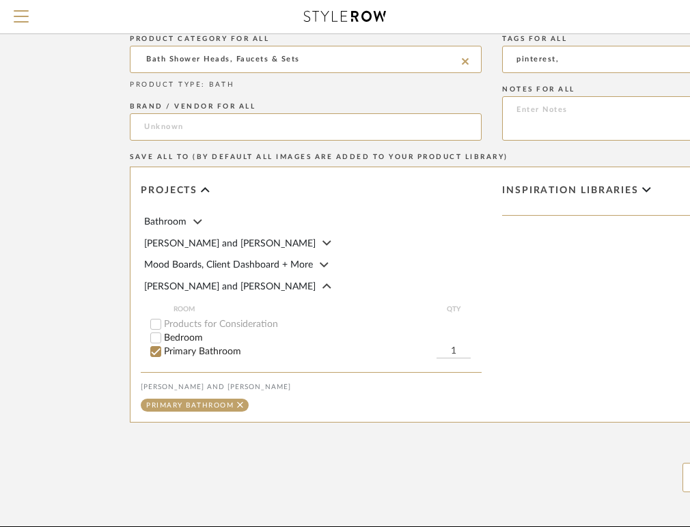
scroll to position [515, 0]
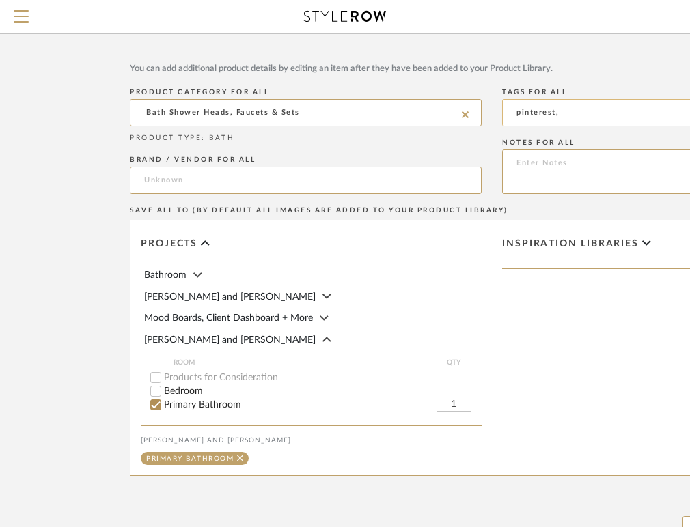
click at [566, 112] on input "pinterest," at bounding box center [678, 112] width 352 height 27
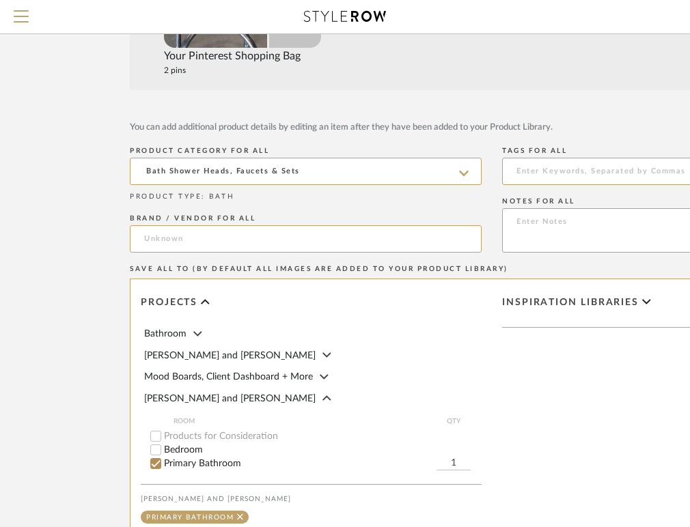
scroll to position [456, 20]
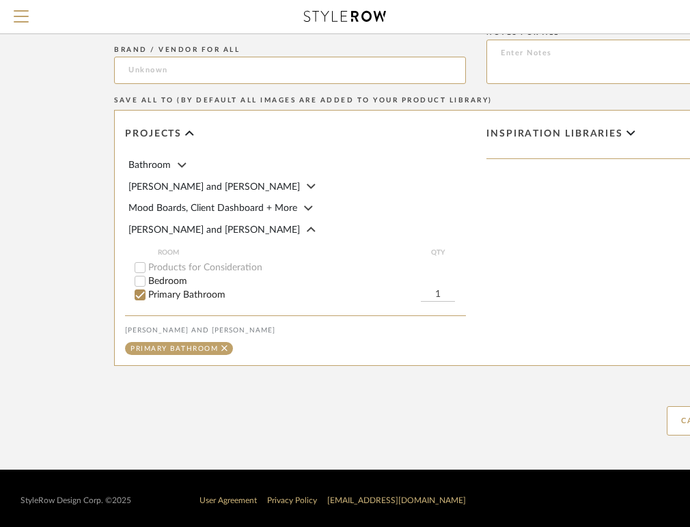
scroll to position [625, 0]
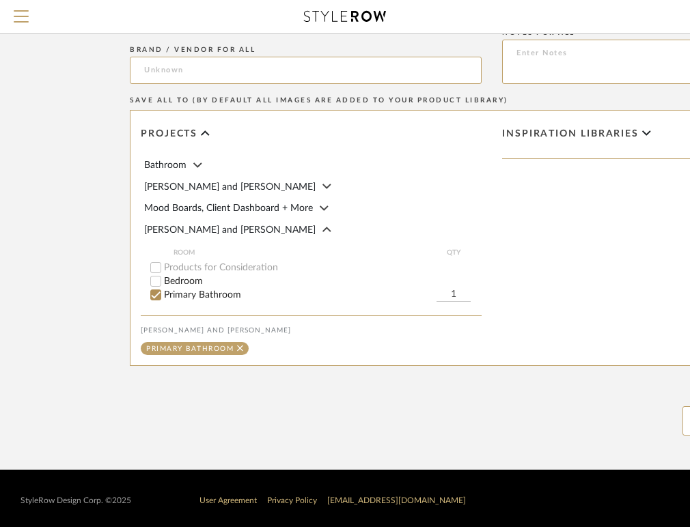
click at [160, 290] on input "Primary Bathroom" at bounding box center [156, 295] width 14 height 14
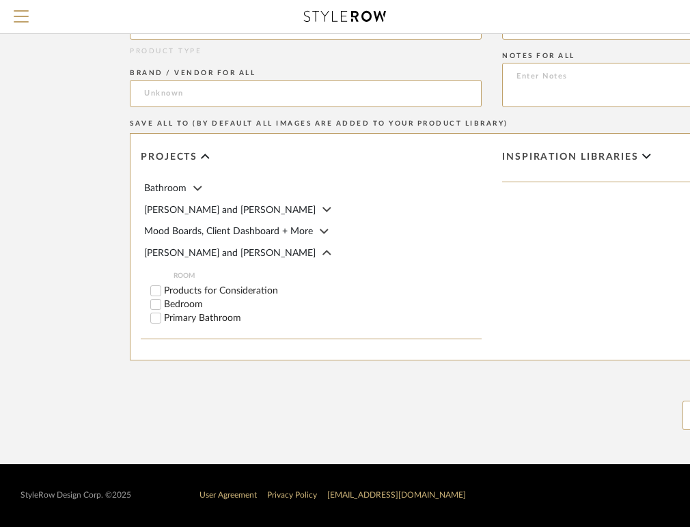
scroll to position [597, 0]
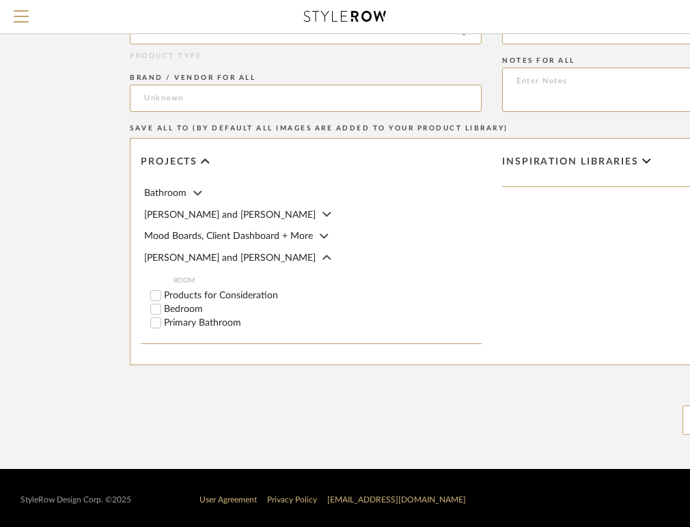
click at [157, 318] on input "Primary Bathroom" at bounding box center [156, 323] width 14 height 14
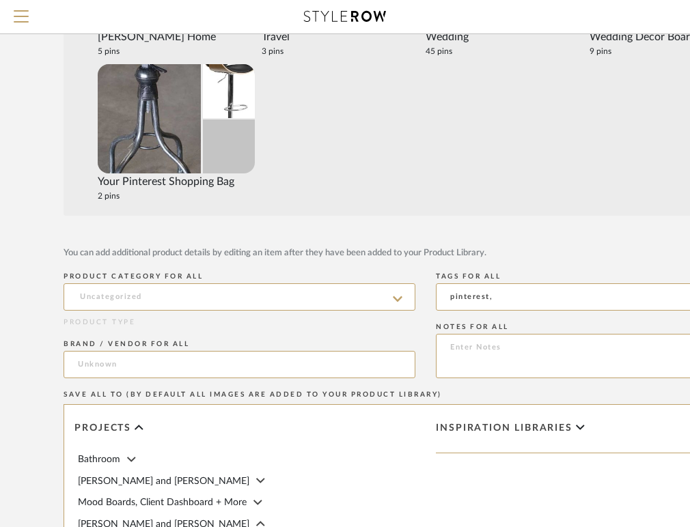
scroll to position [331, 0]
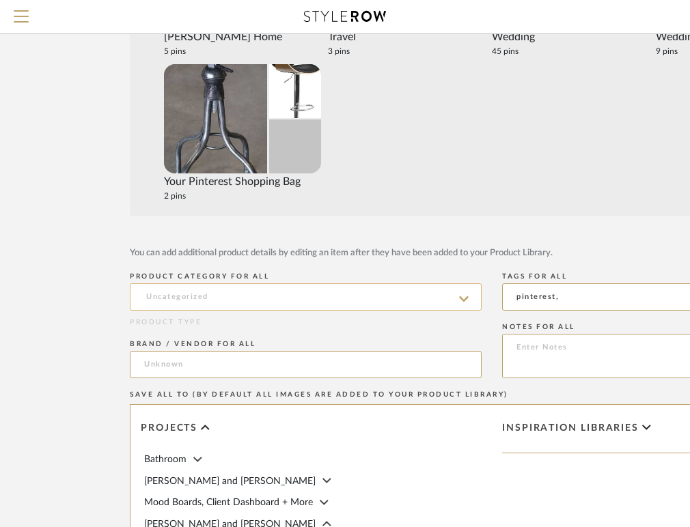
click at [289, 295] on input at bounding box center [306, 296] width 352 height 27
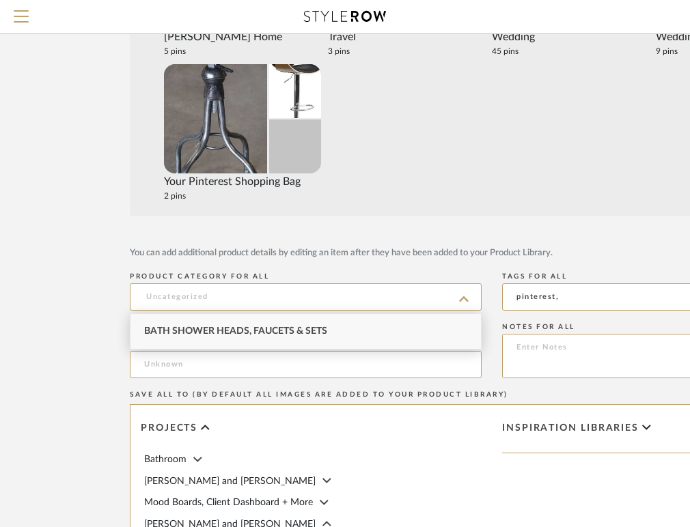
click at [279, 332] on span "Bath Shower Heads, Faucets & Sets" at bounding box center [235, 332] width 183 height 10
type input "Bath Shower Heads, Faucets & Sets"
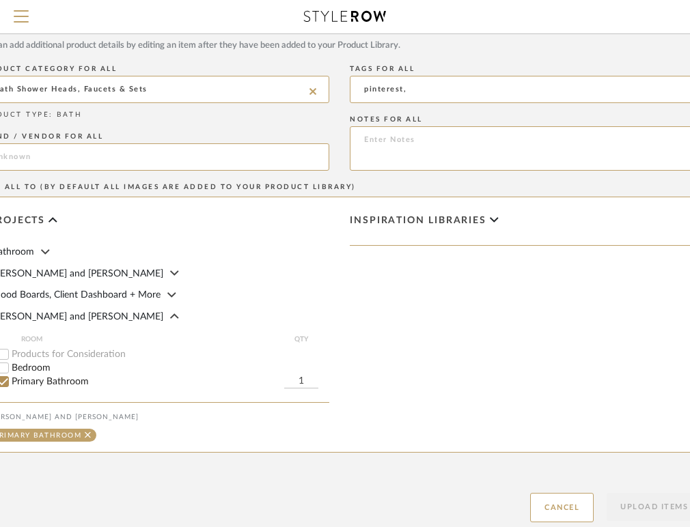
scroll to position [537, 152]
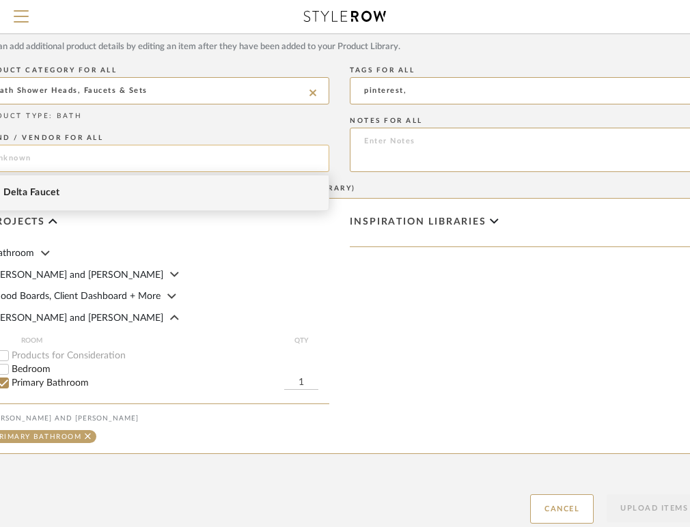
click at [232, 156] on input at bounding box center [153, 158] width 352 height 27
click at [217, 185] on mat-option "Delta Faucet" at bounding box center [153, 193] width 350 height 35
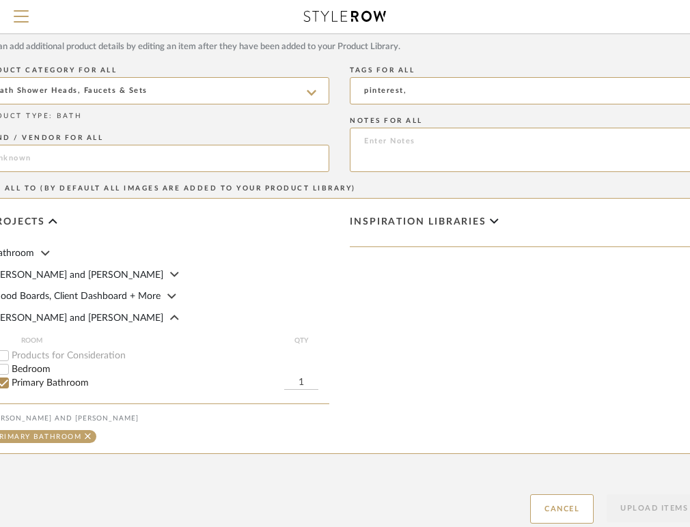
type input "Delta Faucet"
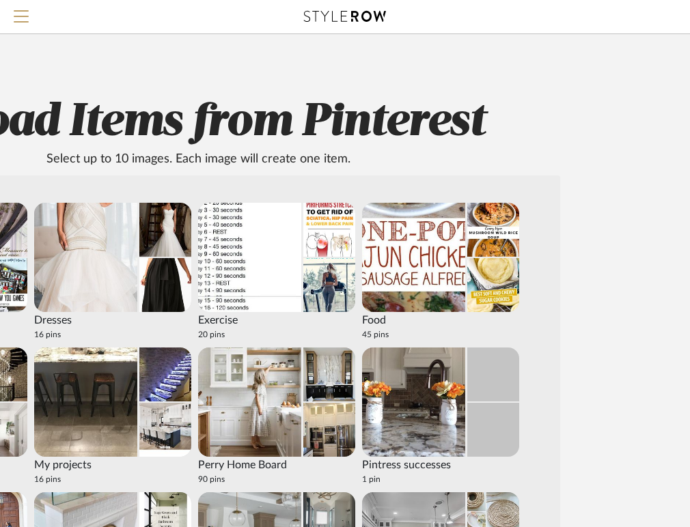
scroll to position [0, 294]
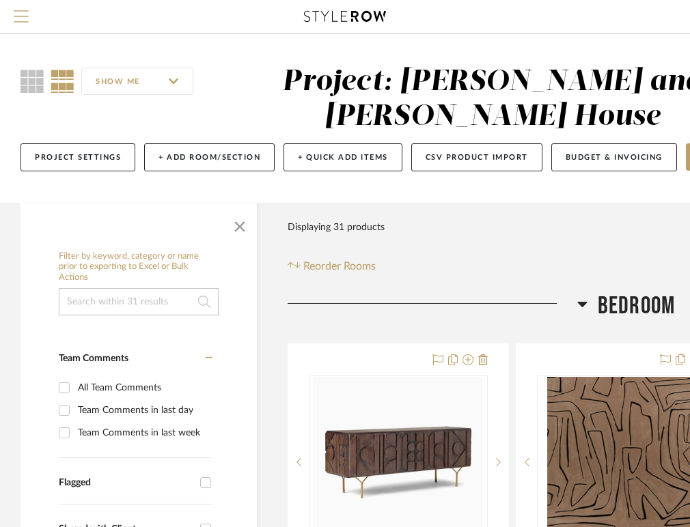
click at [29, 14] on button "Menu" at bounding box center [21, 16] width 42 height 33
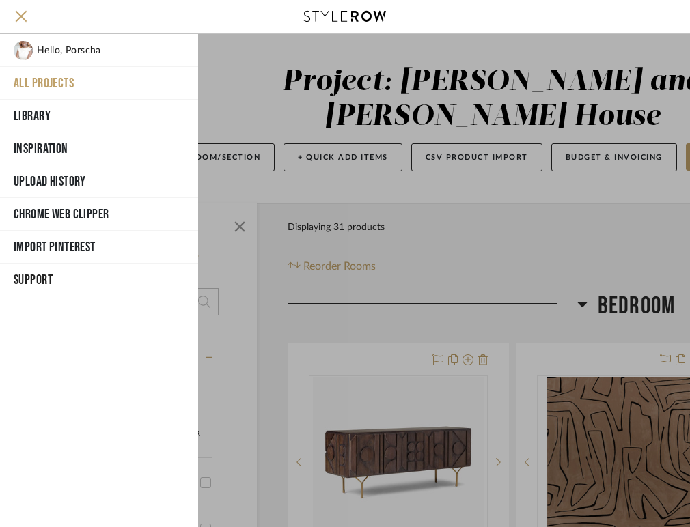
click at [474, 148] on div at bounding box center [444, 280] width 492 height 493
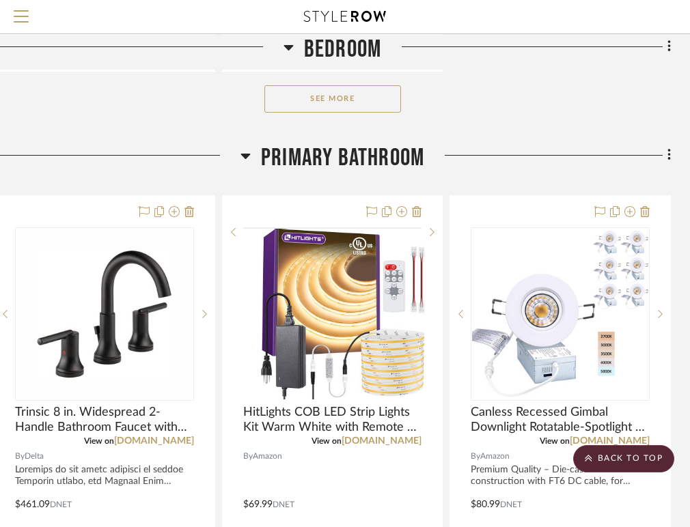
scroll to position [2073, 294]
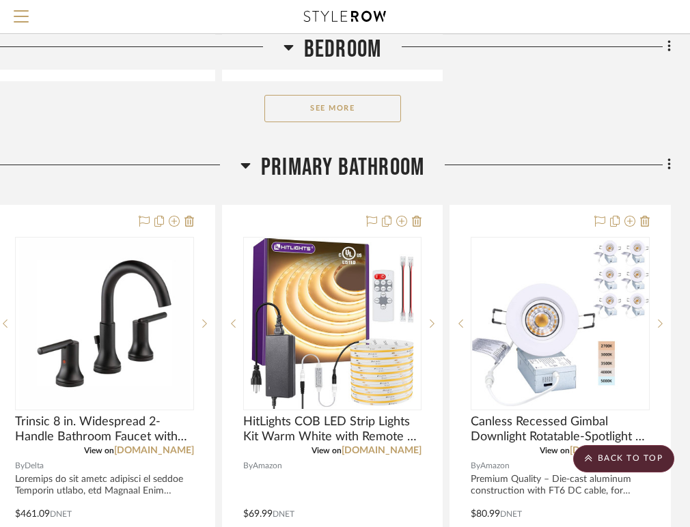
click at [671, 162] on div "Filter by keyword, category or name prior to exporting to Excel or Bulk Actions…" at bounding box center [198, 113] width 984 height 3967
click at [667, 161] on icon at bounding box center [669, 164] width 4 height 15
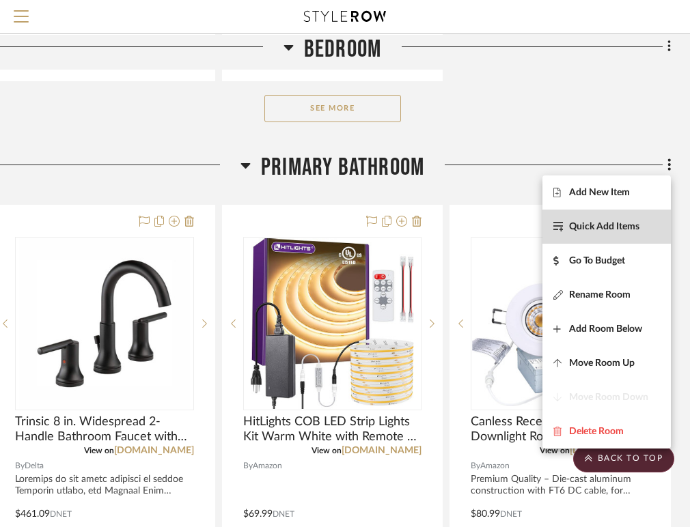
click at [630, 237] on button "Quick Add Items" at bounding box center [606, 227] width 128 height 34
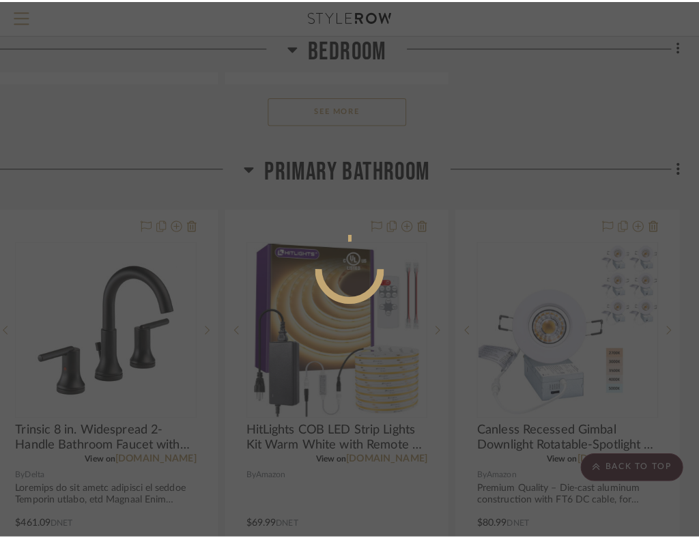
scroll to position [0, 0]
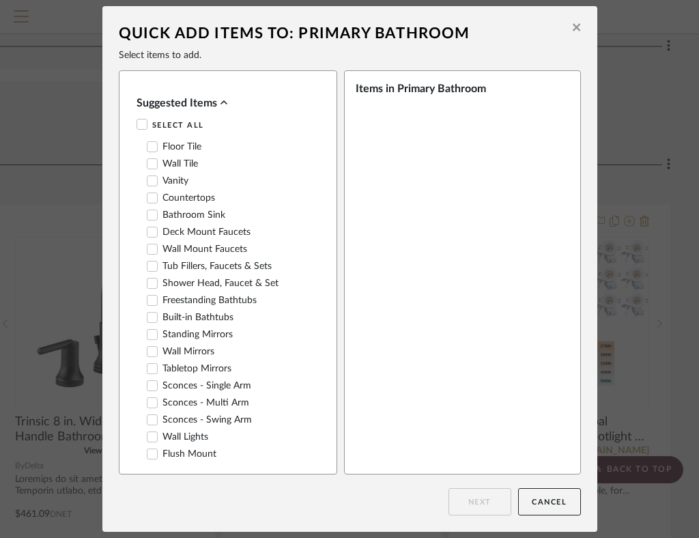
click at [573, 27] on icon at bounding box center [577, 27] width 8 height 8
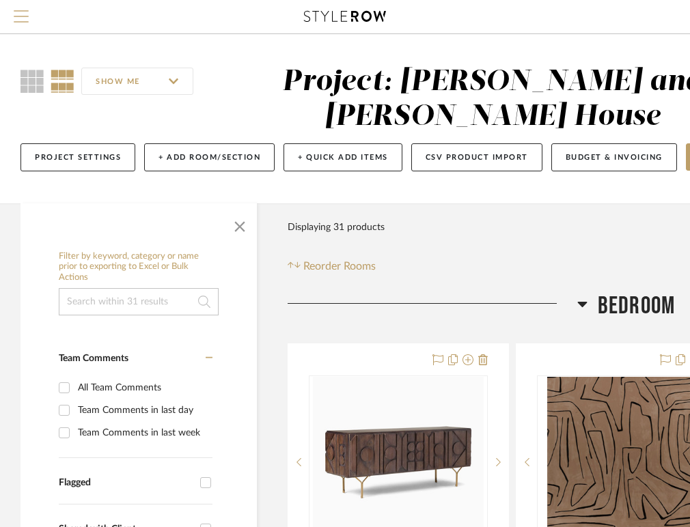
click at [19, 10] on span "Menu" at bounding box center [21, 10] width 15 height 1
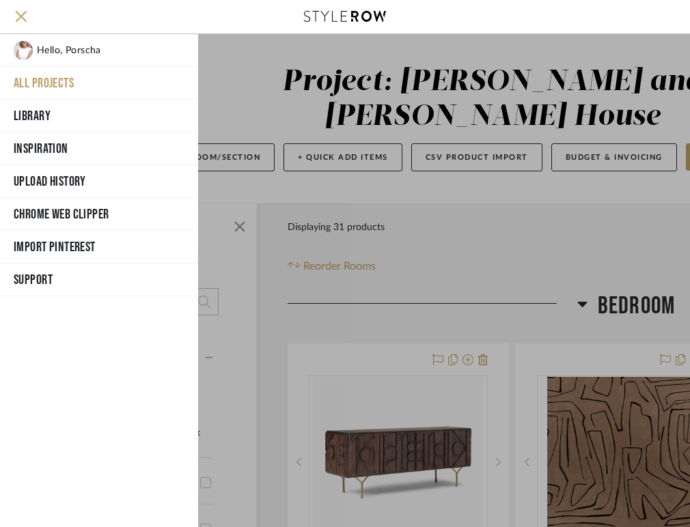
click at [78, 79] on button "All Projects" at bounding box center [99, 83] width 198 height 33
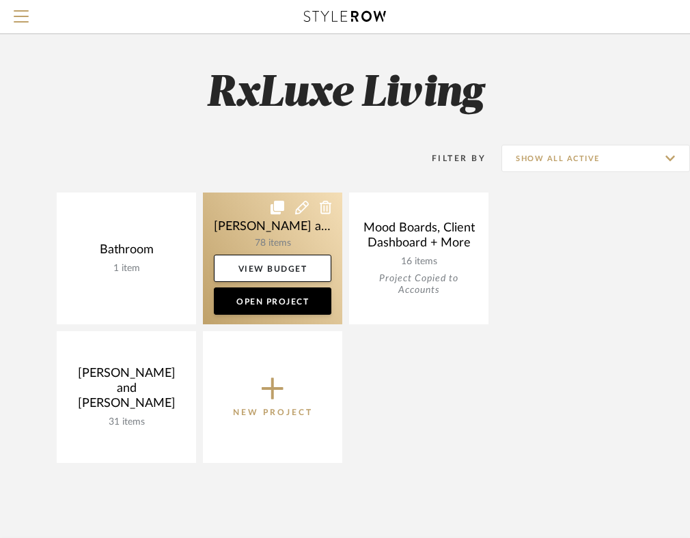
click at [261, 236] on link at bounding box center [272, 259] width 139 height 132
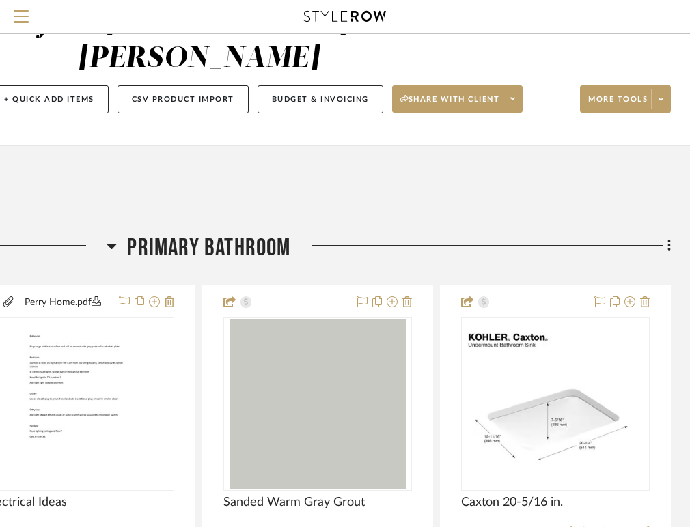
scroll to position [60, 294]
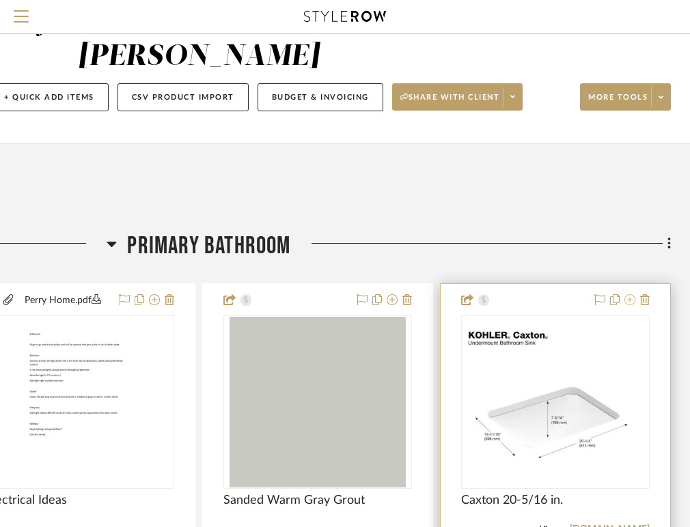
click at [629, 303] on icon at bounding box center [629, 299] width 11 height 11
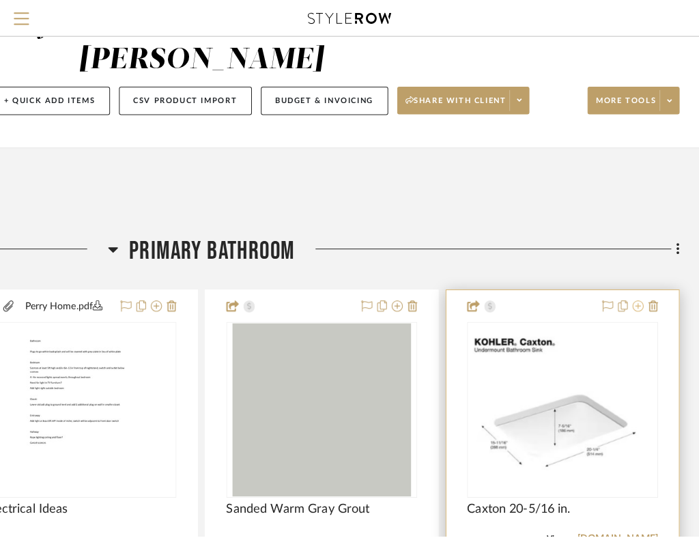
scroll to position [0, 0]
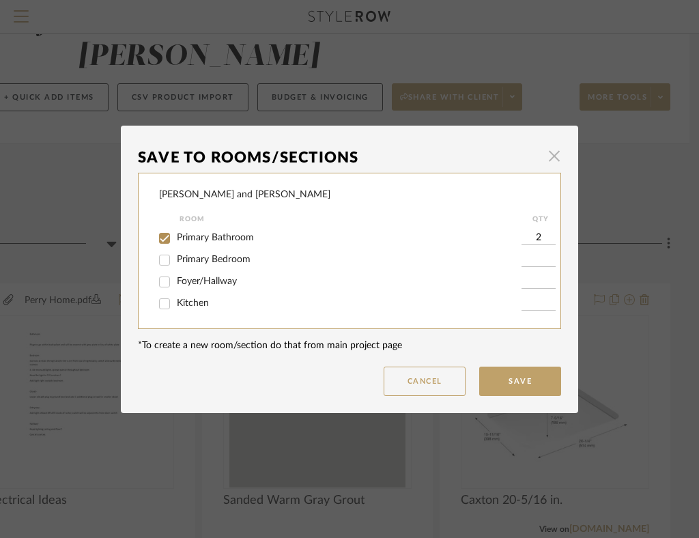
click at [549, 152] on span "button" at bounding box center [554, 156] width 27 height 27
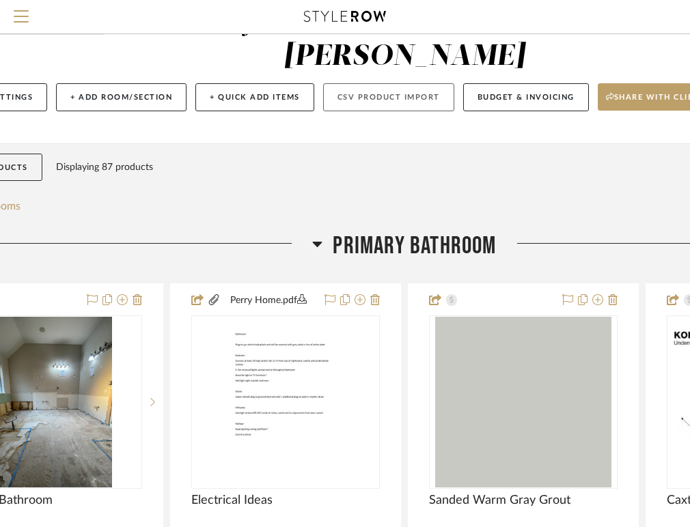
scroll to position [60, 0]
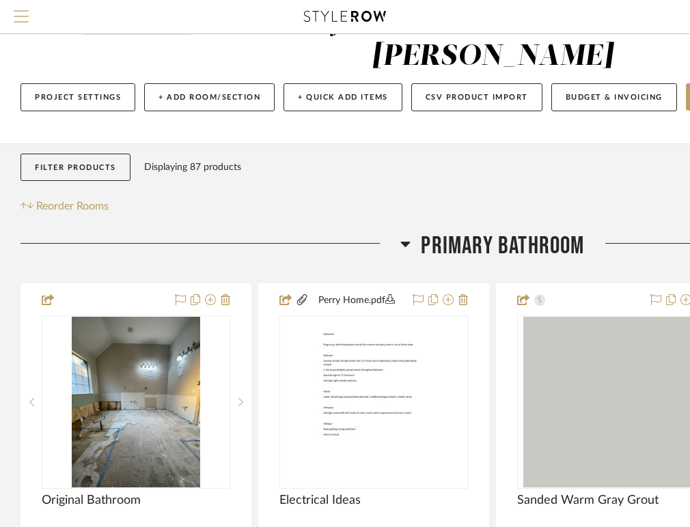
click at [20, 12] on span "Menu" at bounding box center [21, 10] width 15 height 1
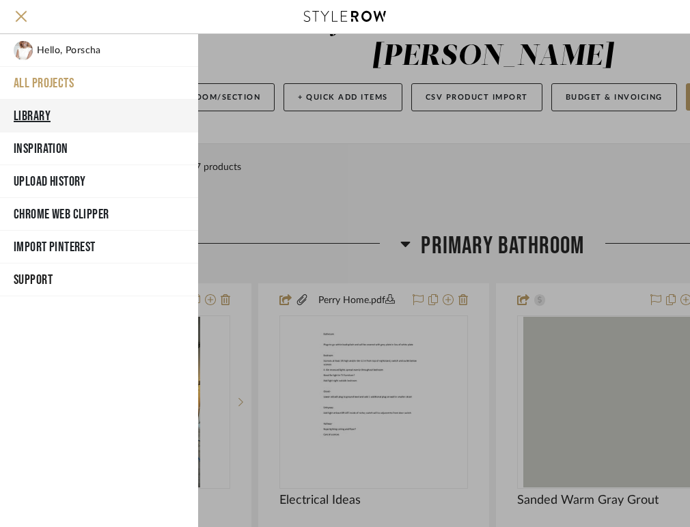
click at [40, 117] on button "Library" at bounding box center [99, 116] width 198 height 33
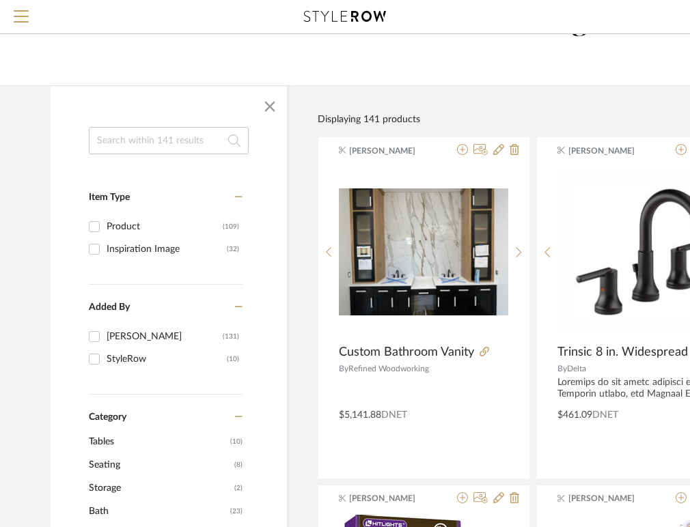
click at [185, 146] on input at bounding box center [169, 140] width 160 height 27
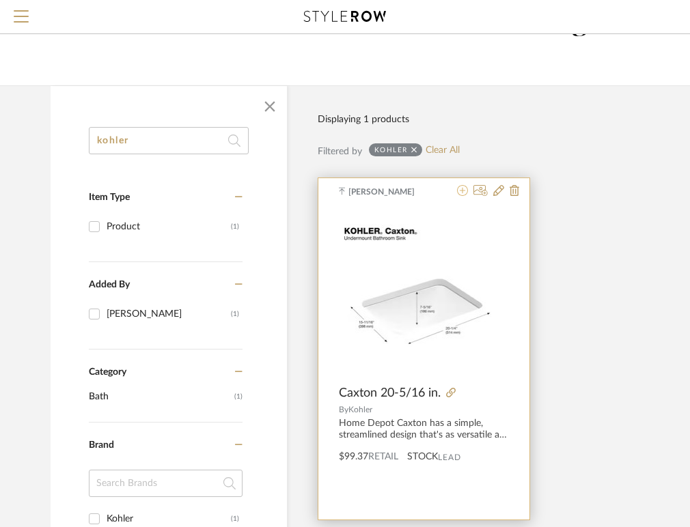
type input "kohler"
click at [465, 190] on icon at bounding box center [462, 190] width 11 height 11
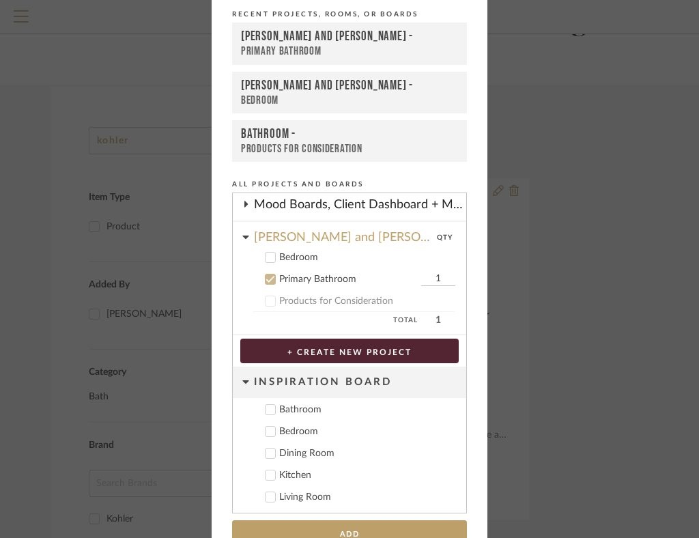
scroll to position [49, 0]
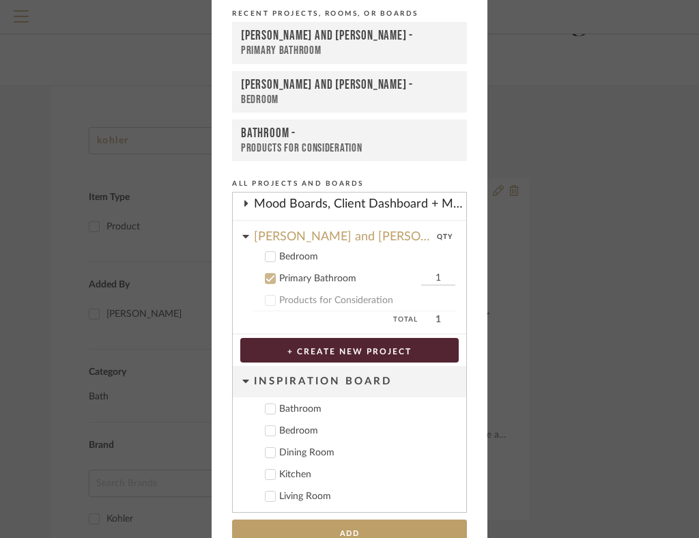
click at [427, 278] on input "1" at bounding box center [438, 279] width 34 height 14
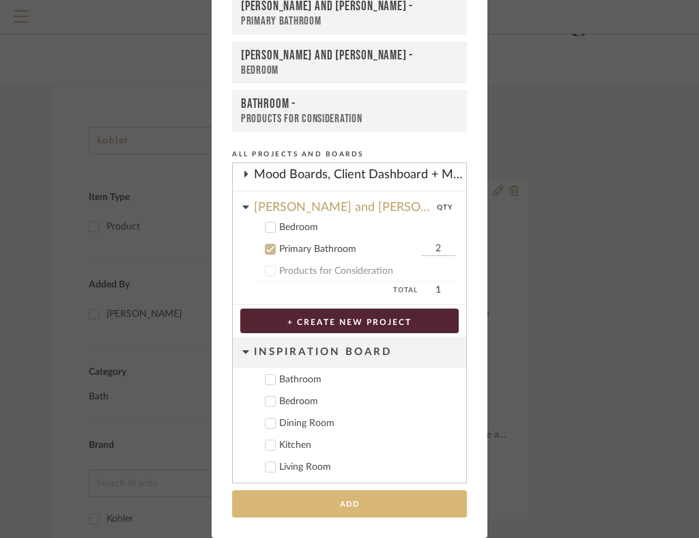
type input "2"
click at [369, 508] on button "Add" at bounding box center [349, 504] width 235 height 28
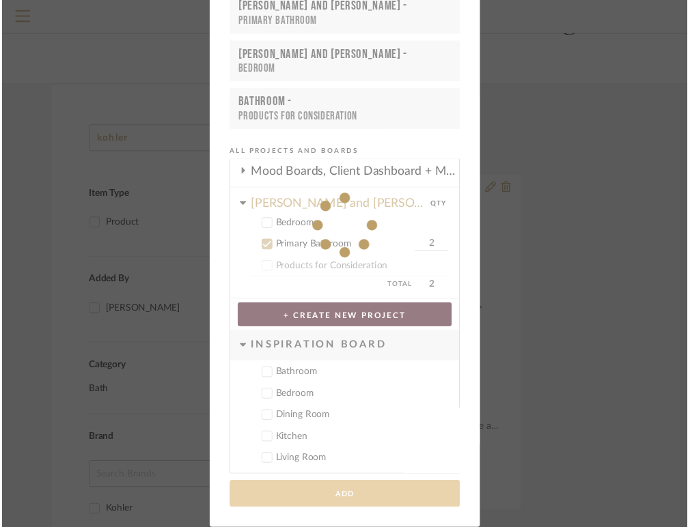
scroll to position [60, 0]
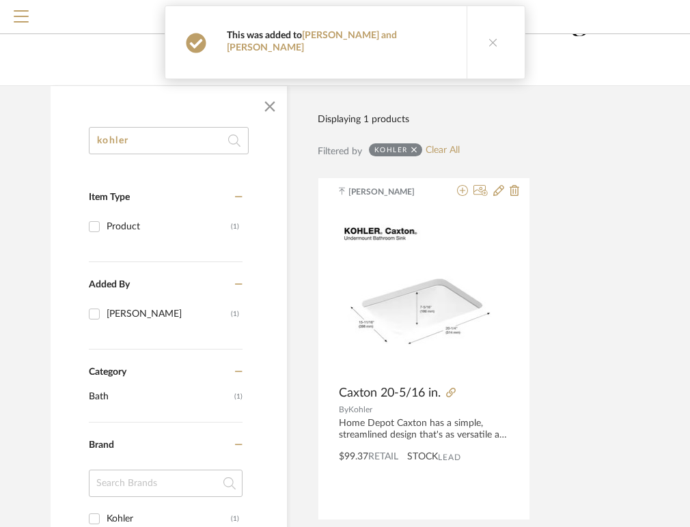
click at [488, 38] on icon at bounding box center [493, 43] width 10 height 10
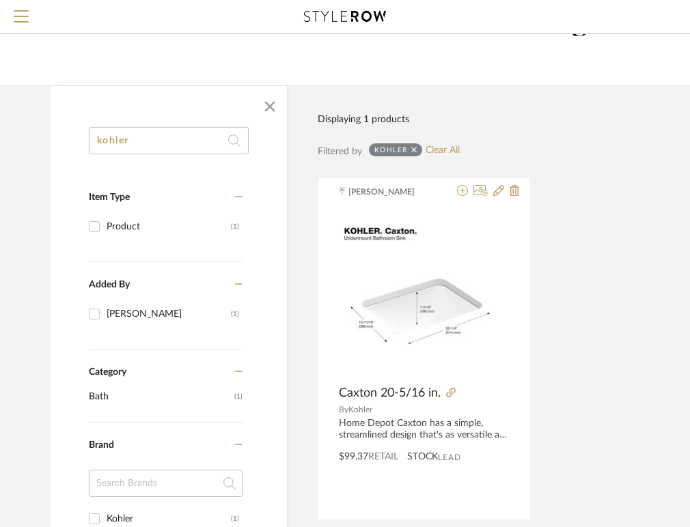
scroll to position [0, 0]
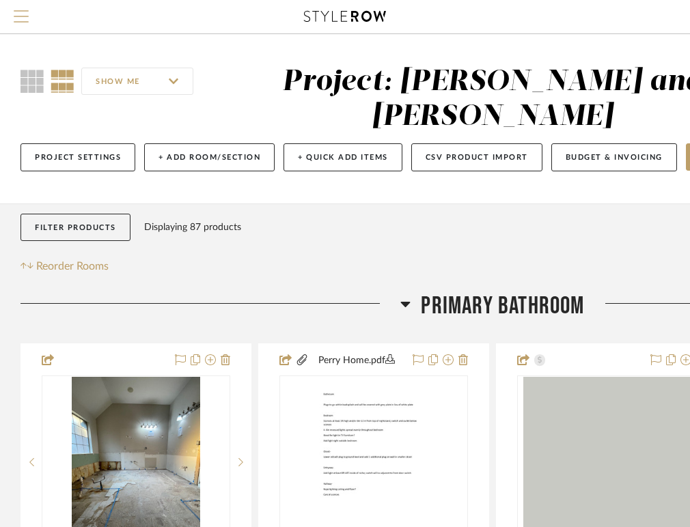
click at [25, 12] on span "Menu" at bounding box center [21, 10] width 15 height 1
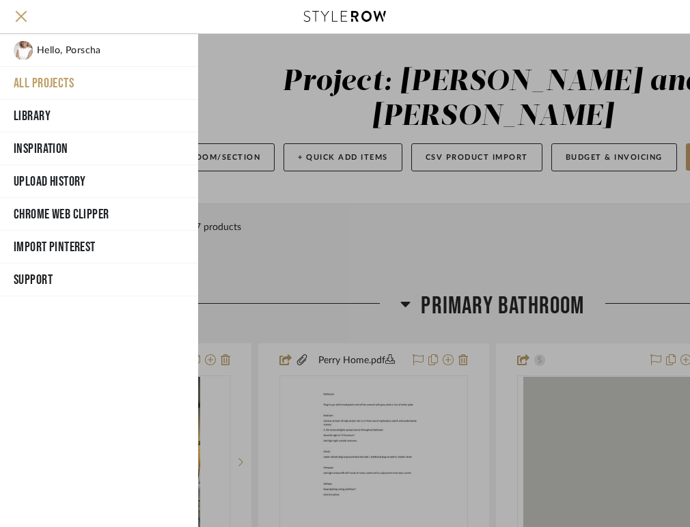
click at [42, 85] on button "All Projects" at bounding box center [99, 83] width 198 height 33
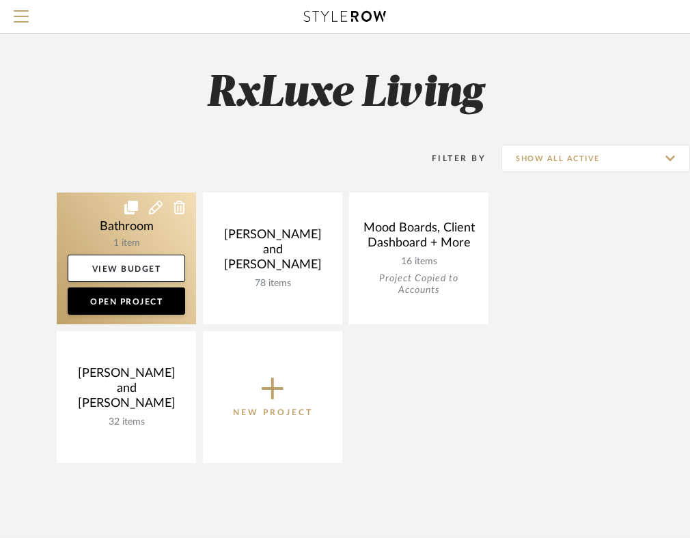
click at [180, 204] on icon at bounding box center [180, 208] width 12 height 14
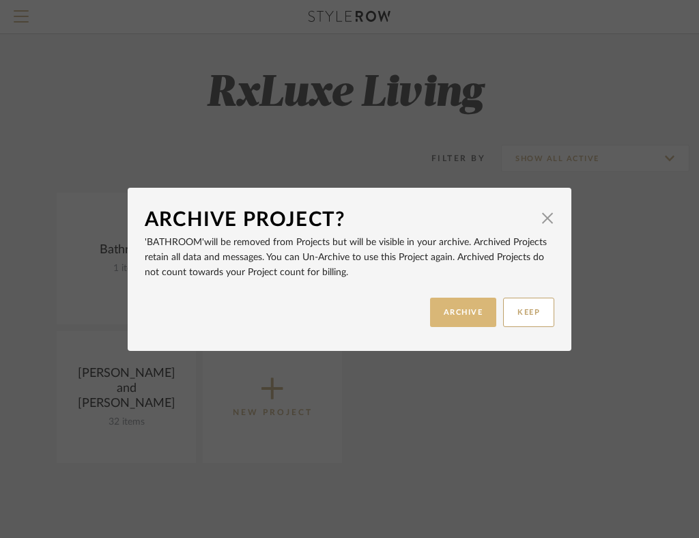
click at [463, 317] on button "ARCHIVE" at bounding box center [463, 312] width 67 height 29
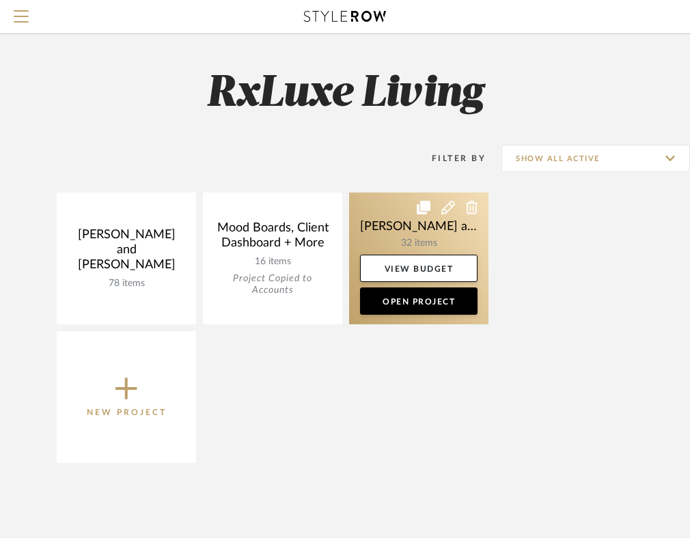
click at [421, 239] on link at bounding box center [418, 259] width 139 height 132
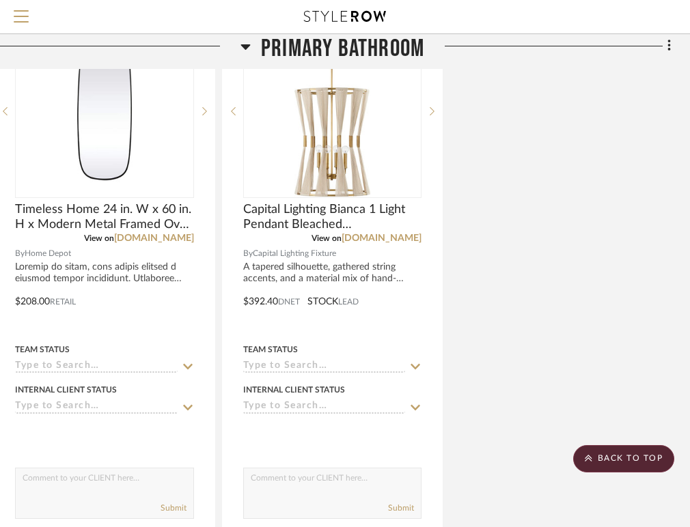
scroll to position [3702, 294]
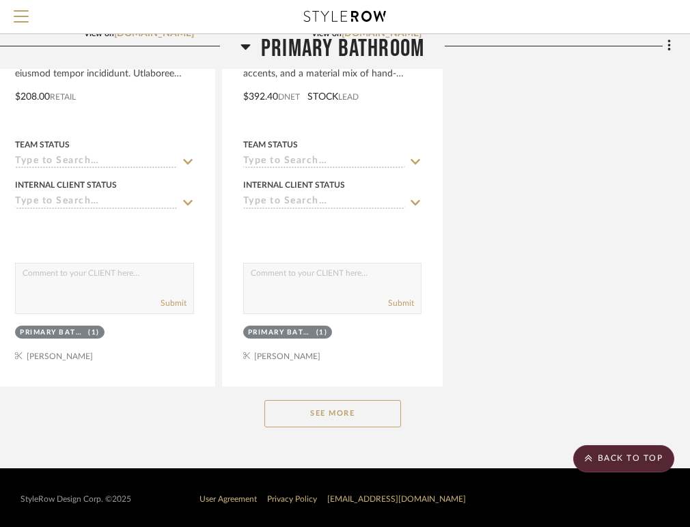
click at [350, 402] on button "See More" at bounding box center [332, 413] width 137 height 27
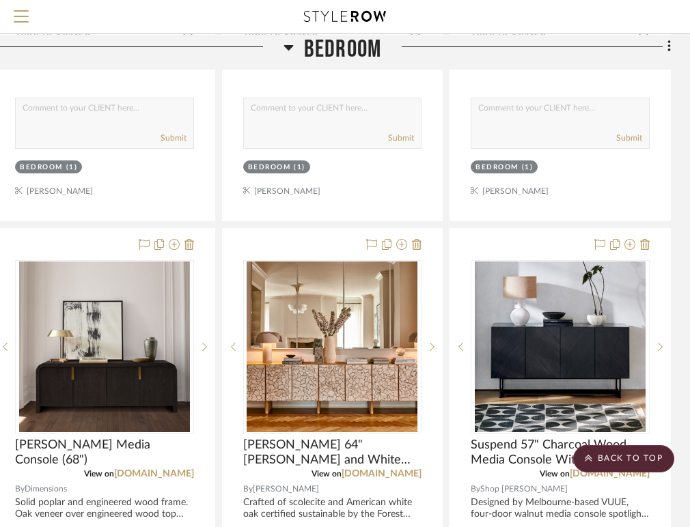
scroll to position [561, 294]
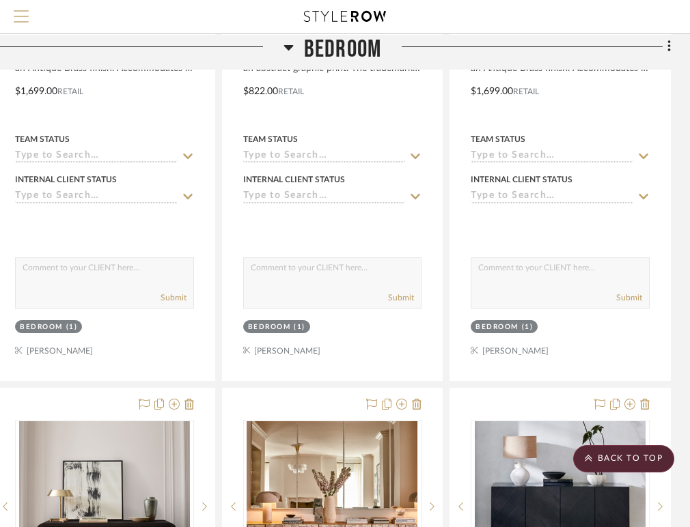
click at [19, 18] on span "Menu" at bounding box center [21, 20] width 15 height 20
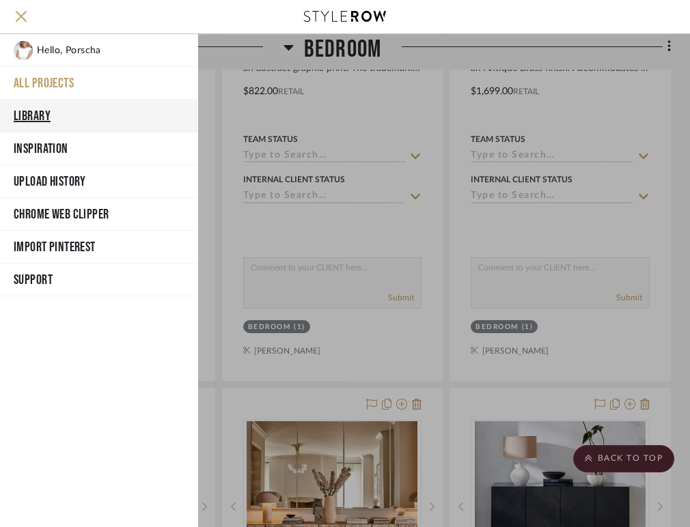
click at [38, 116] on button "Library" at bounding box center [99, 116] width 198 height 33
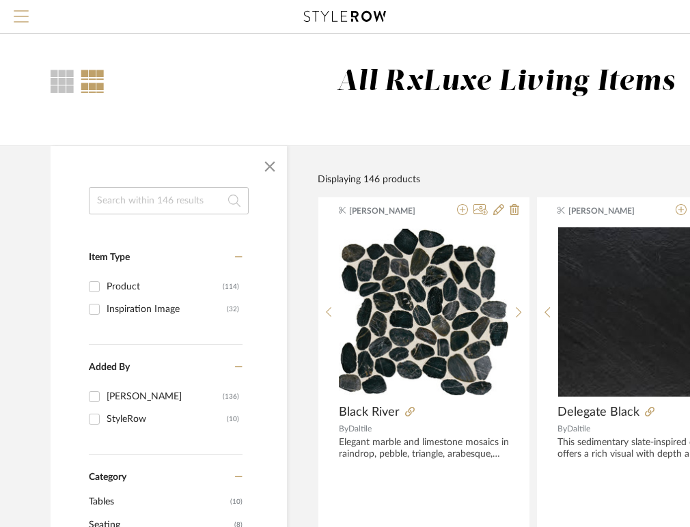
click at [23, 20] on span "Menu" at bounding box center [21, 20] width 15 height 20
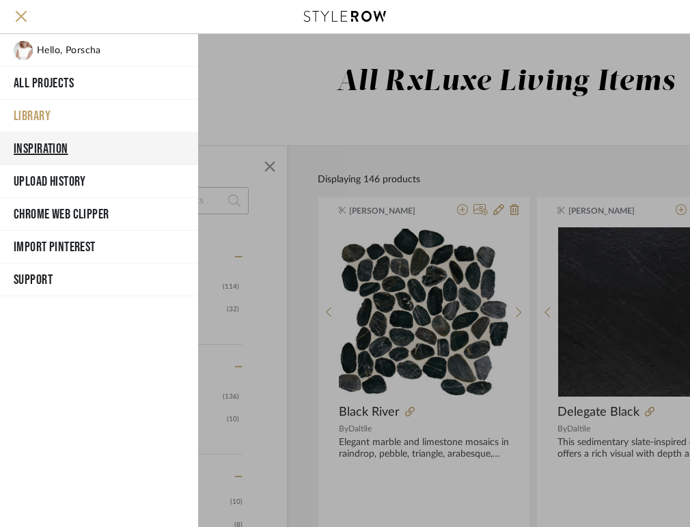
click at [57, 155] on button "Inspiration" at bounding box center [99, 149] width 198 height 33
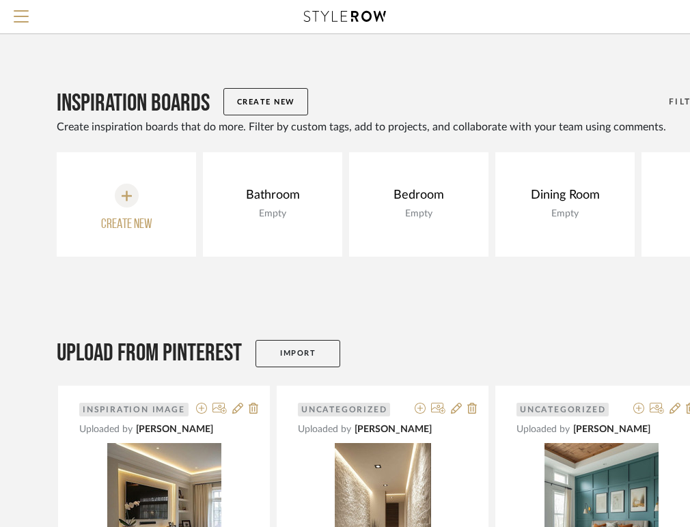
click at [128, 199] on icon at bounding box center [127, 196] width 10 height 14
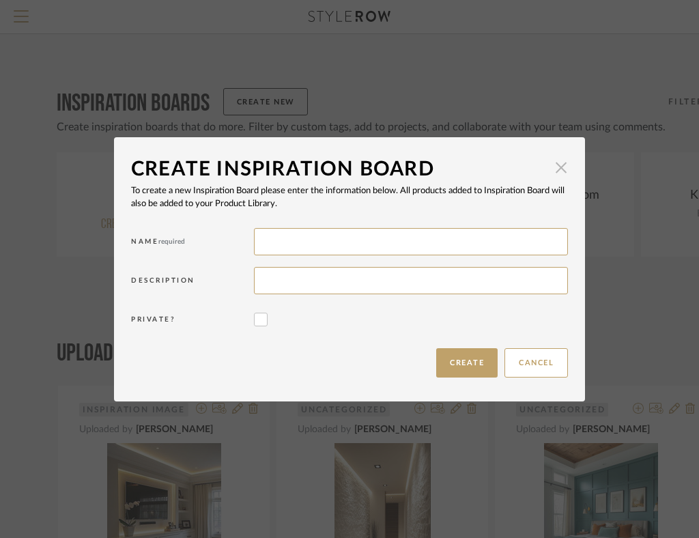
click at [551, 171] on span "button" at bounding box center [561, 167] width 27 height 27
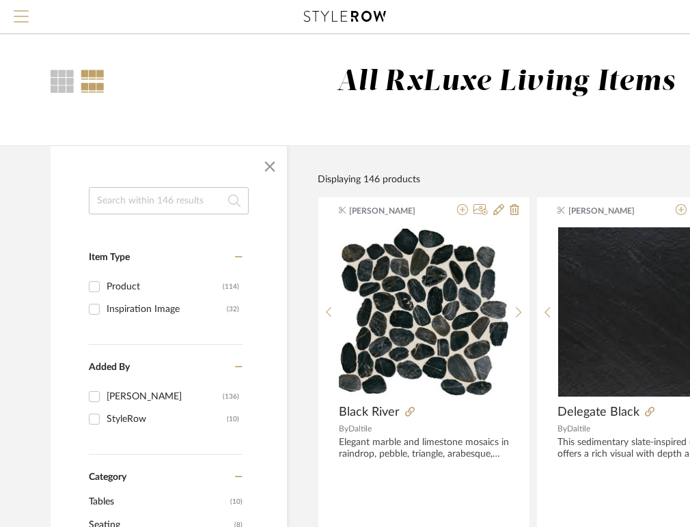
click at [20, 13] on span "Menu" at bounding box center [21, 20] width 15 height 20
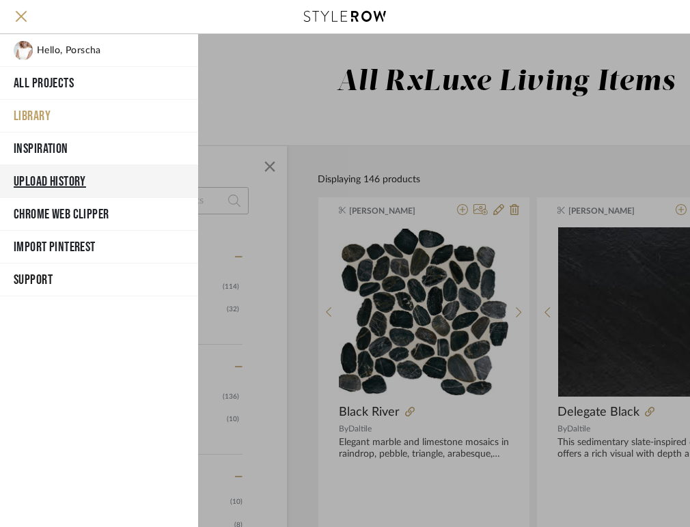
click at [59, 177] on button "Upload History" at bounding box center [99, 181] width 198 height 33
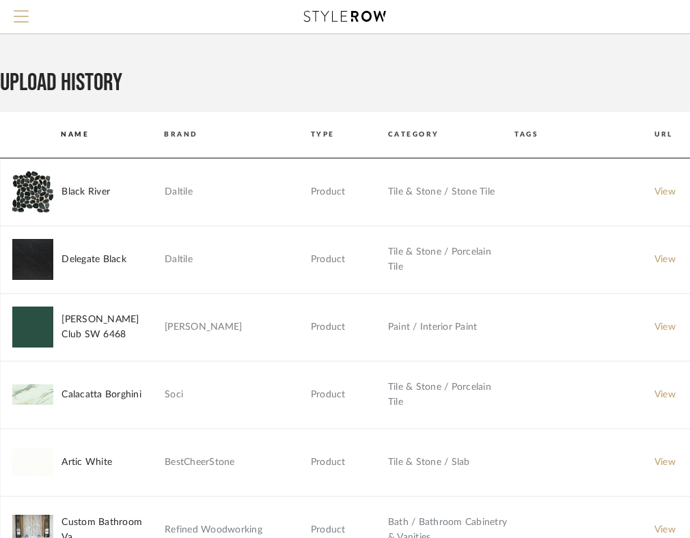
click at [20, 8] on button "Menu" at bounding box center [21, 16] width 42 height 33
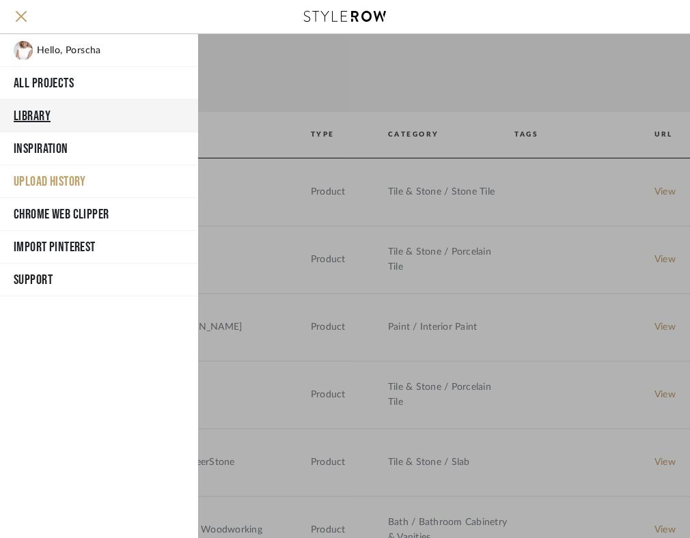
click at [35, 114] on button "Library" at bounding box center [99, 116] width 198 height 33
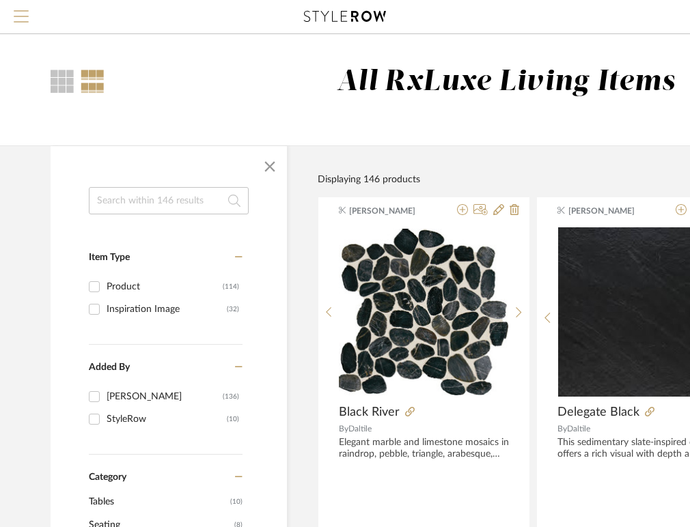
click at [23, 17] on span "Menu" at bounding box center [21, 20] width 15 height 20
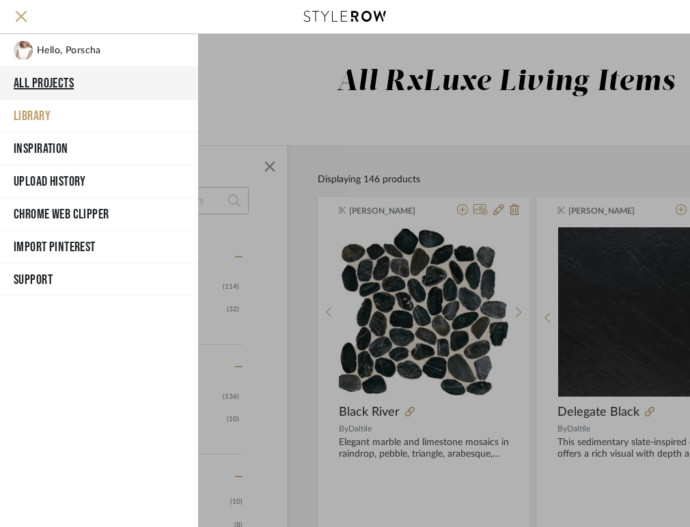
click at [37, 81] on button "All Projects" at bounding box center [99, 83] width 198 height 33
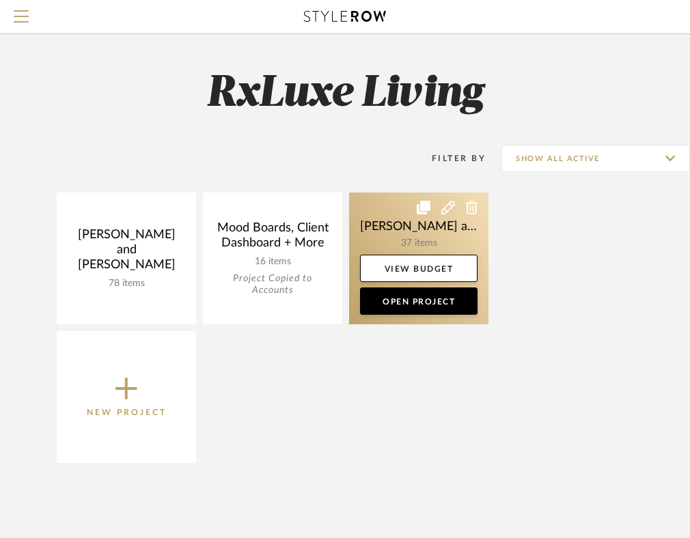
click at [403, 249] on link at bounding box center [418, 259] width 139 height 132
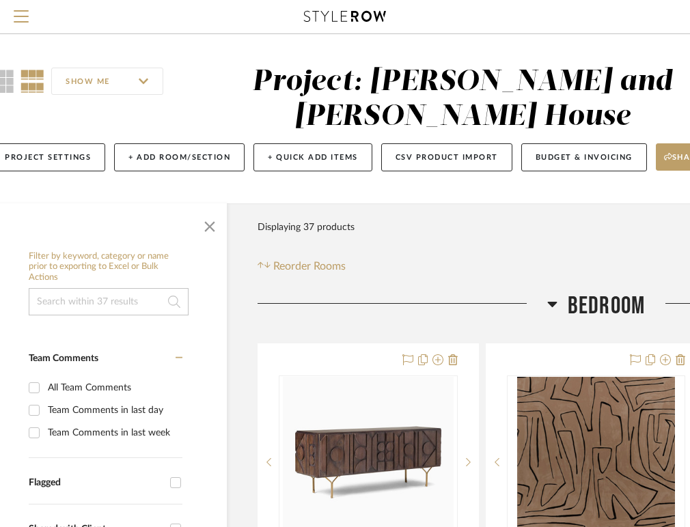
scroll to position [0, 33]
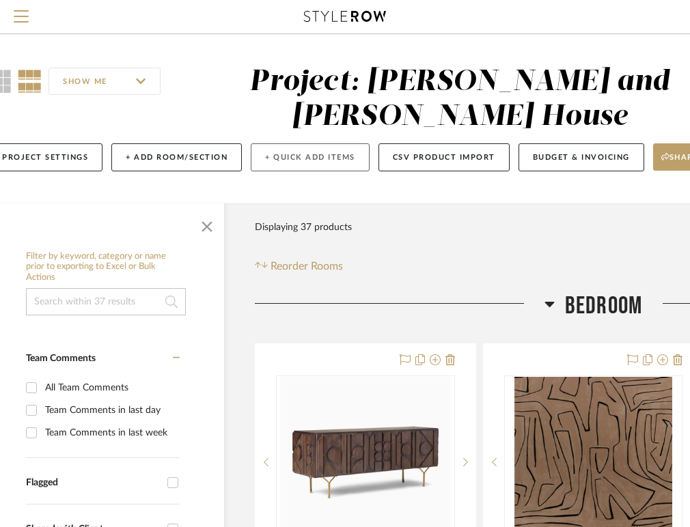
click at [283, 157] on button "+ Quick Add Items" at bounding box center [310, 157] width 119 height 28
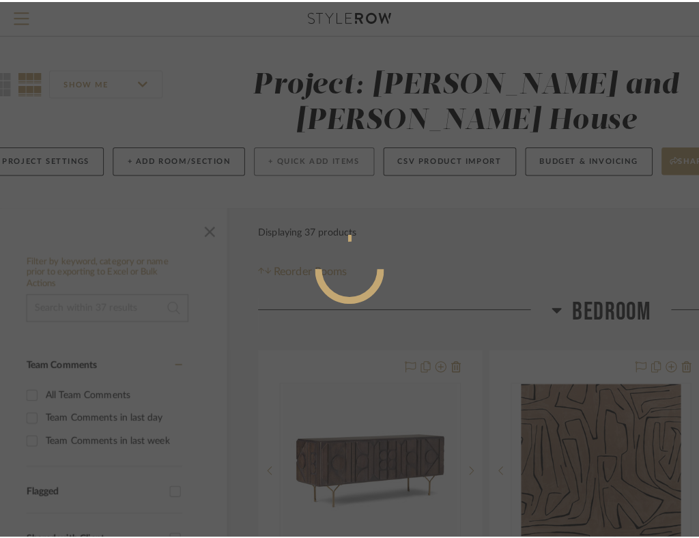
scroll to position [0, 0]
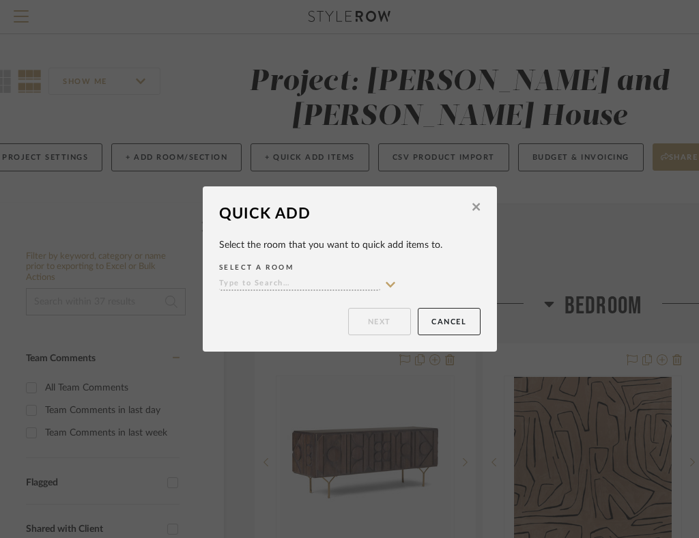
click at [477, 204] on button at bounding box center [476, 209] width 21 height 32
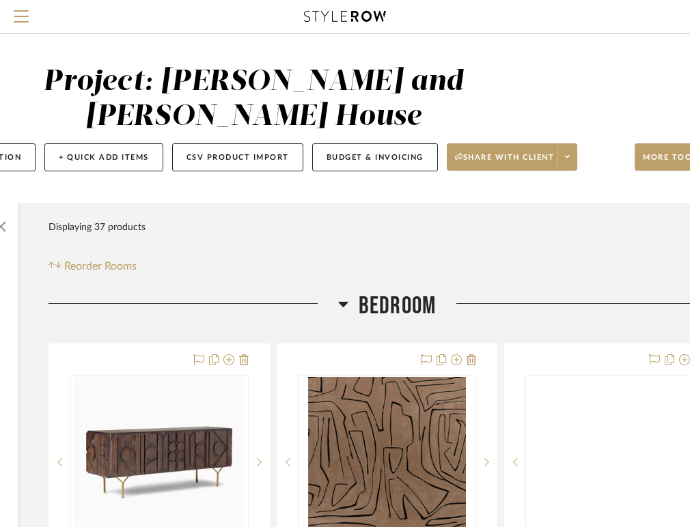
scroll to position [0, 294]
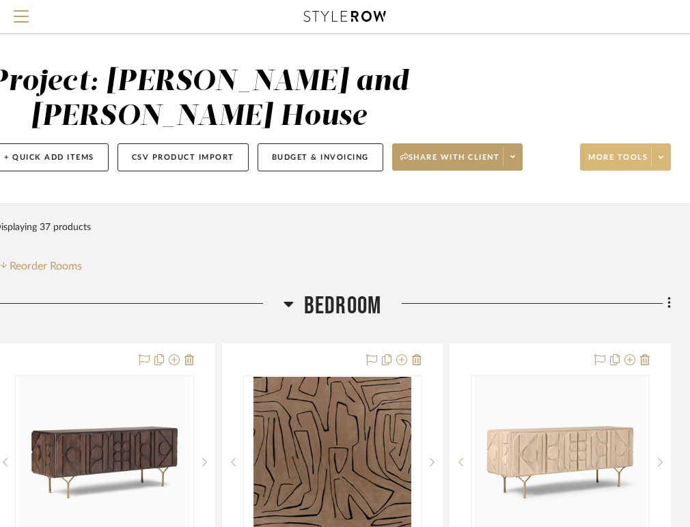
click at [665, 161] on span at bounding box center [660, 157] width 19 height 20
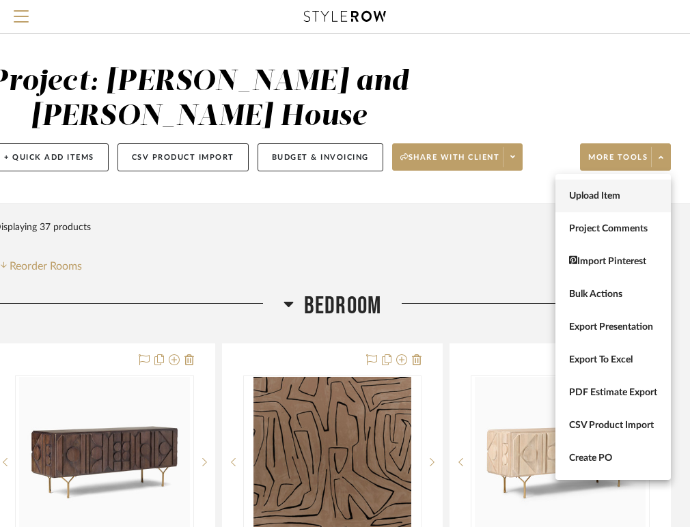
click at [620, 196] on span "Upload Item" at bounding box center [613, 197] width 88 height 12
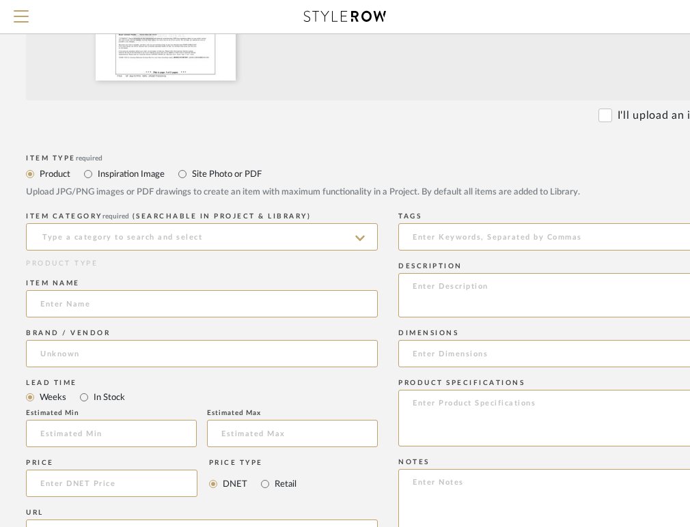
scroll to position [643, 104]
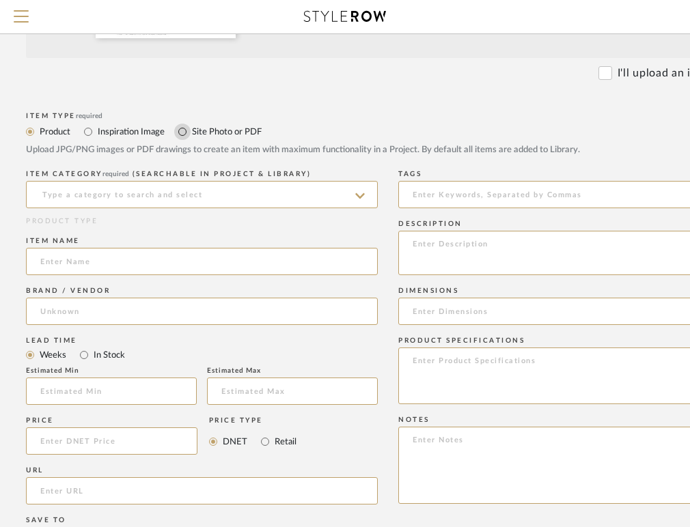
click at [189, 132] on input "Site Photo or PDF" at bounding box center [182, 132] width 16 height 16
radio input "true"
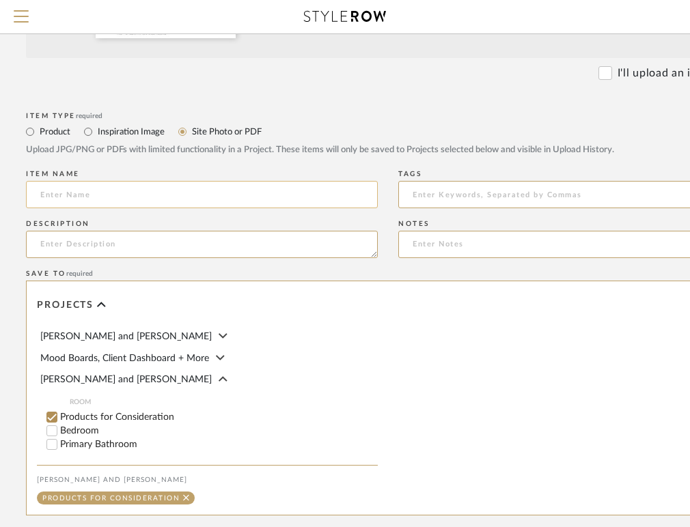
click at [182, 197] on input at bounding box center [202, 194] width 352 height 27
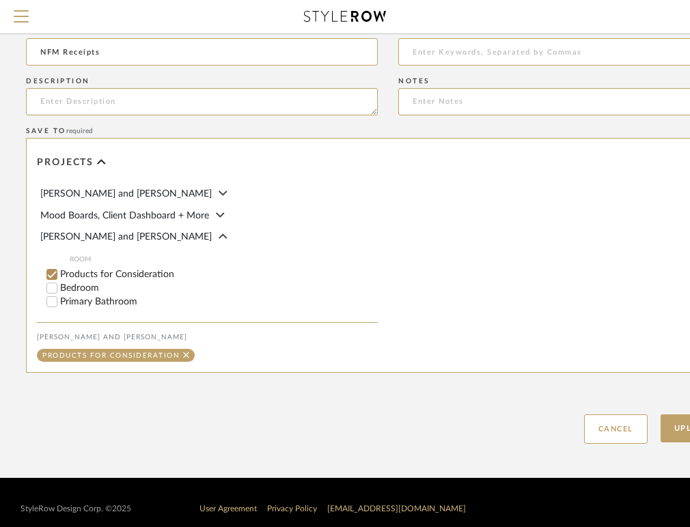
scroll to position [796, 104]
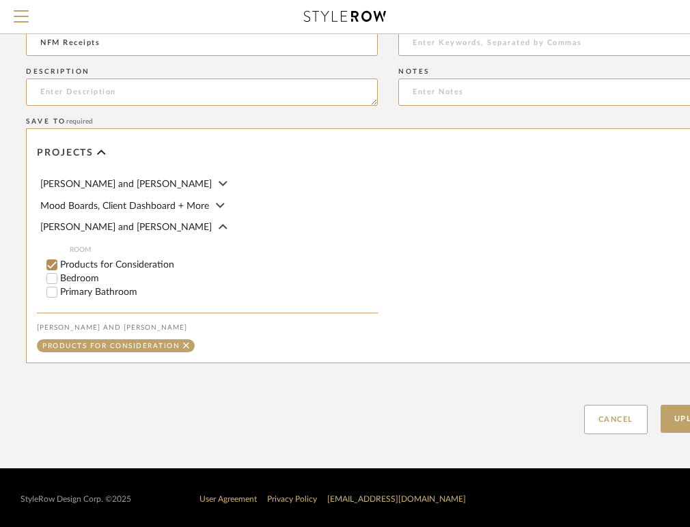
type input "NFM Receipts"
click at [58, 286] on input "Primary Bathroom" at bounding box center [52, 293] width 14 height 14
checkbox input "false"
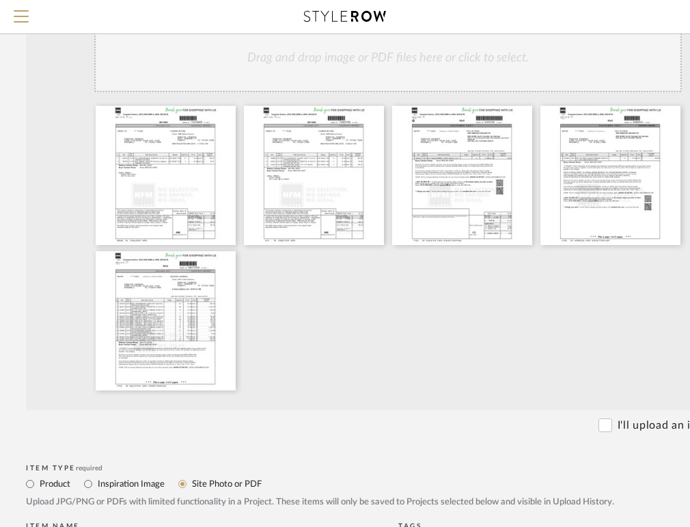
scroll to position [796, 104]
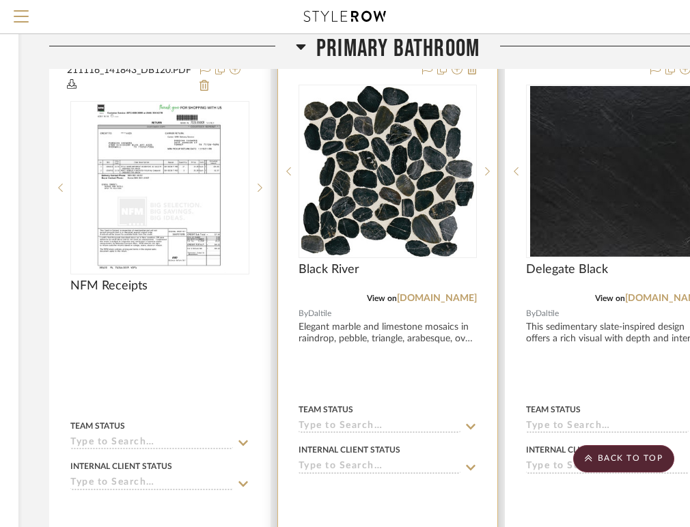
scroll to position [2225, 275]
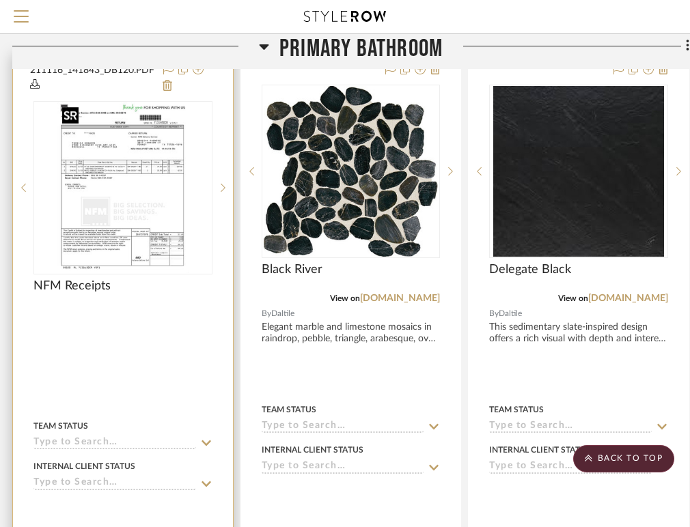
click at [135, 151] on img "0" at bounding box center [123, 187] width 132 height 171
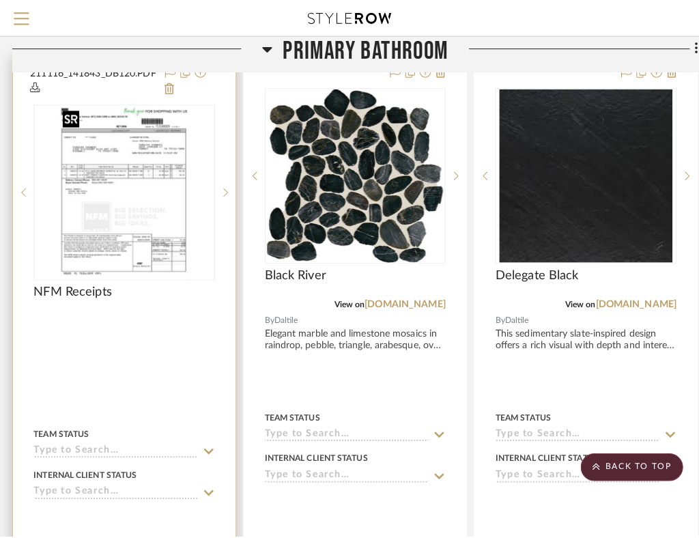
scroll to position [0, 0]
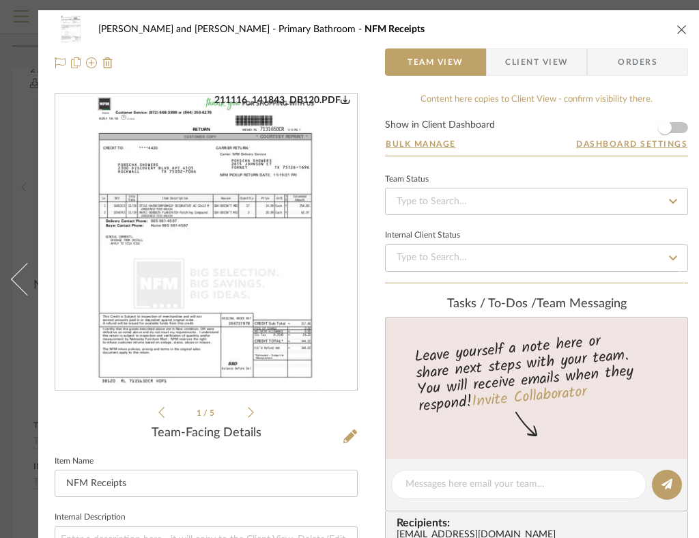
click at [257, 408] on div "210921_121531_5931.PDF 211116_141843_DB120.PDF 211023_142423_EL9.PDF 211023_134…" at bounding box center [206, 257] width 303 height 328
click at [255, 409] on div "210921_121531_5931.PDF 211116_141843_DB120.PDF 211023_142423_EL9.PDF 211023_134…" at bounding box center [206, 257] width 303 height 328
click at [247, 409] on li "1 / 5" at bounding box center [206, 412] width 83 height 16
click at [209, 223] on img "0" at bounding box center [207, 242] width 230 height 296
click at [250, 412] on icon at bounding box center [251, 412] width 6 height 12
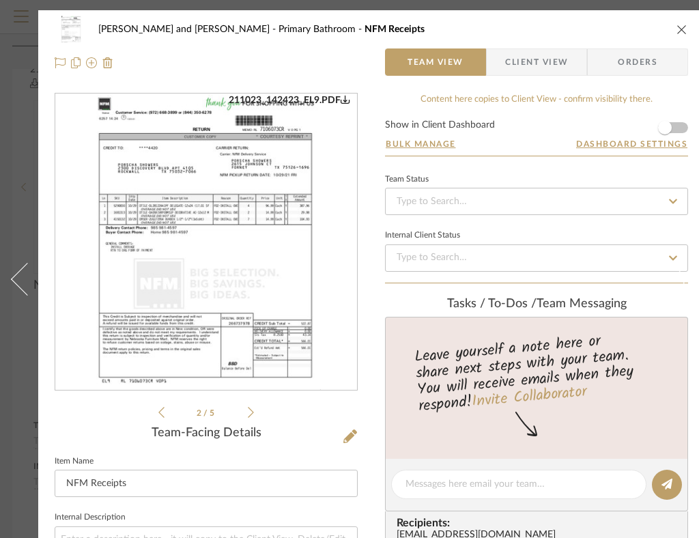
click at [250, 412] on icon at bounding box center [251, 412] width 6 height 12
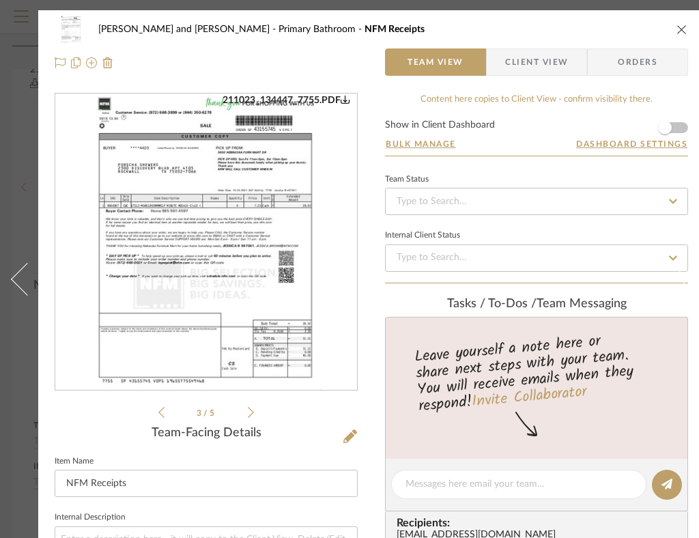
click at [250, 413] on icon at bounding box center [251, 412] width 6 height 12
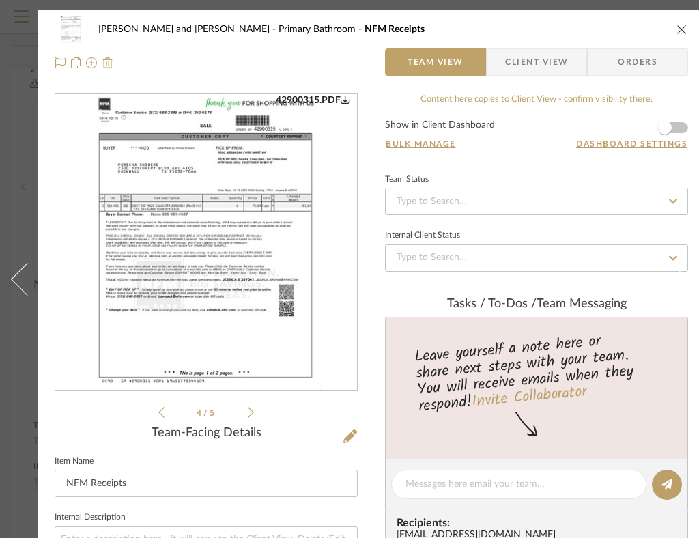
click at [253, 415] on icon at bounding box center [251, 412] width 6 height 12
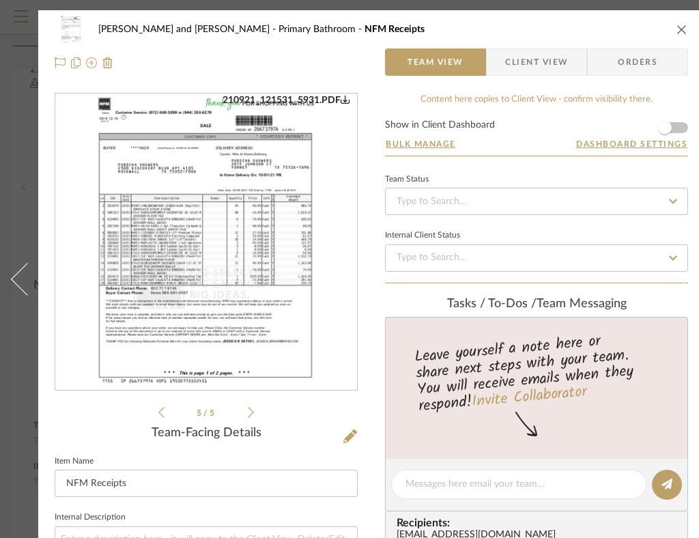
click at [210, 234] on img "4" at bounding box center [207, 242] width 230 height 296
click at [682, 26] on icon "close" at bounding box center [682, 29] width 11 height 11
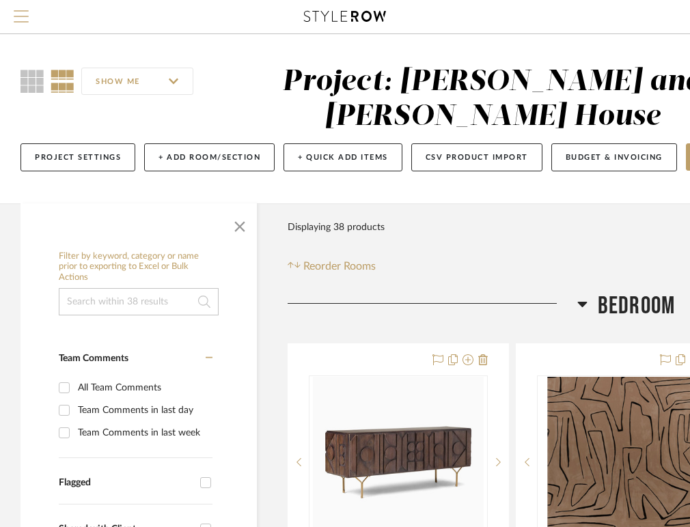
click at [19, 14] on span "Menu" at bounding box center [21, 20] width 15 height 20
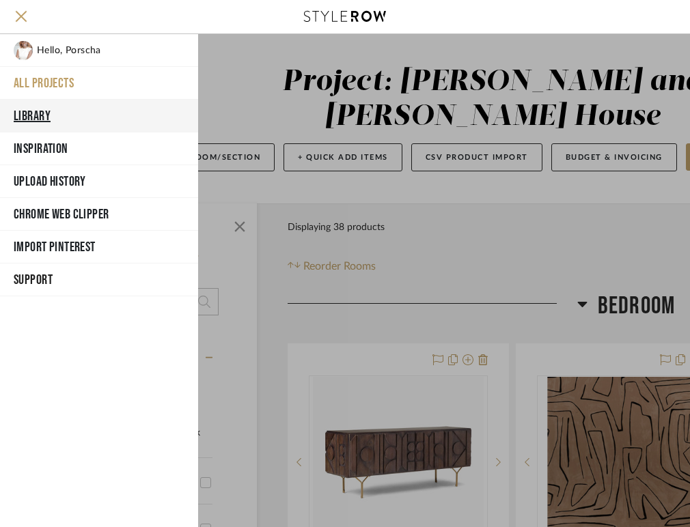
click at [79, 111] on button "Library" at bounding box center [99, 116] width 198 height 33
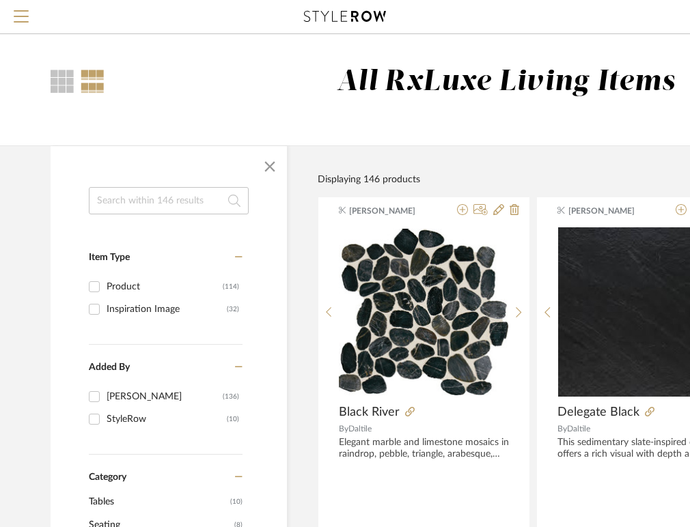
click at [214, 206] on input at bounding box center [169, 200] width 160 height 27
type input "mapei"
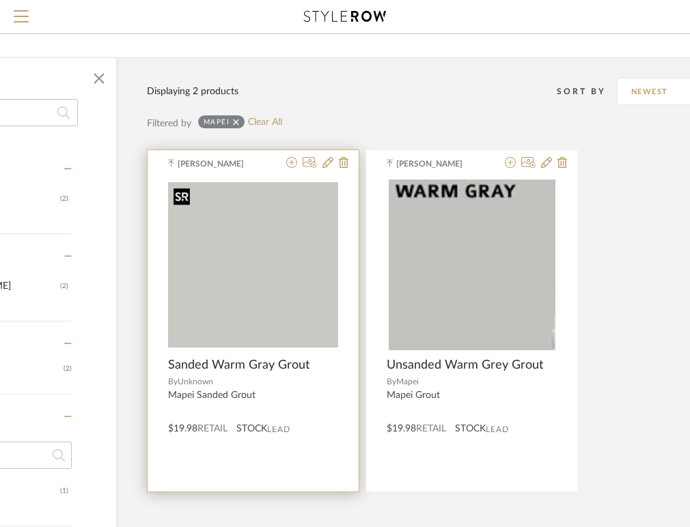
scroll to position [89, 171]
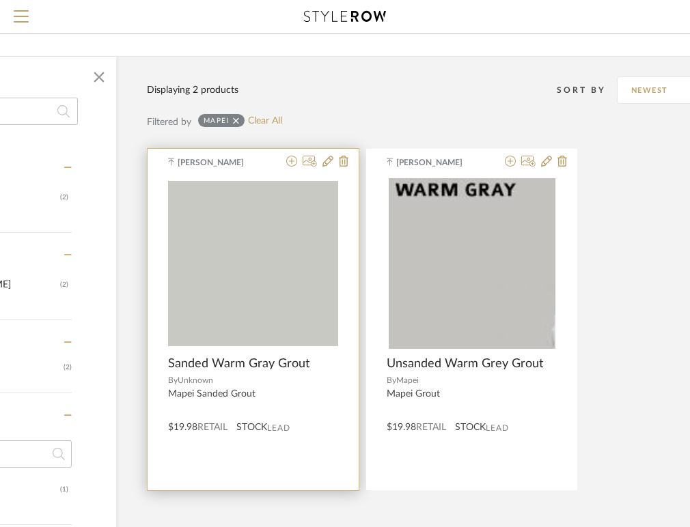
click at [294, 354] on div "Porscha Showers-Martin-Petties Sanded Warm Gray Grout By Unknown Mapei Sanded G…" at bounding box center [253, 320] width 211 height 342
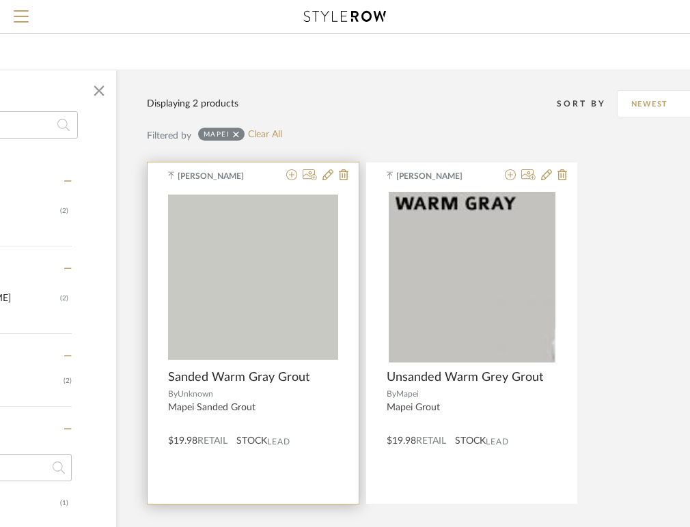
scroll to position [38, 171]
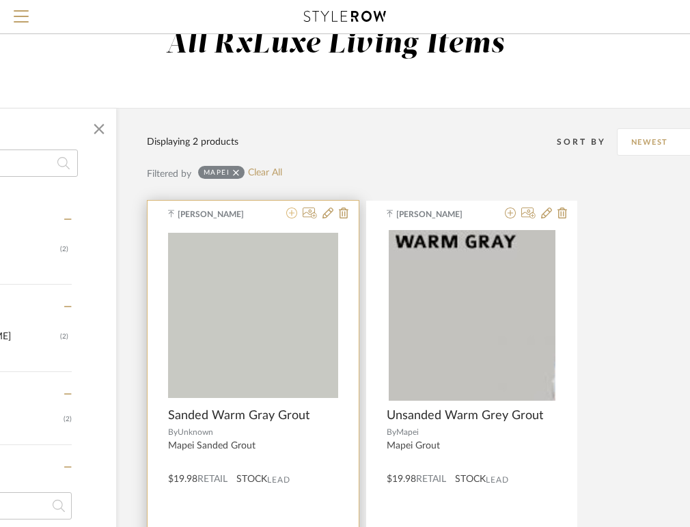
click at [290, 214] on icon at bounding box center [291, 213] width 11 height 11
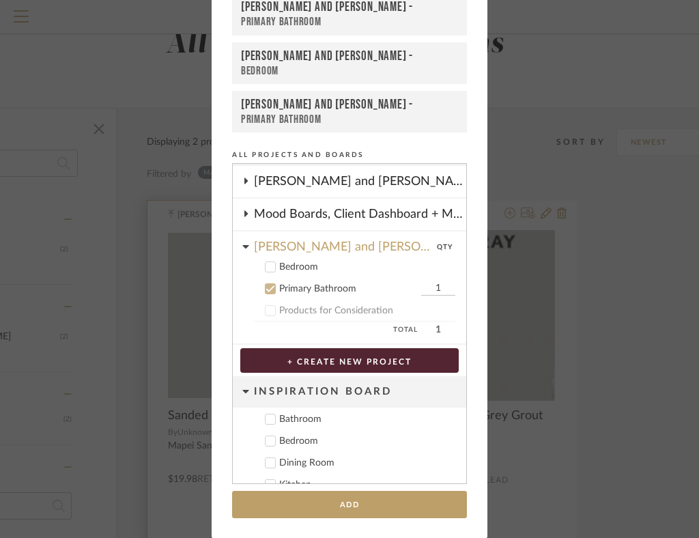
scroll to position [79, 0]
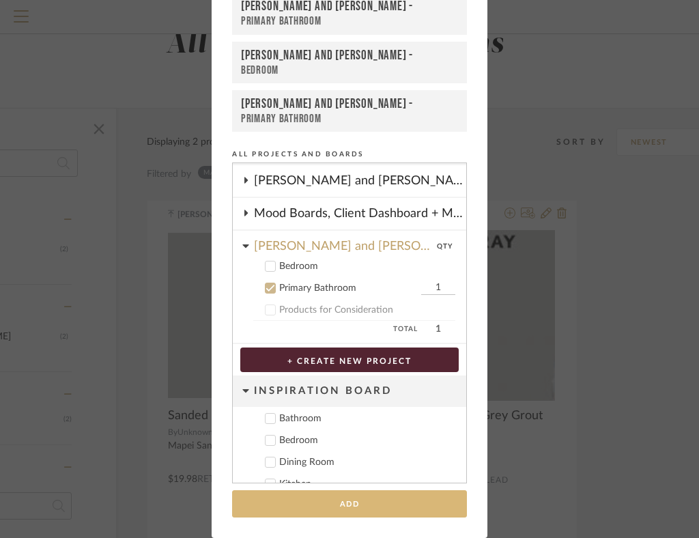
click at [298, 512] on button "Add" at bounding box center [349, 504] width 235 height 28
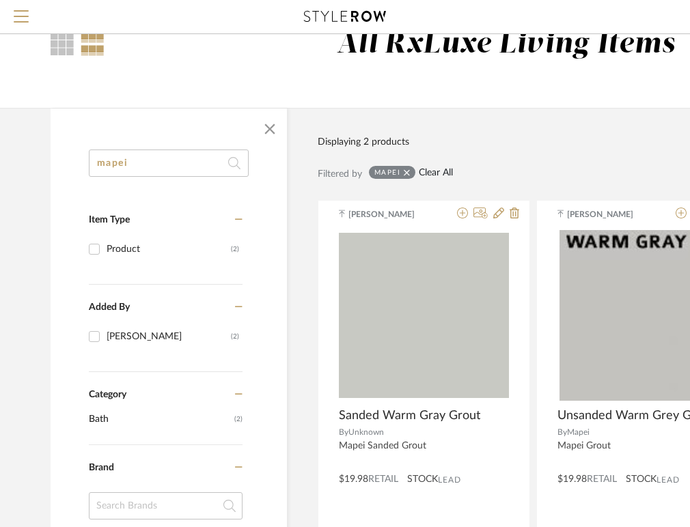
scroll to position [0, 0]
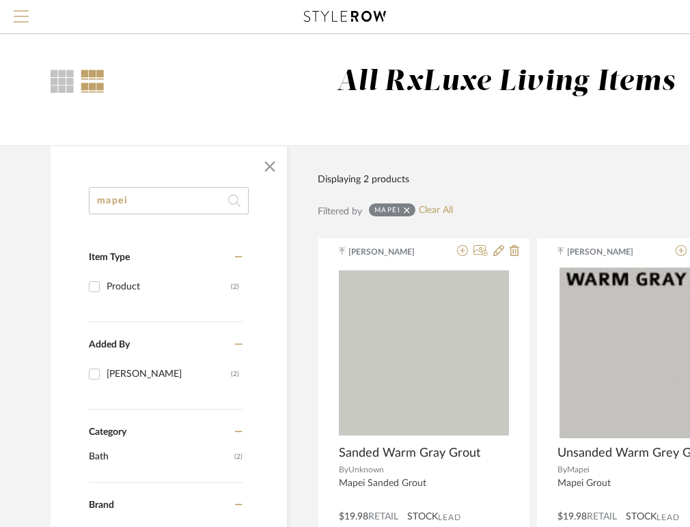
click at [18, 18] on span "Menu" at bounding box center [21, 20] width 15 height 20
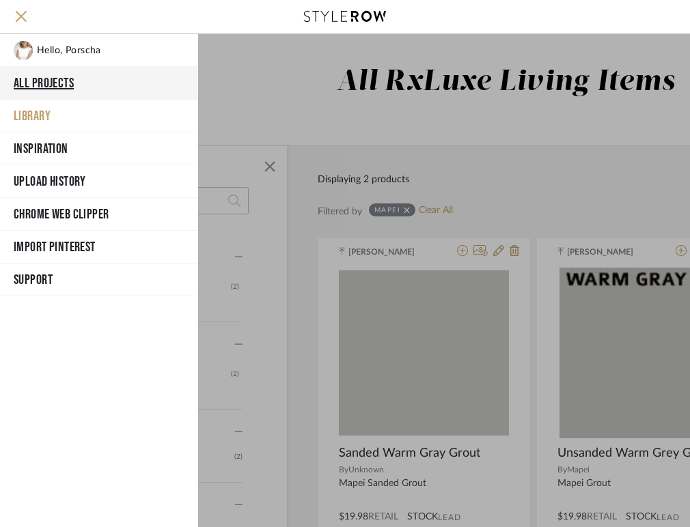
click at [61, 85] on button "All Projects" at bounding box center [99, 83] width 198 height 33
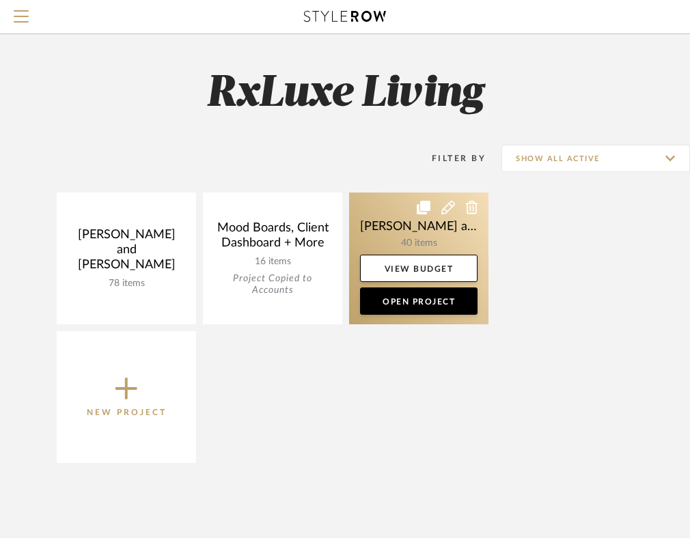
click at [393, 240] on link at bounding box center [418, 259] width 139 height 132
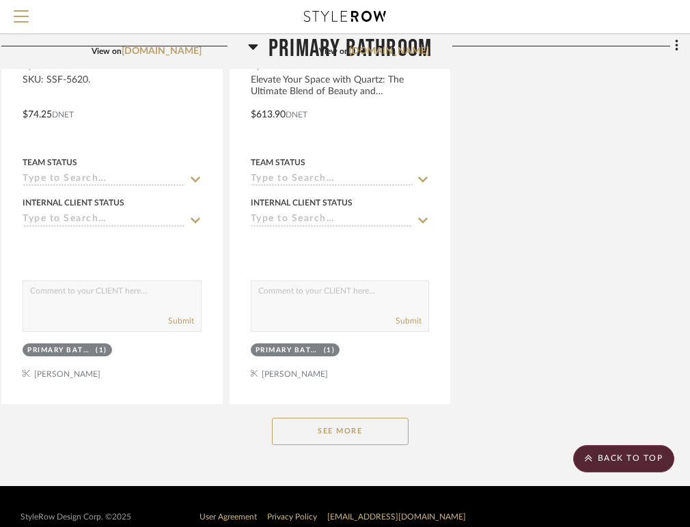
scroll to position [3719, 286]
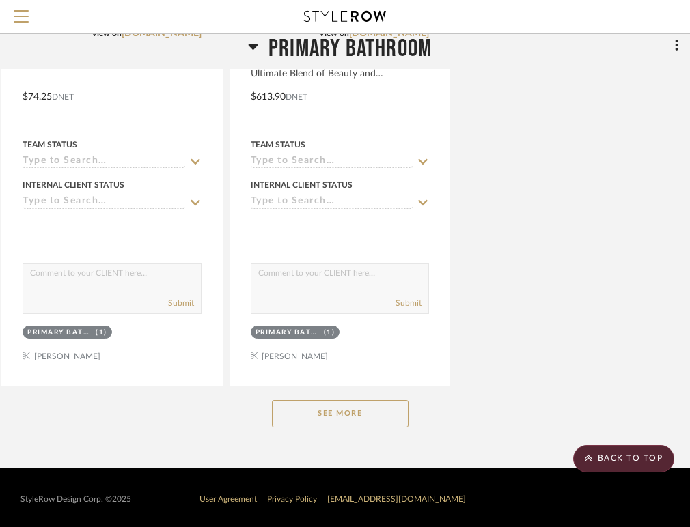
click at [357, 410] on button "See More" at bounding box center [340, 413] width 137 height 27
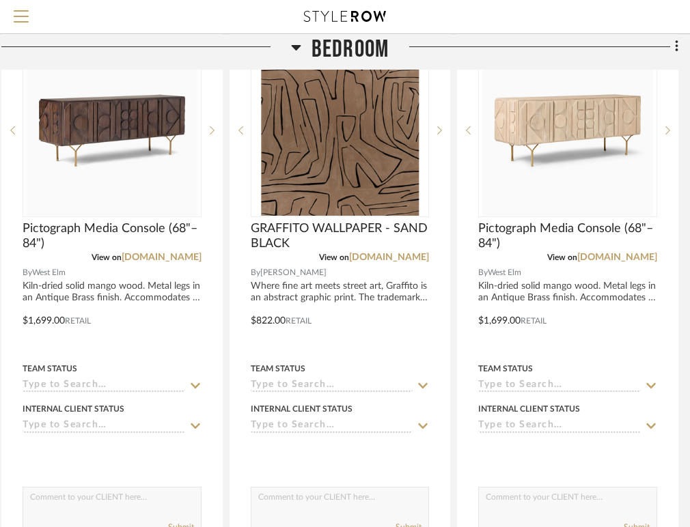
scroll to position [308, 286]
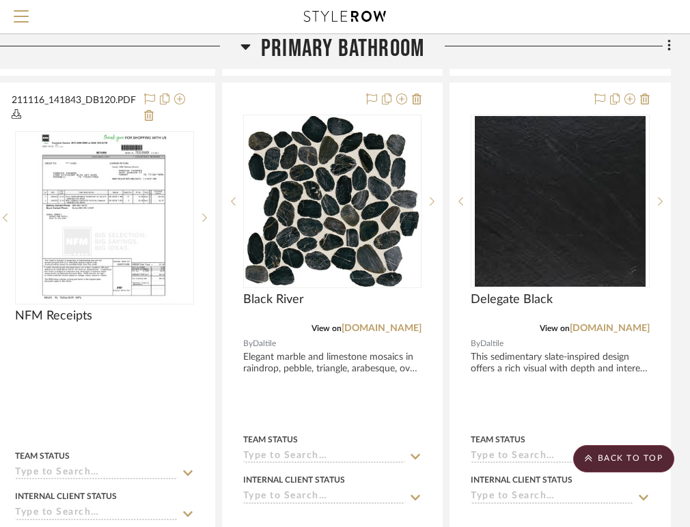
scroll to position [2805, 294]
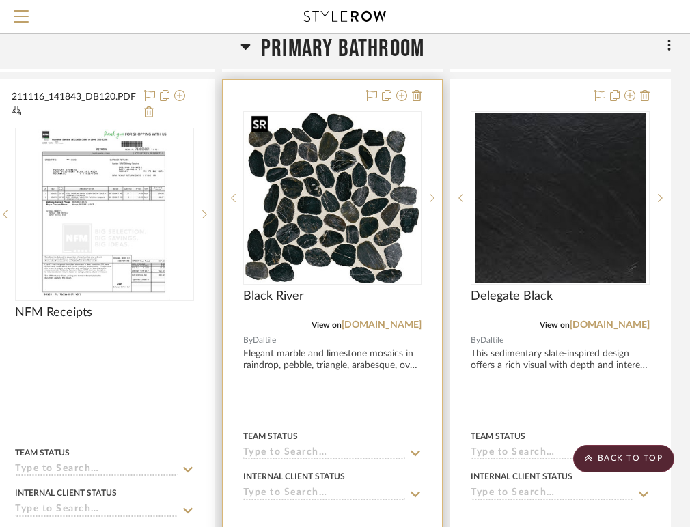
click at [345, 255] on img "0" at bounding box center [333, 198] width 174 height 171
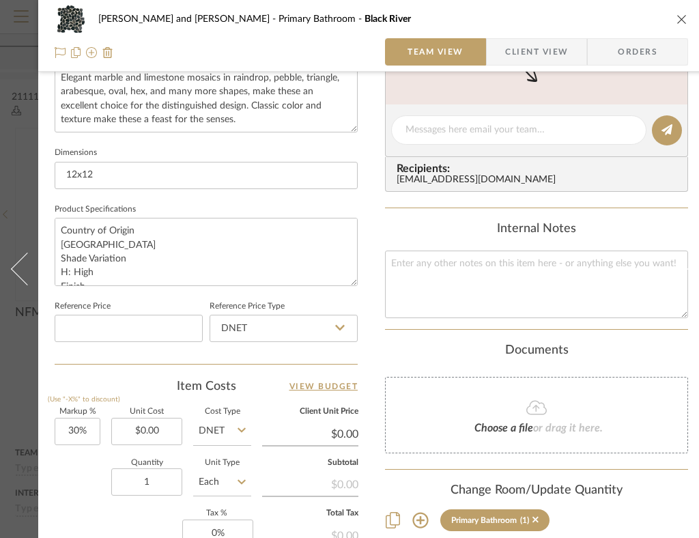
scroll to position [523, 0]
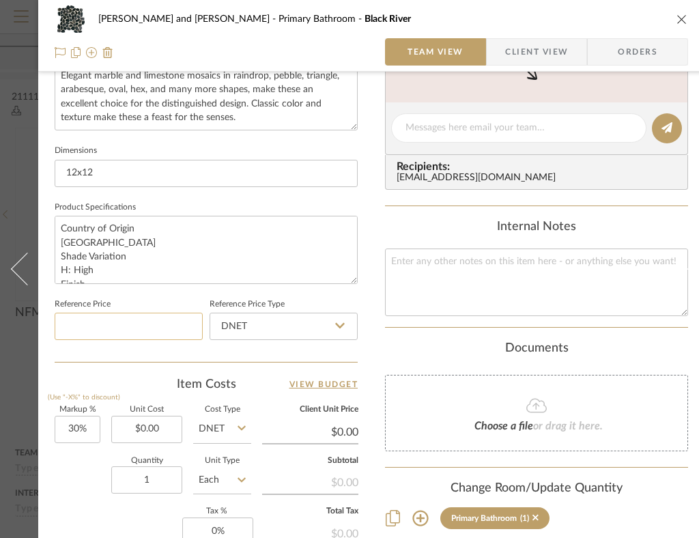
click at [198, 329] on input at bounding box center [129, 326] width 148 height 27
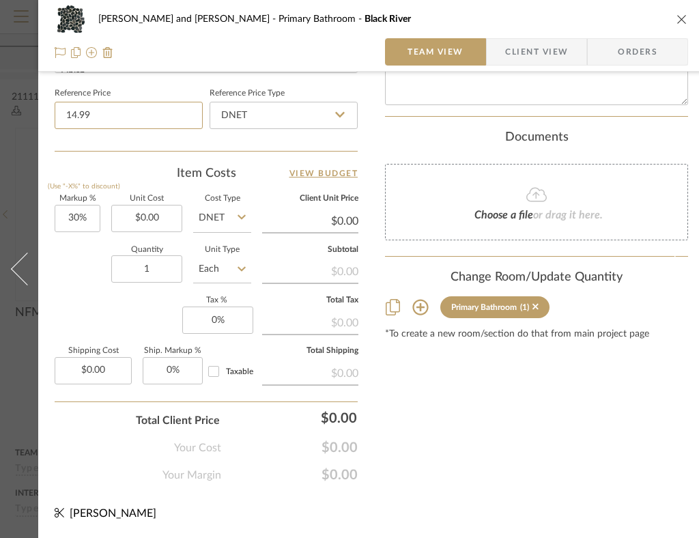
scroll to position [0, 0]
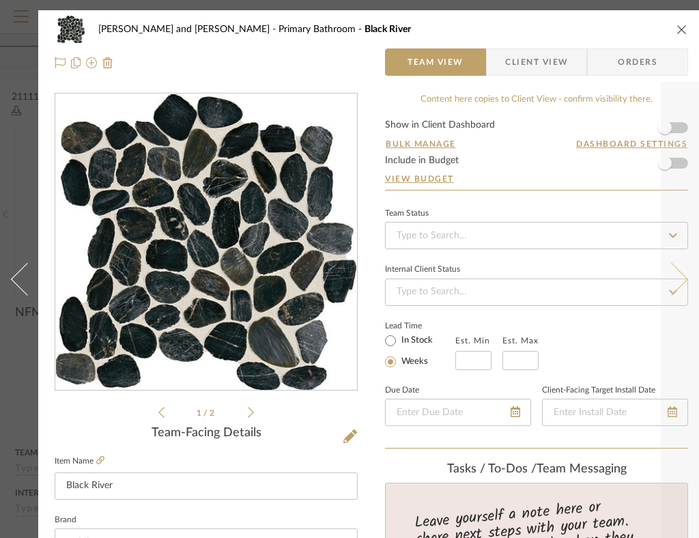
type input "$14.99"
click at [674, 277] on icon at bounding box center [672, 279] width 33 height 33
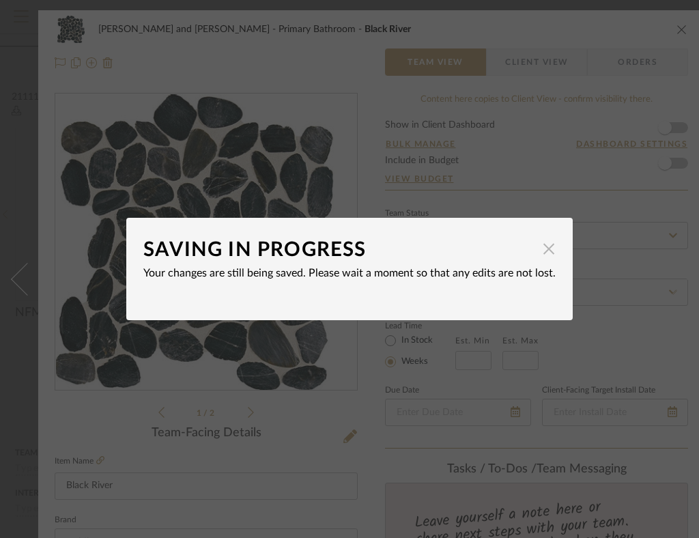
click at [545, 251] on span "button" at bounding box center [549, 248] width 27 height 27
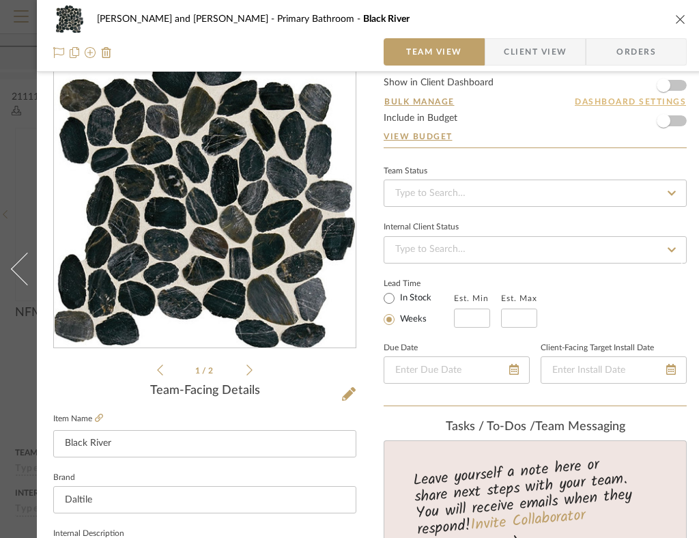
scroll to position [0, 1]
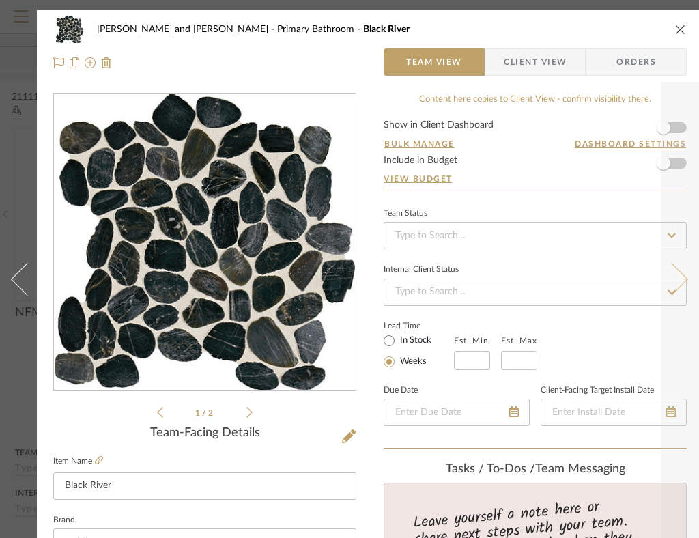
click at [674, 283] on icon at bounding box center [672, 279] width 33 height 33
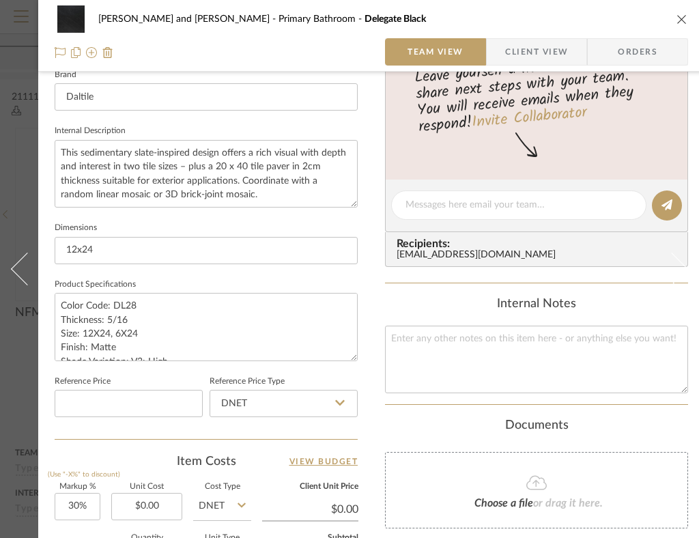
scroll to position [538, 0]
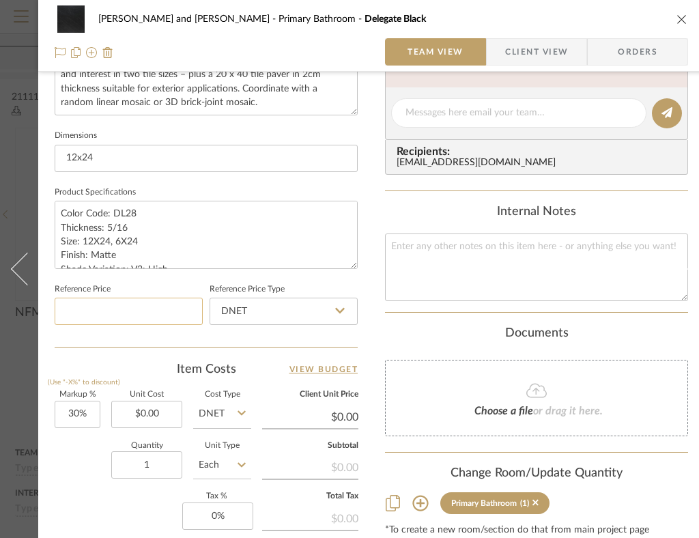
click at [192, 305] on input at bounding box center [129, 311] width 148 height 27
type input "$96.99"
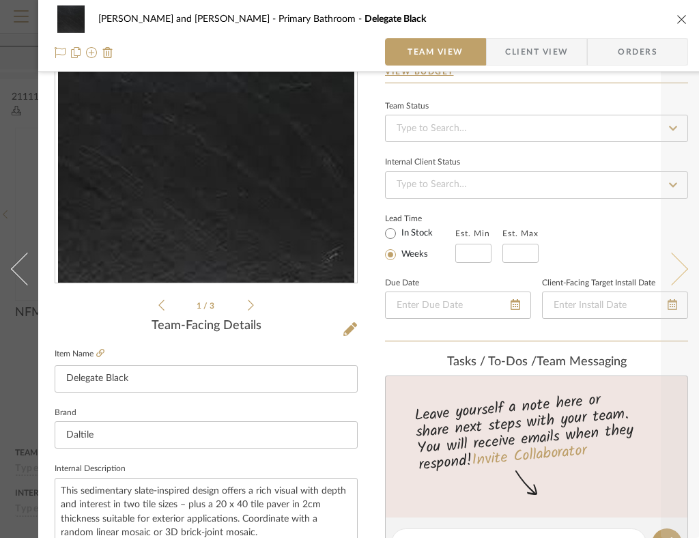
scroll to position [0, 0]
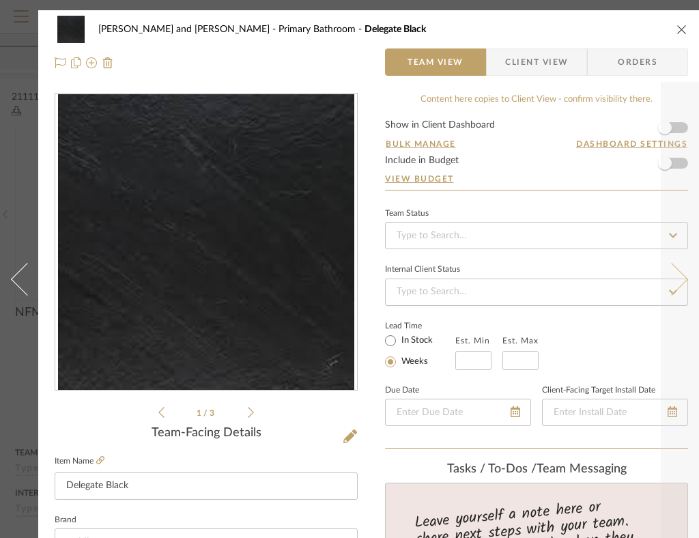
type input "$96.99"
click at [674, 275] on icon at bounding box center [672, 279] width 33 height 33
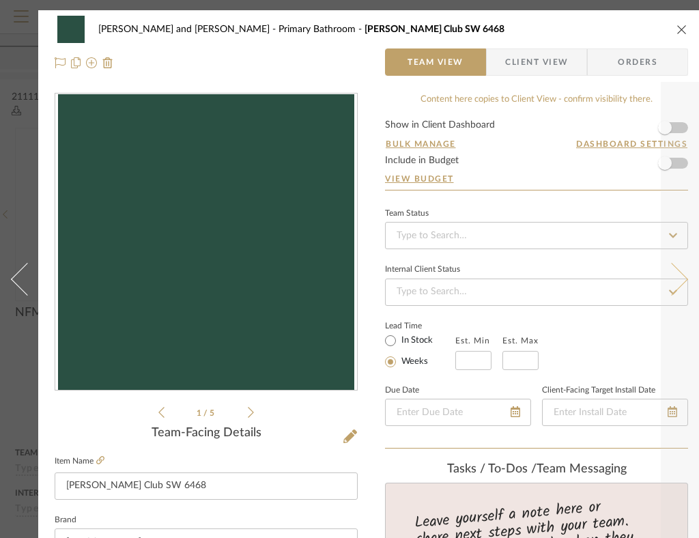
click at [674, 276] on icon at bounding box center [672, 279] width 33 height 33
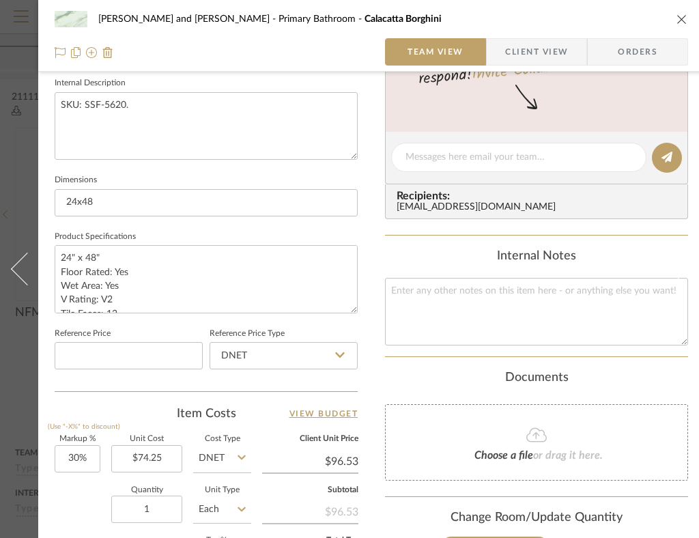
scroll to position [570, 0]
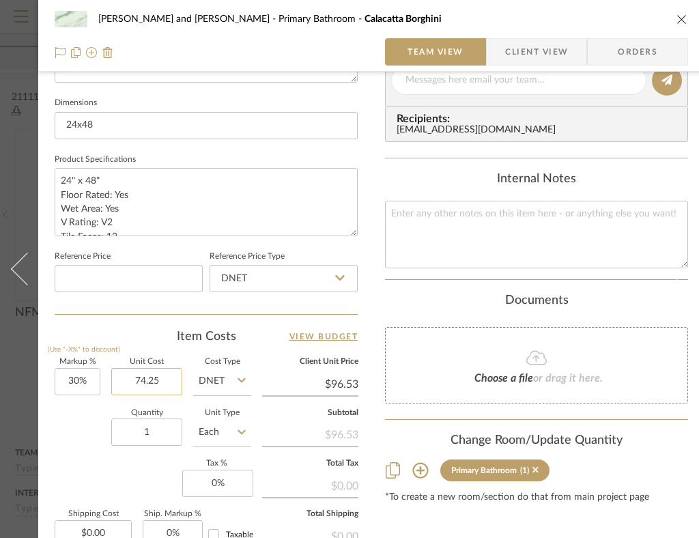
click at [148, 380] on input "74.25" at bounding box center [146, 381] width 71 height 27
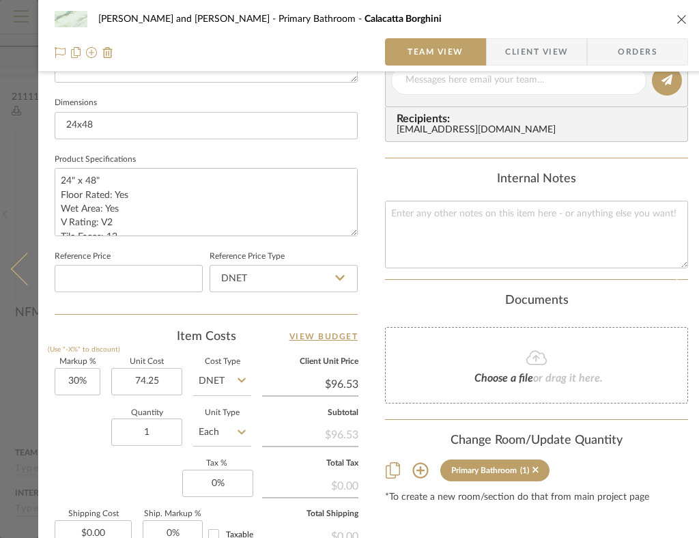
type input "$74.25"
click at [23, 252] on button at bounding box center [19, 269] width 38 height 538
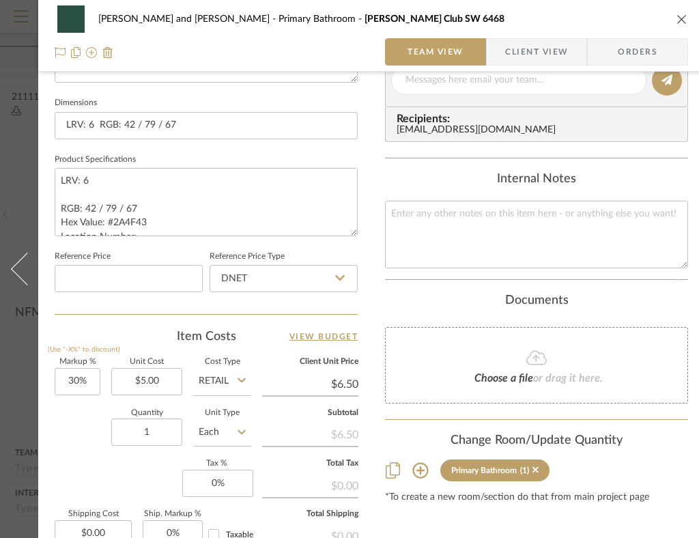
click at [23, 252] on button at bounding box center [19, 269] width 38 height 538
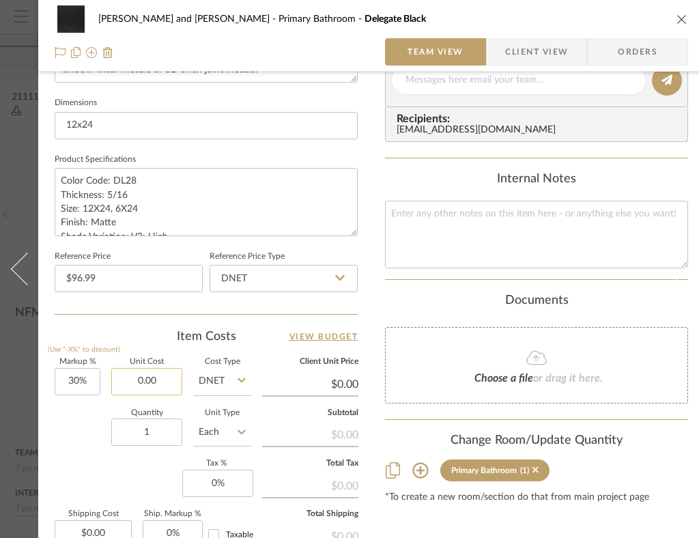
click at [150, 383] on input "0.00" at bounding box center [146, 381] width 71 height 27
click at [145, 381] on input "0.00" at bounding box center [146, 381] width 71 height 27
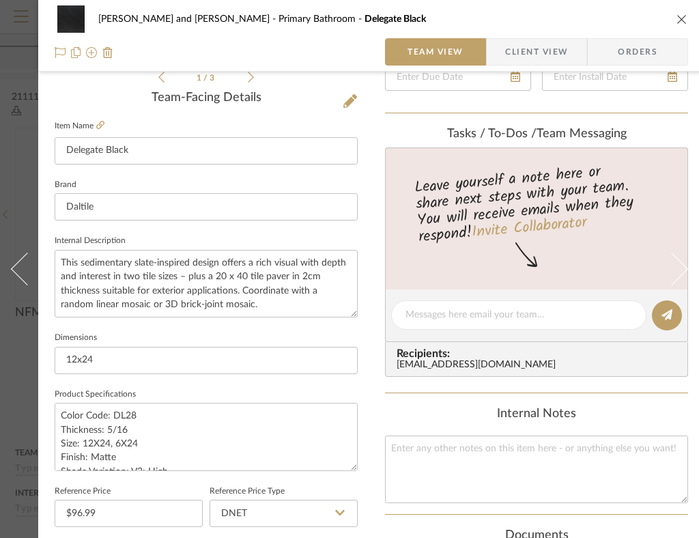
scroll to position [335, 0]
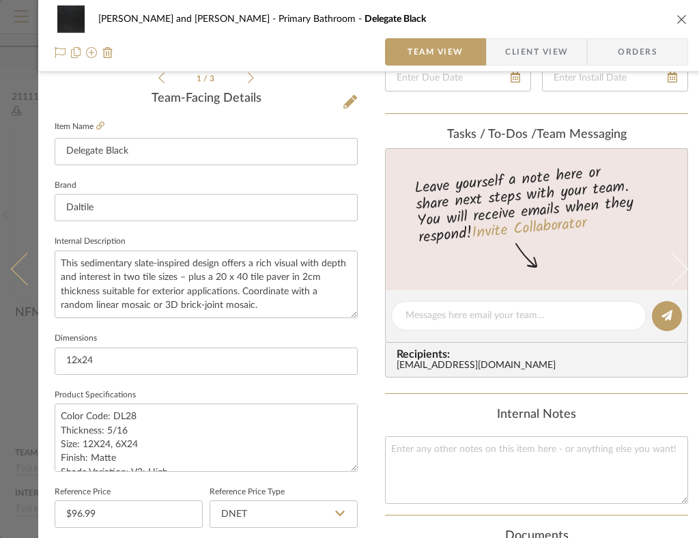
type input "$96.99"
click at [24, 268] on icon at bounding box center [27, 269] width 33 height 33
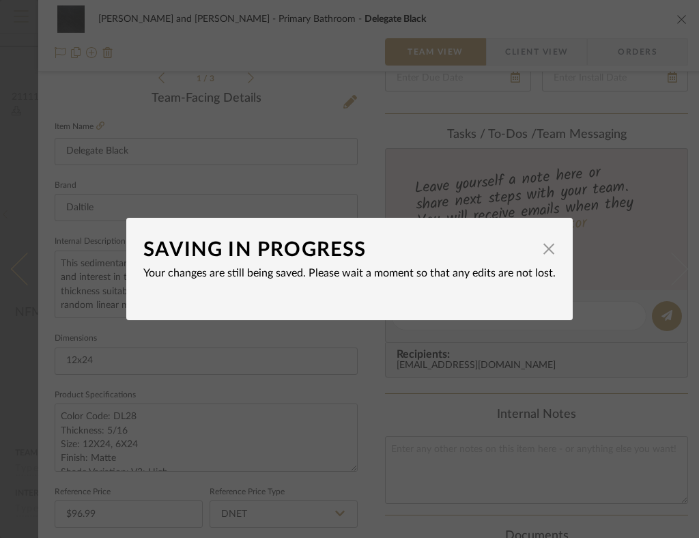
type input "$126.09"
click at [549, 246] on span "button" at bounding box center [549, 248] width 27 height 27
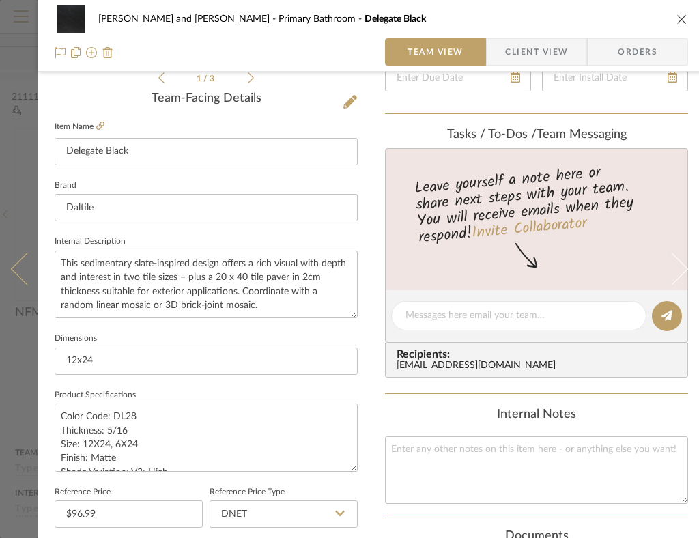
click at [20, 262] on icon at bounding box center [27, 269] width 33 height 33
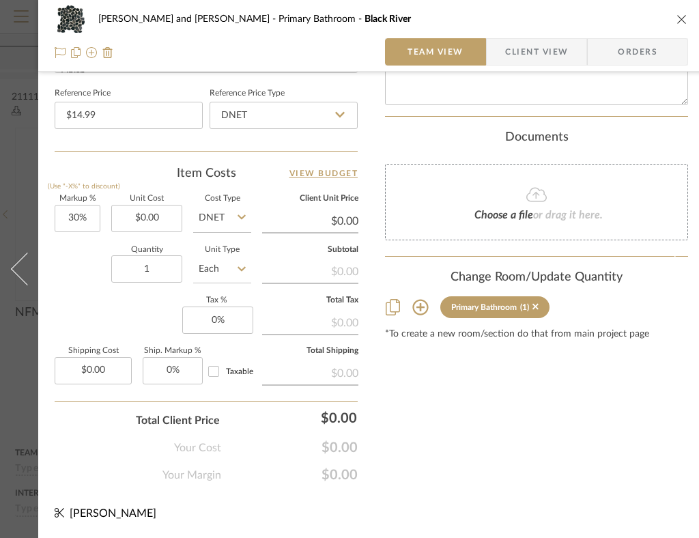
scroll to position [736, 0]
click at [152, 219] on input "0.00" at bounding box center [146, 218] width 71 height 27
type input "$14.99"
click at [94, 271] on div "Quantity 1 Unit Type Each" at bounding box center [153, 271] width 197 height 48
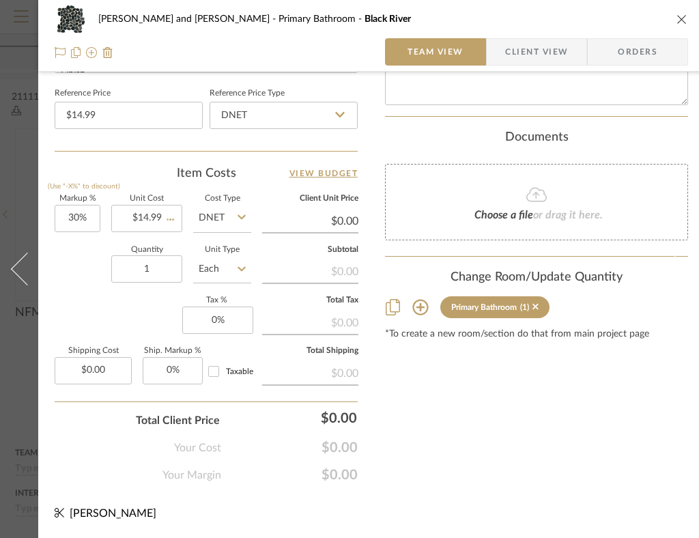
type input "$19.49"
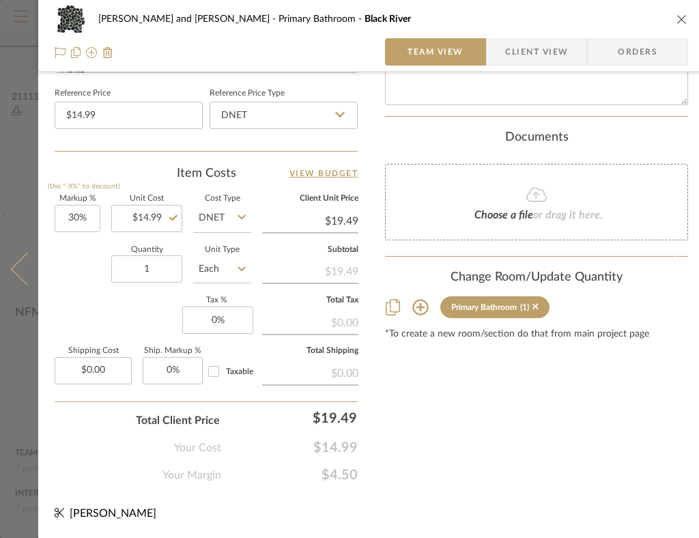
click at [23, 255] on icon at bounding box center [27, 269] width 33 height 33
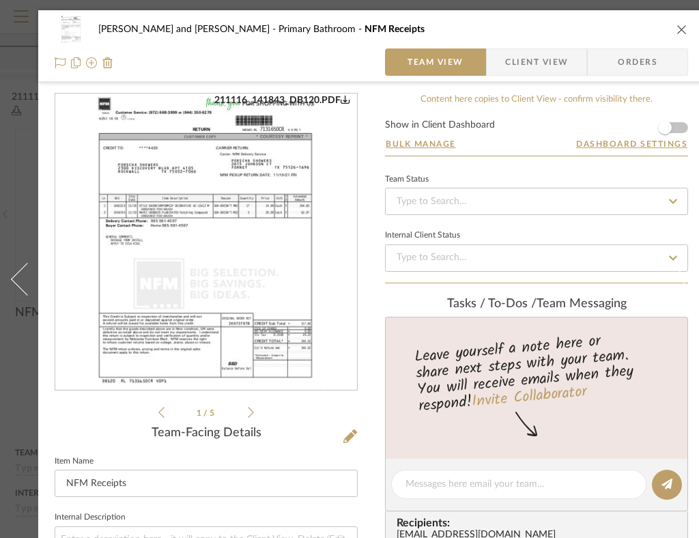
scroll to position [0, 0]
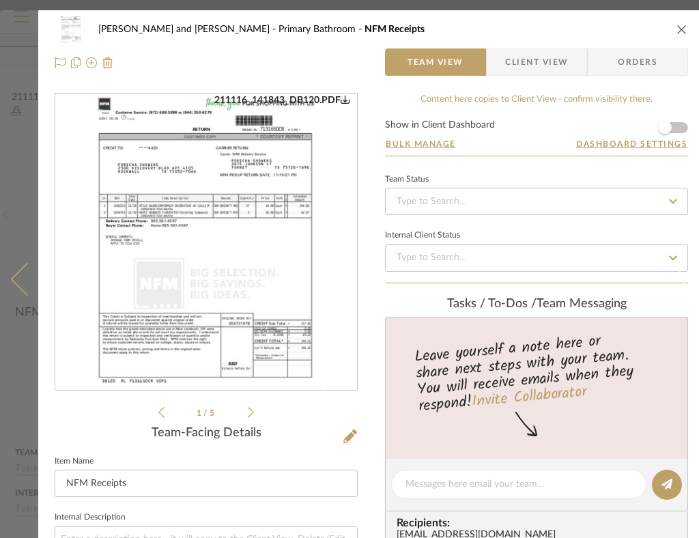
click at [20, 272] on icon at bounding box center [27, 279] width 33 height 33
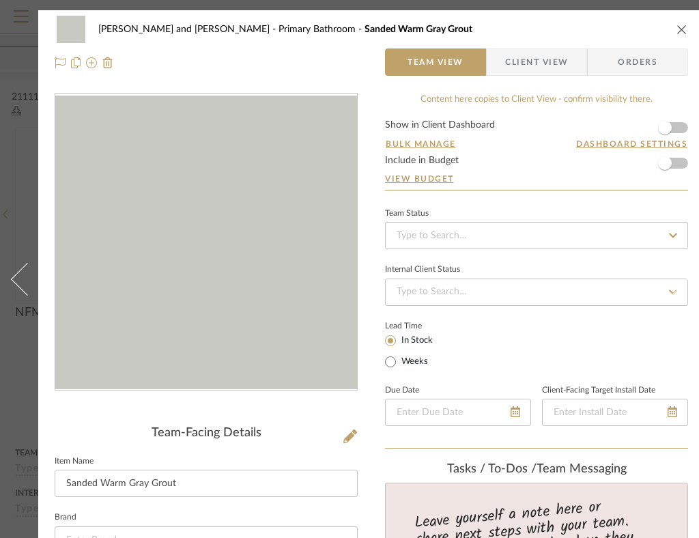
click at [20, 272] on icon at bounding box center [27, 279] width 33 height 33
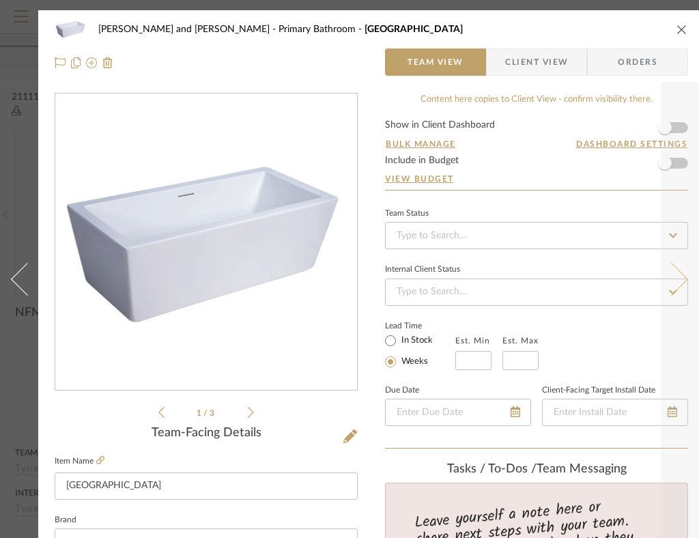
click at [667, 286] on icon at bounding box center [672, 279] width 33 height 33
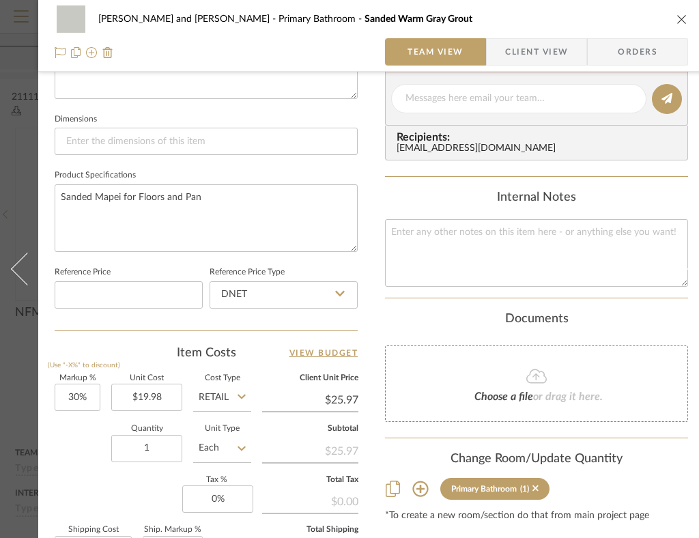
scroll to position [554, 0]
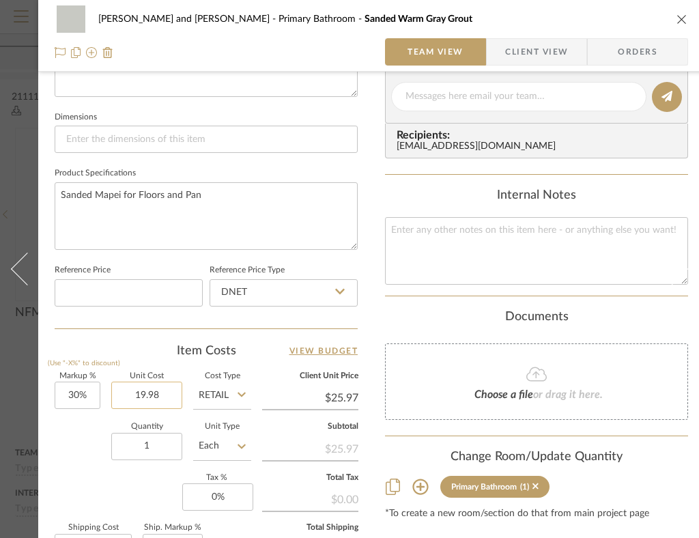
click at [149, 391] on input "19.98" at bounding box center [146, 395] width 71 height 27
type input "$48.99"
click at [81, 428] on div "Quantity 1 Unit Type Each" at bounding box center [153, 448] width 197 height 48
type input "$63.69"
click at [679, 21] on icon "close" at bounding box center [682, 19] width 11 height 11
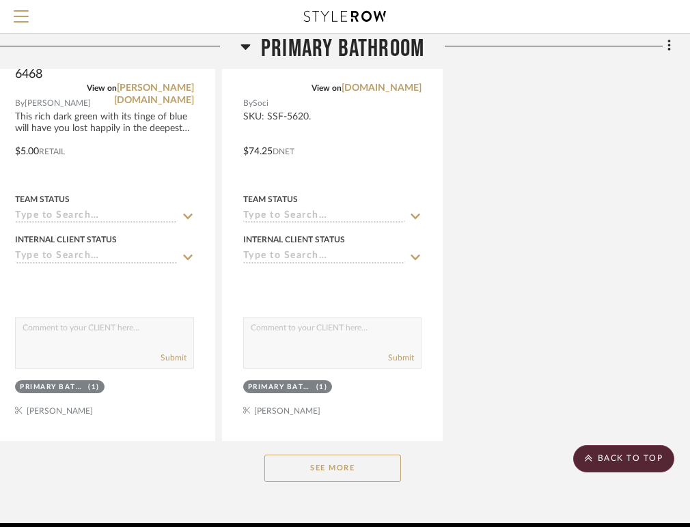
scroll to position [3719, 294]
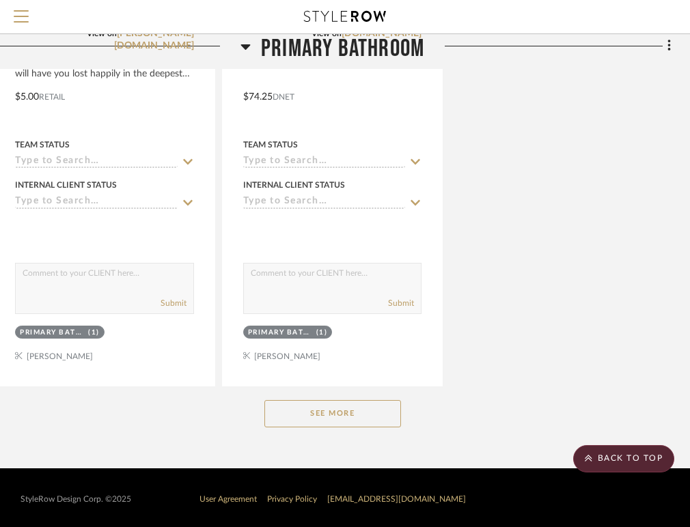
click at [334, 410] on button "See More" at bounding box center [332, 413] width 137 height 27
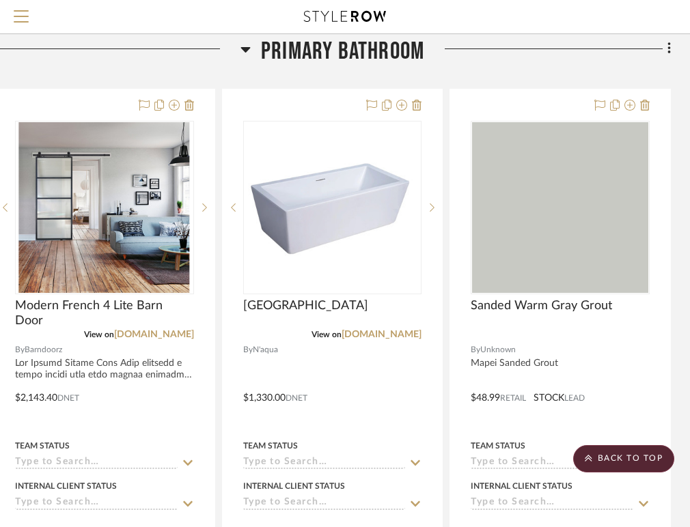
scroll to position [2187, 294]
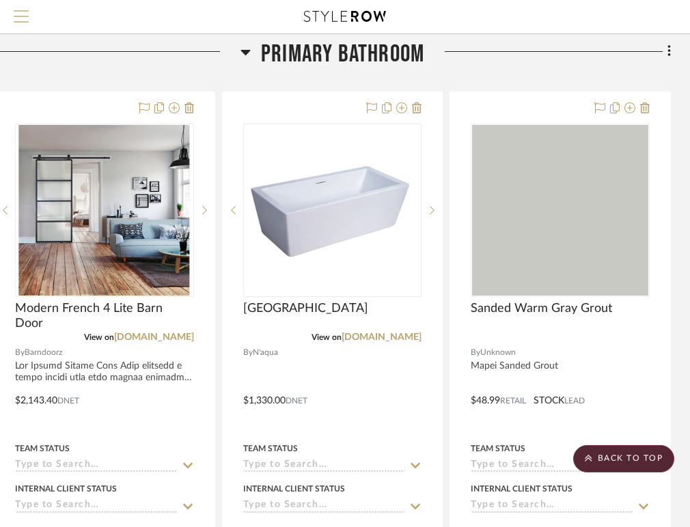
click at [19, 12] on span "Menu" at bounding box center [21, 20] width 15 height 20
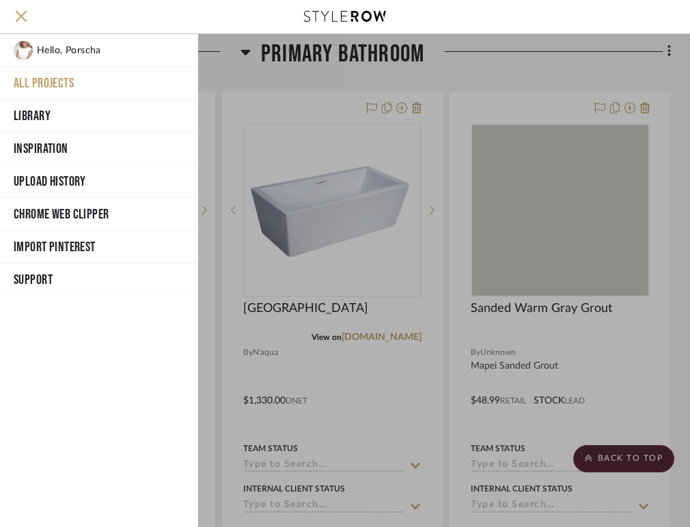
click at [581, 65] on div at bounding box center [444, 280] width 492 height 493
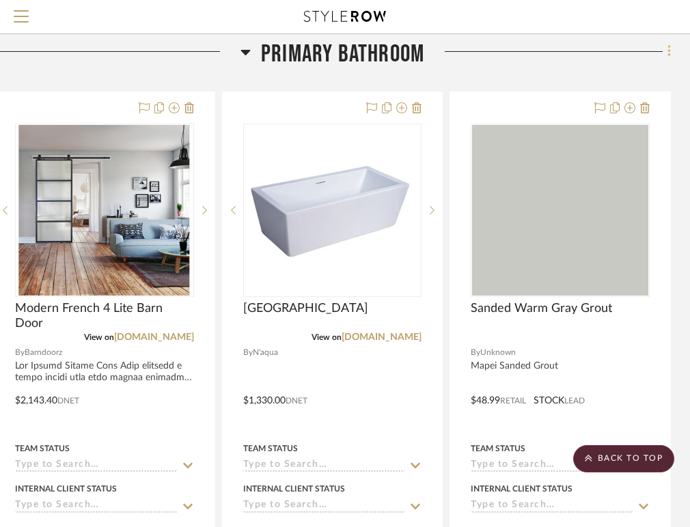
click at [667, 53] on icon at bounding box center [669, 51] width 4 height 15
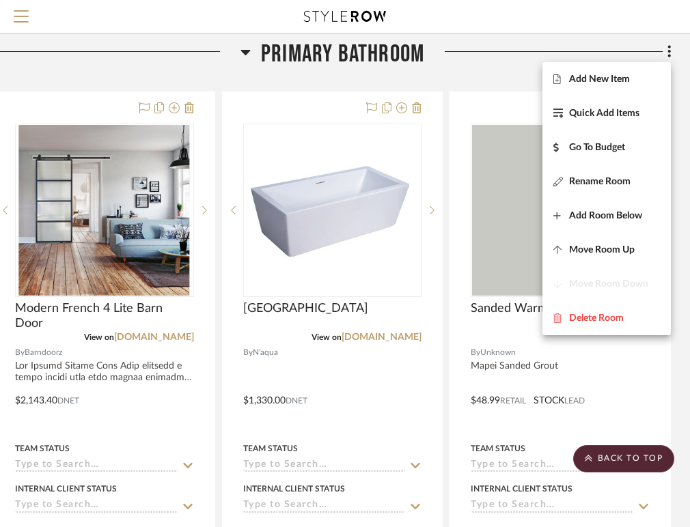
click at [480, 76] on div at bounding box center [345, 263] width 690 height 527
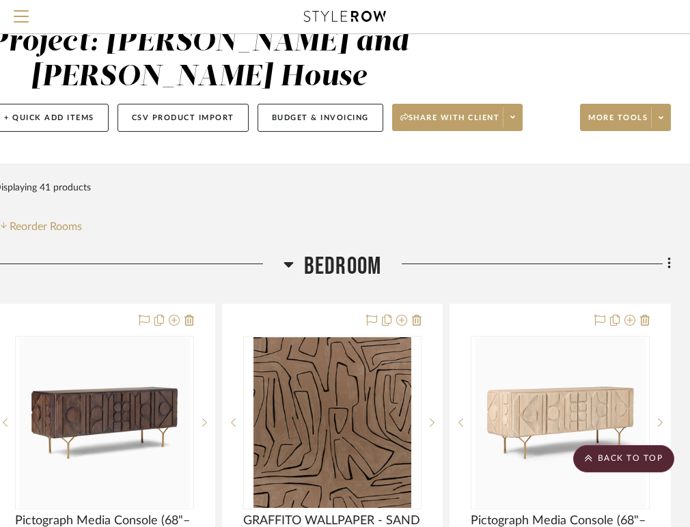
scroll to position [0, 294]
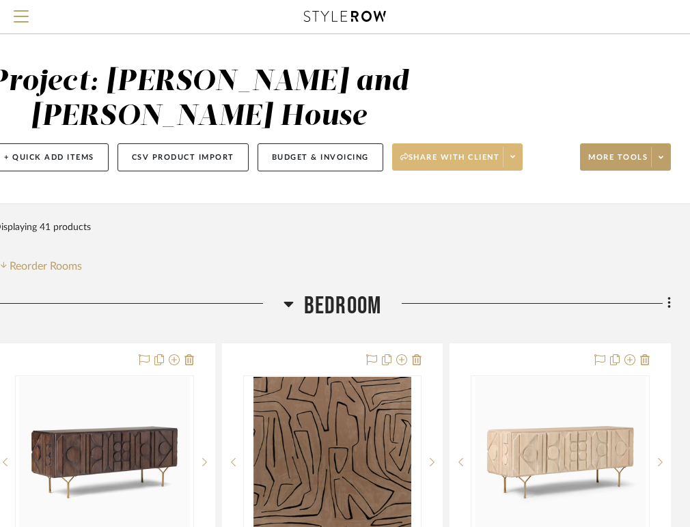
click at [514, 154] on icon at bounding box center [512, 157] width 5 height 8
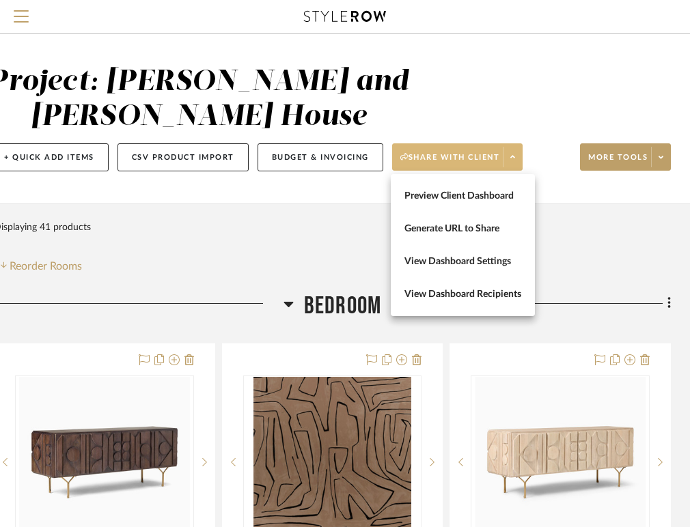
click at [341, 236] on div at bounding box center [345, 263] width 690 height 527
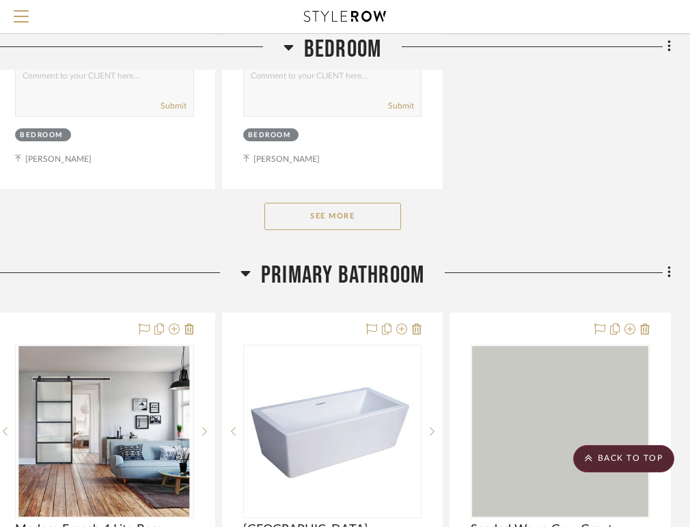
scroll to position [1866, 294]
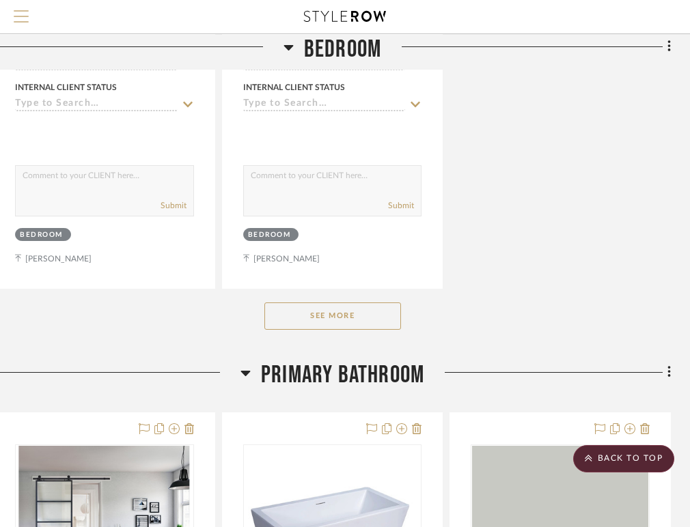
click at [20, 12] on span "Menu" at bounding box center [21, 10] width 15 height 1
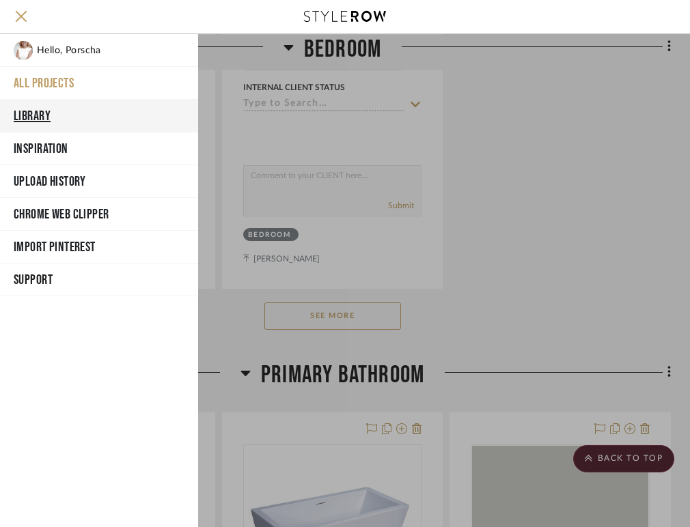
click at [40, 118] on button "Library" at bounding box center [99, 116] width 198 height 33
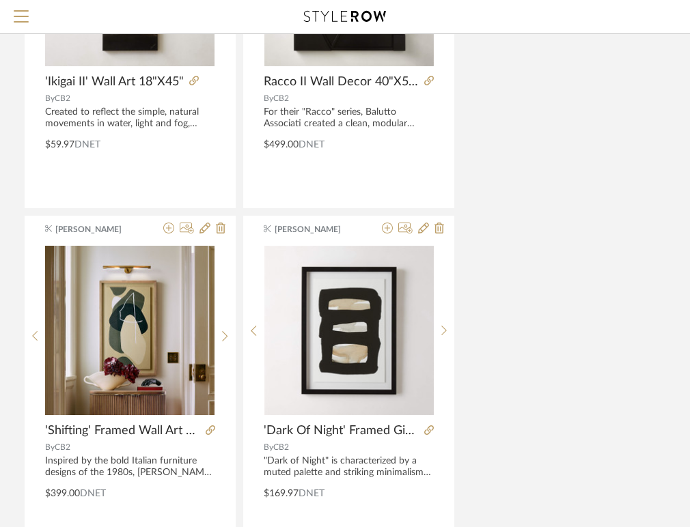
scroll to position [3552, 294]
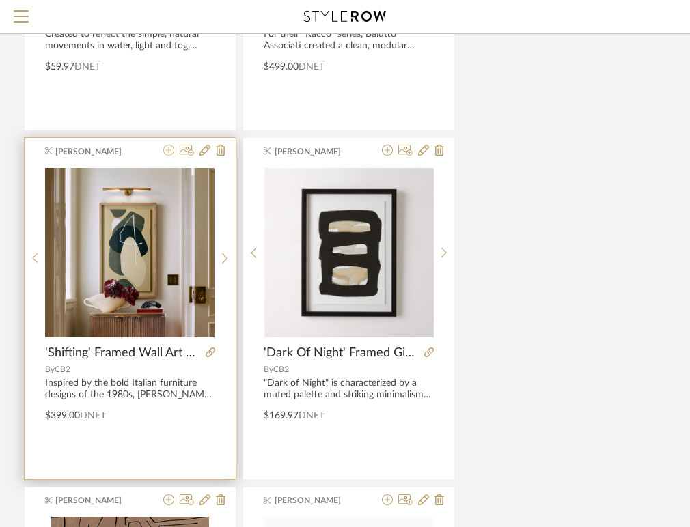
click at [168, 153] on icon at bounding box center [168, 150] width 11 height 11
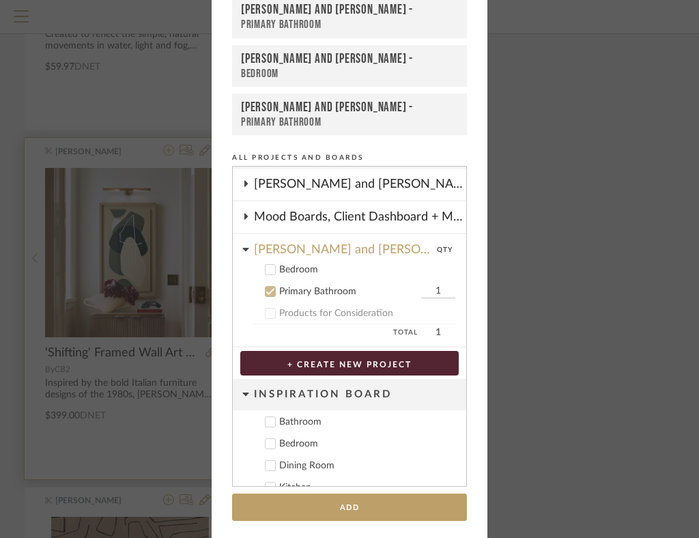
scroll to position [79, 0]
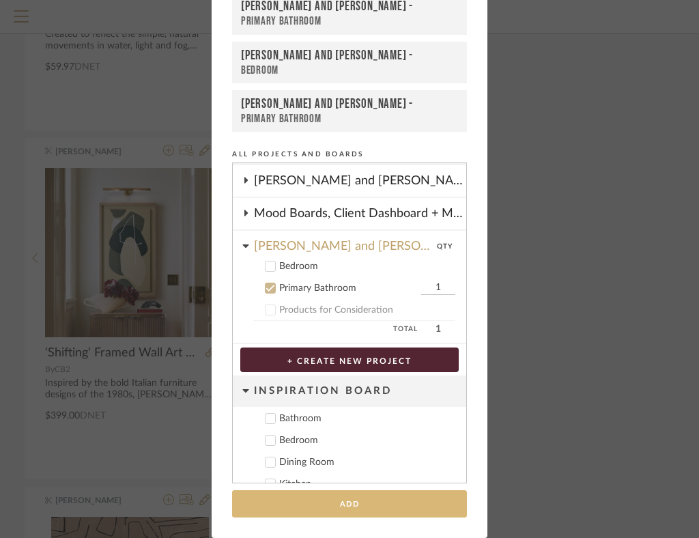
click at [309, 506] on button "Add" at bounding box center [349, 504] width 235 height 28
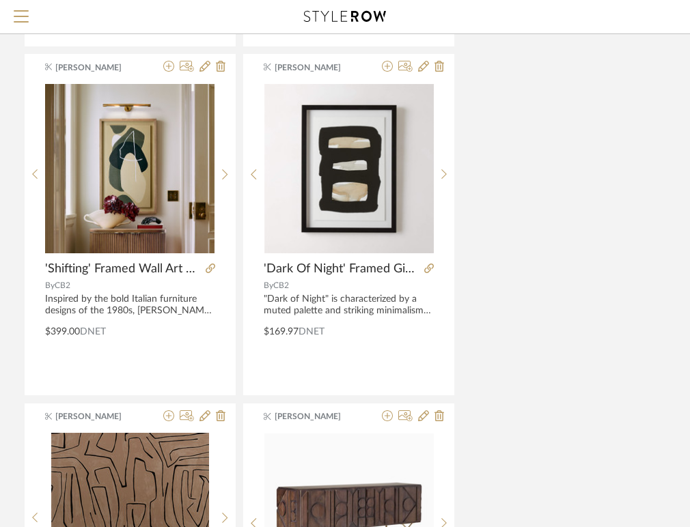
scroll to position [3664, 294]
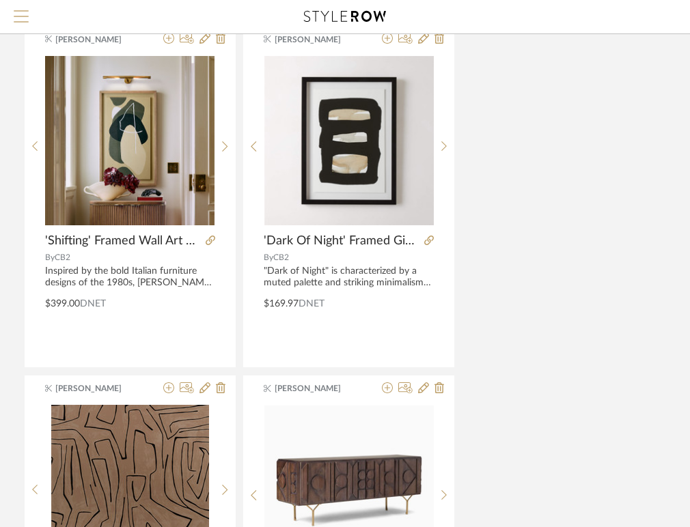
click at [21, 12] on span "Menu" at bounding box center [21, 10] width 15 height 1
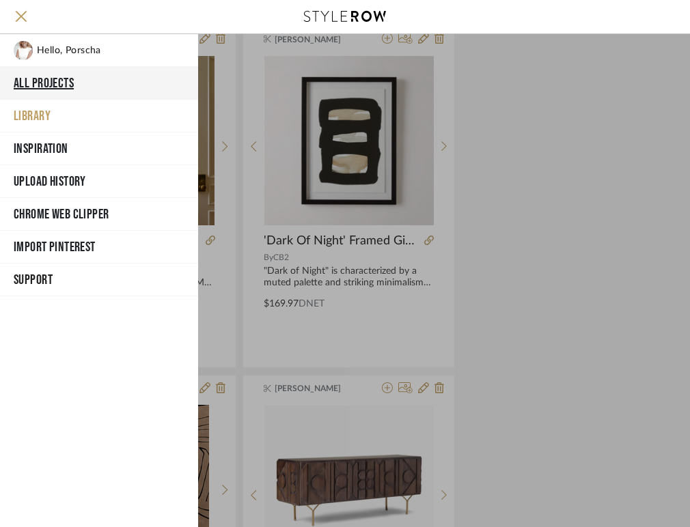
click at [48, 79] on button "All Projects" at bounding box center [99, 83] width 198 height 33
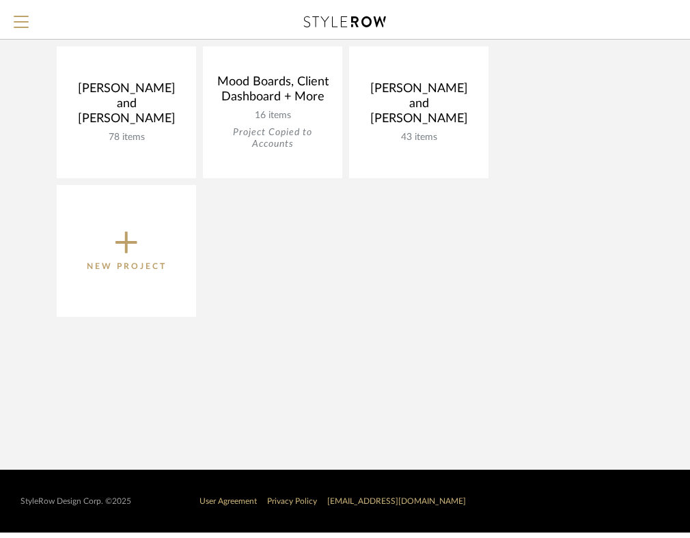
scroll to position [141, 0]
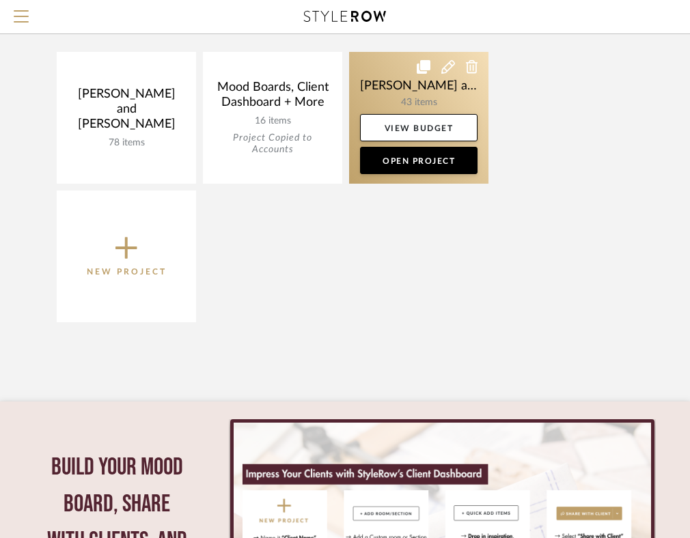
click at [377, 92] on link at bounding box center [418, 118] width 139 height 132
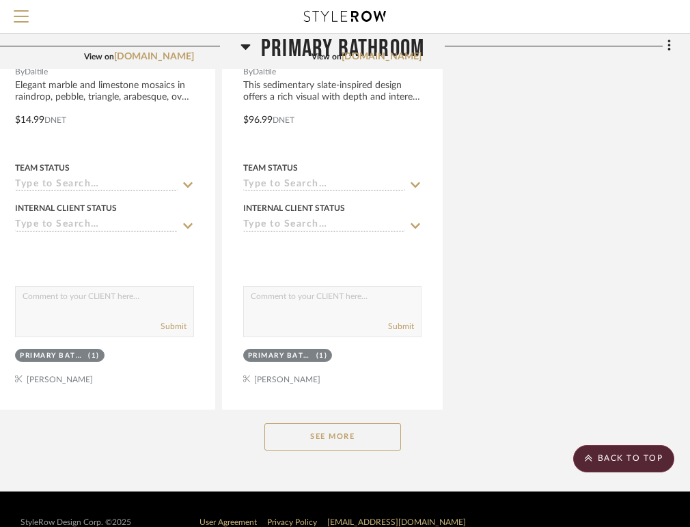
scroll to position [3698, 294]
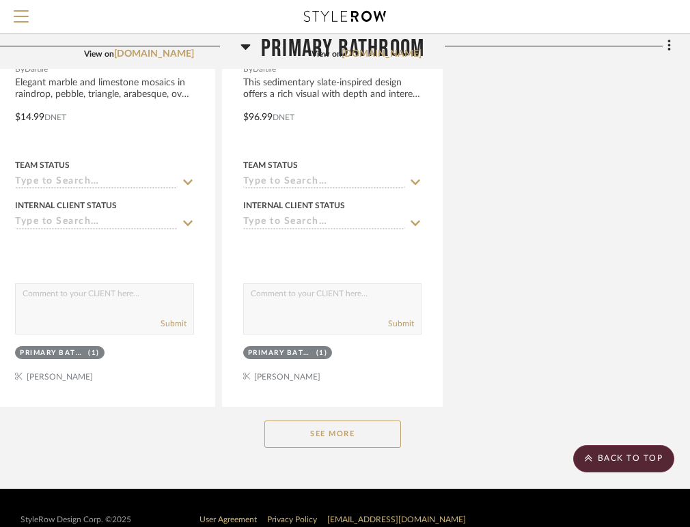
click at [333, 429] on button "See More" at bounding box center [332, 434] width 137 height 27
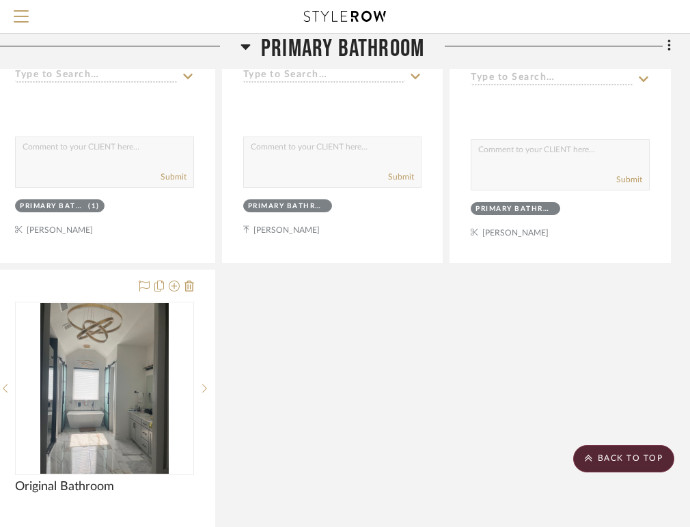
scroll to position [6278, 294]
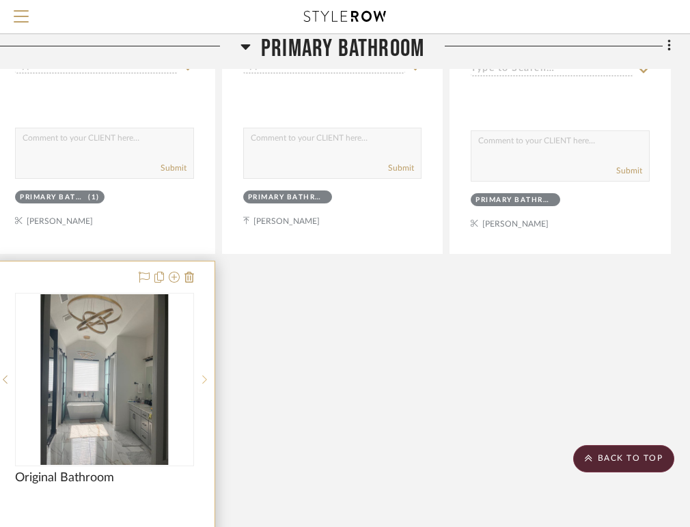
click at [206, 376] on icon at bounding box center [204, 380] width 5 height 10
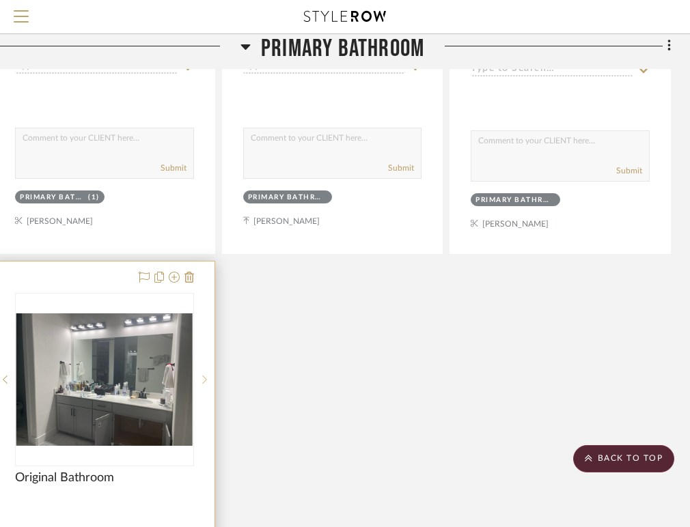
click at [206, 376] on icon at bounding box center [204, 380] width 5 height 10
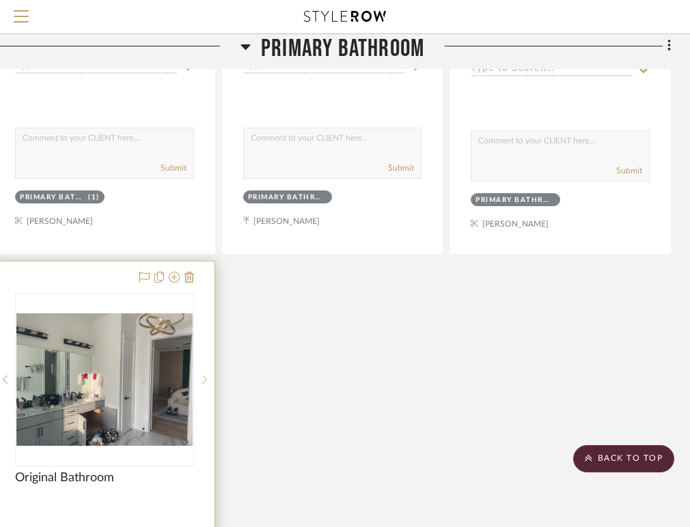
click at [206, 376] on icon at bounding box center [204, 380] width 5 height 10
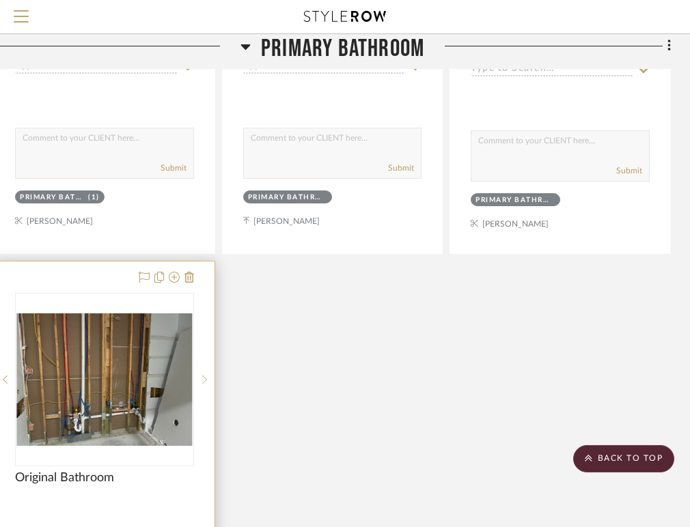
click at [206, 376] on div at bounding box center [204, 380] width 20 height 174
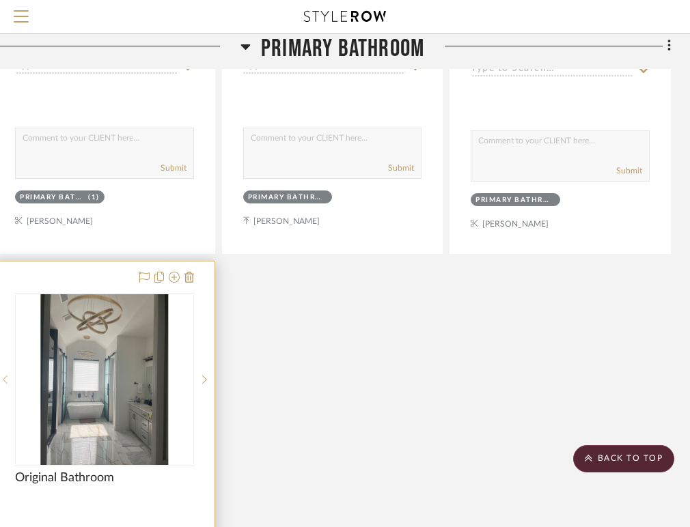
click at [6, 375] on icon at bounding box center [5, 380] width 5 height 10
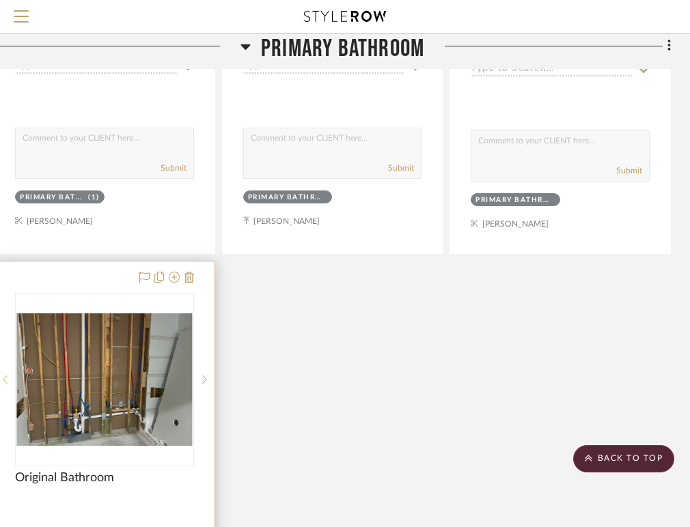
click at [6, 375] on icon at bounding box center [5, 380] width 5 height 10
